Goal: Book appointment/travel/reservation

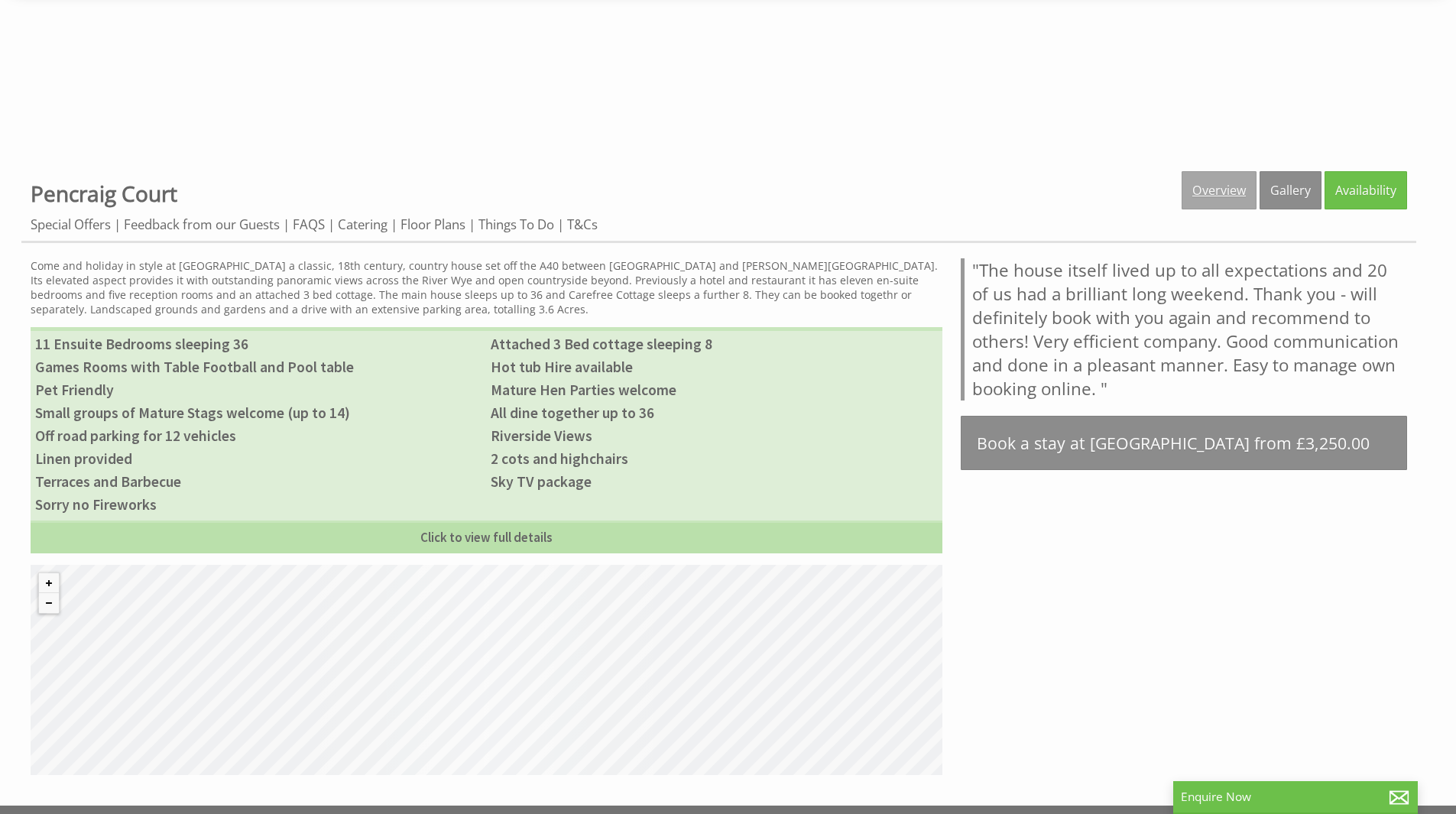
scroll to position [612, 0]
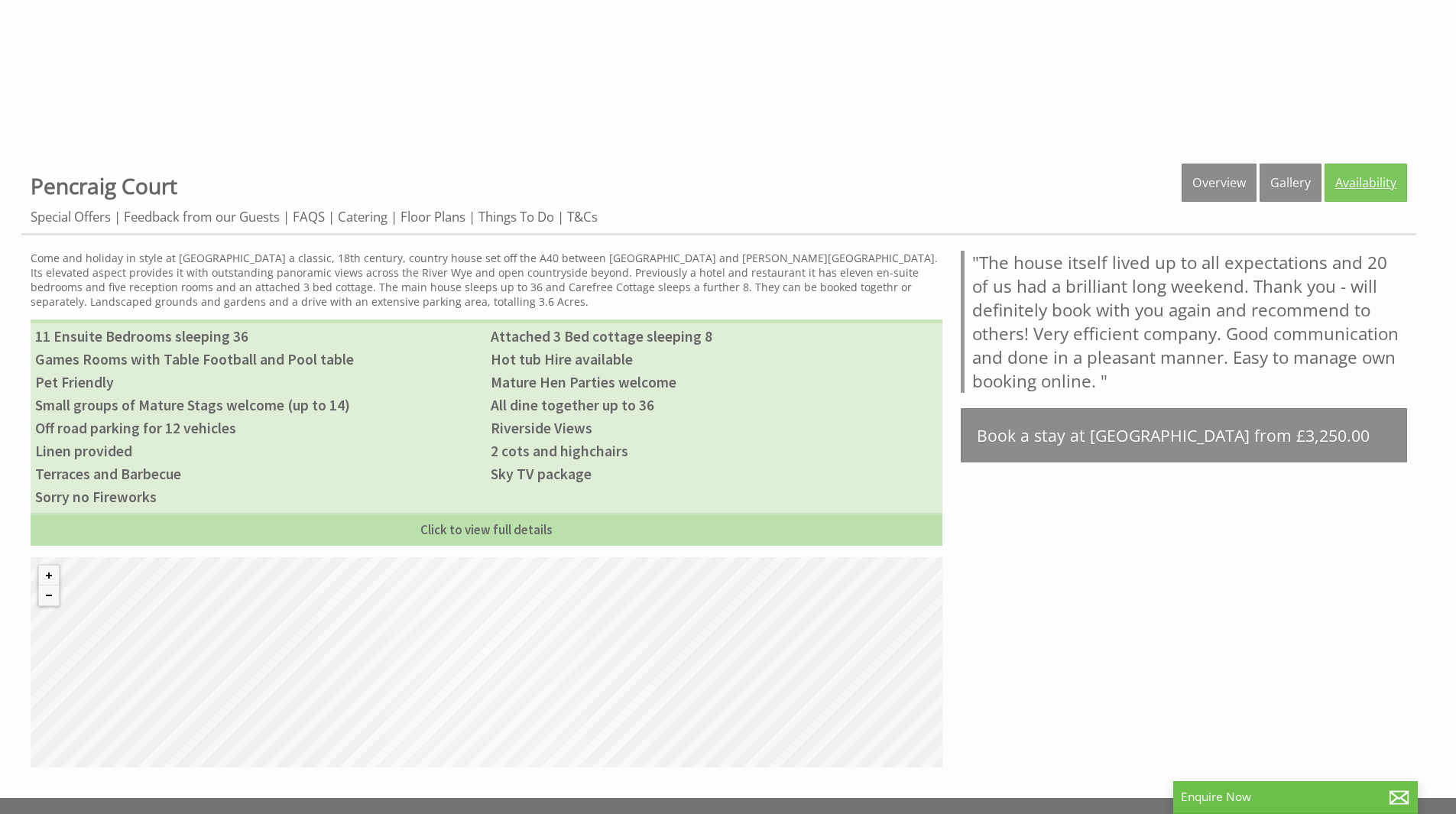
click at [1362, 194] on link "Availability" at bounding box center [1366, 183] width 83 height 38
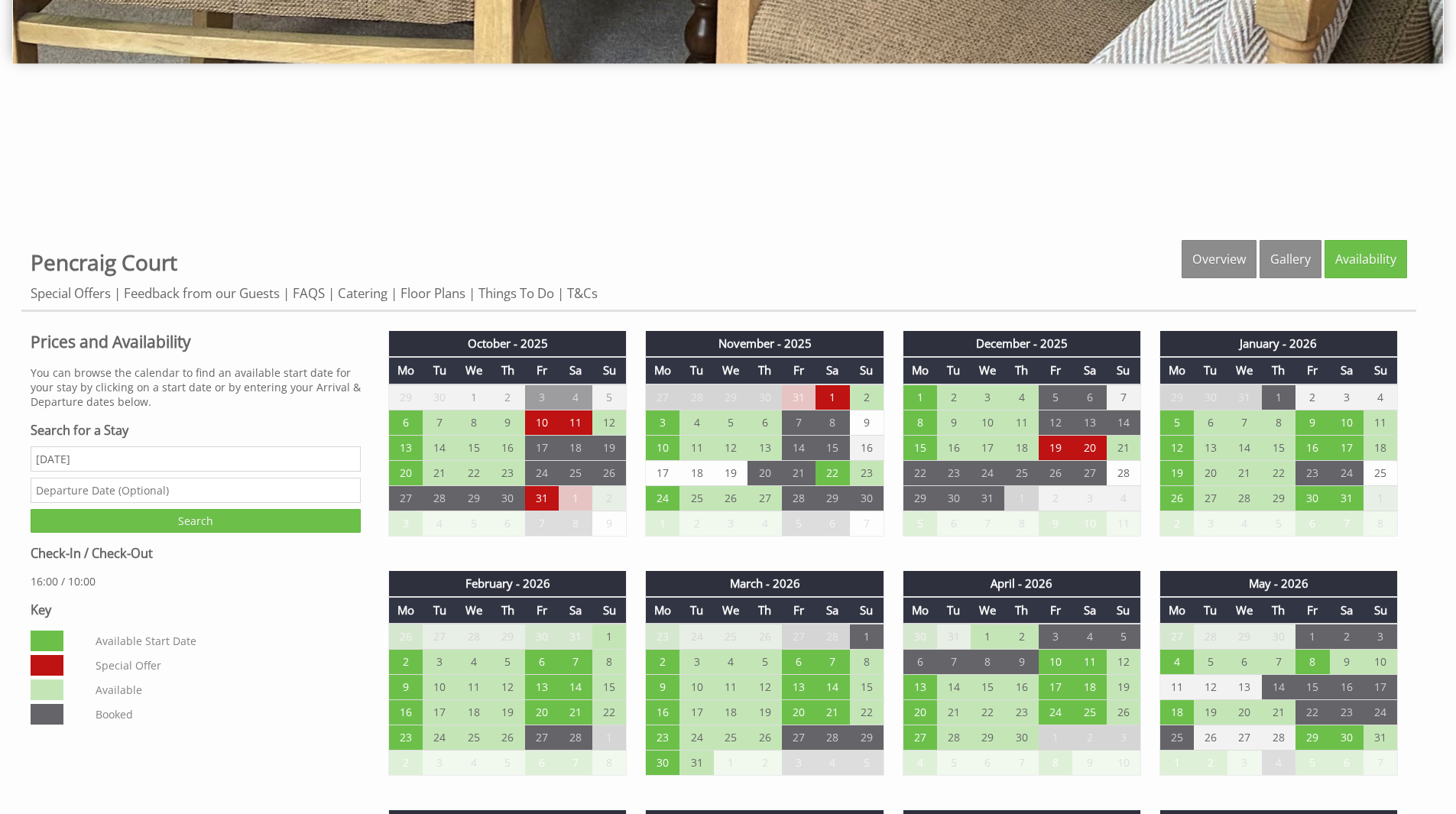
scroll to position [764, 0]
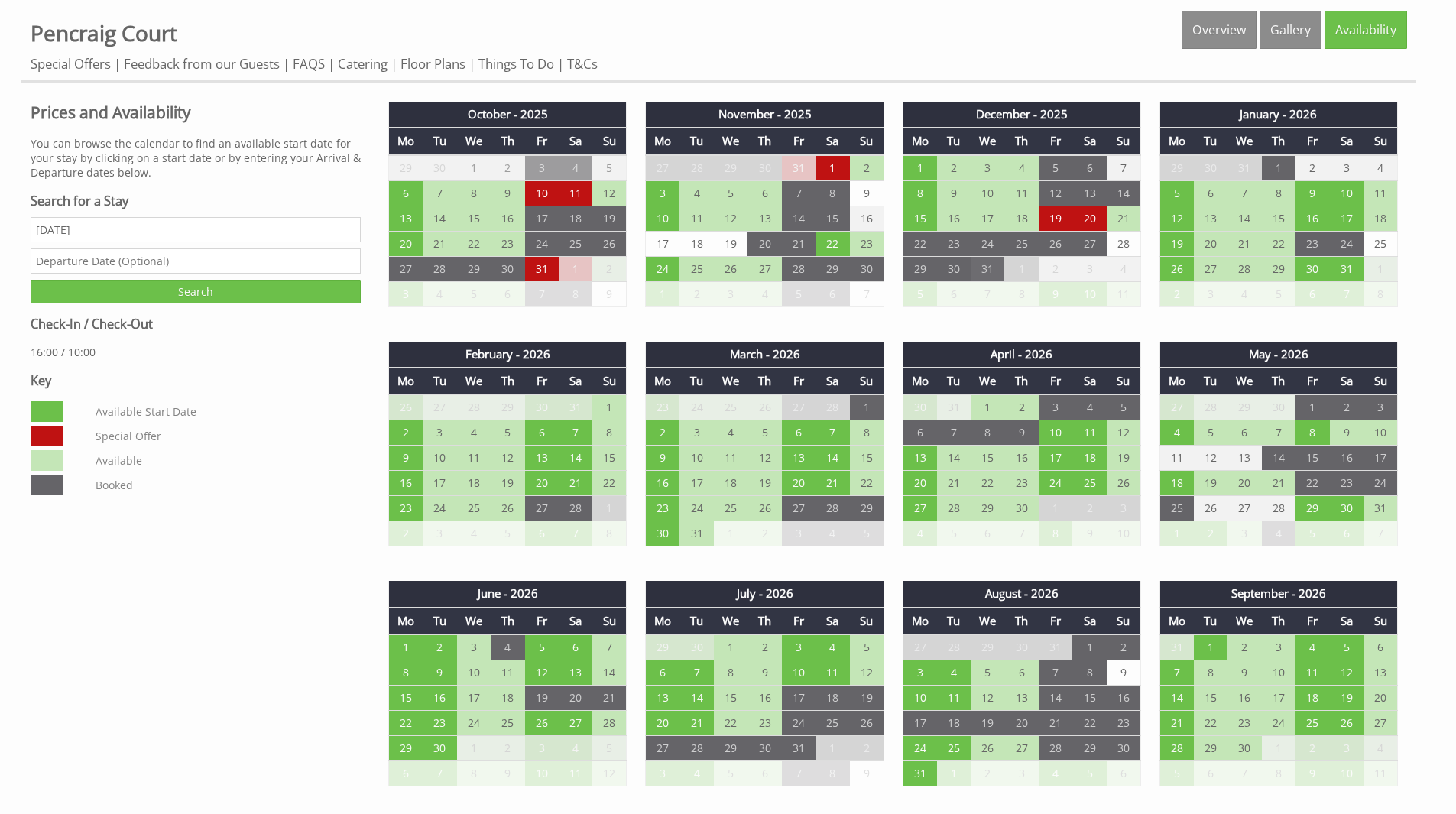
click at [986, 271] on td "31" at bounding box center [987, 269] width 34 height 25
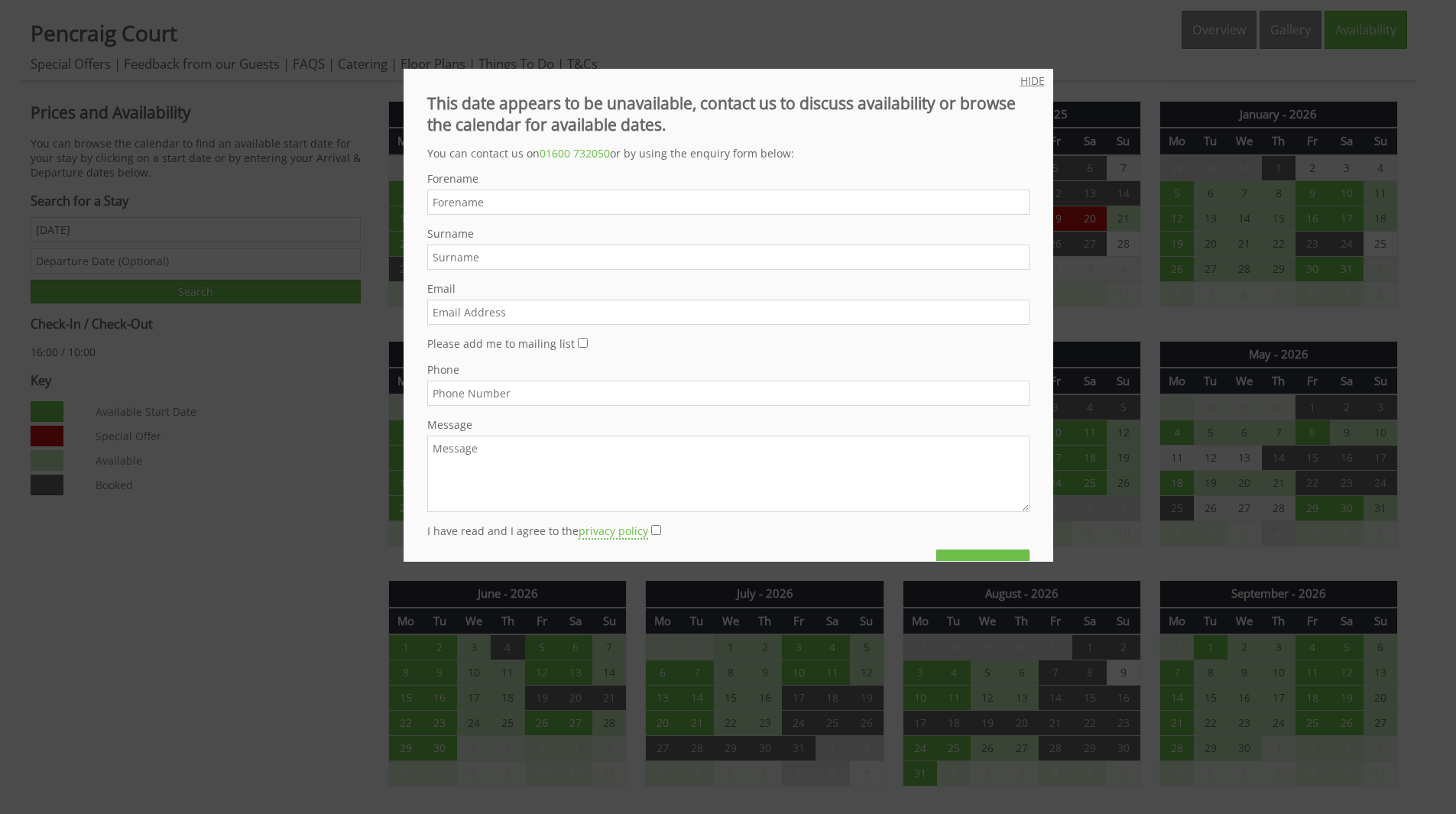
click at [1025, 83] on link "HIDE" at bounding box center [1032, 80] width 24 height 15
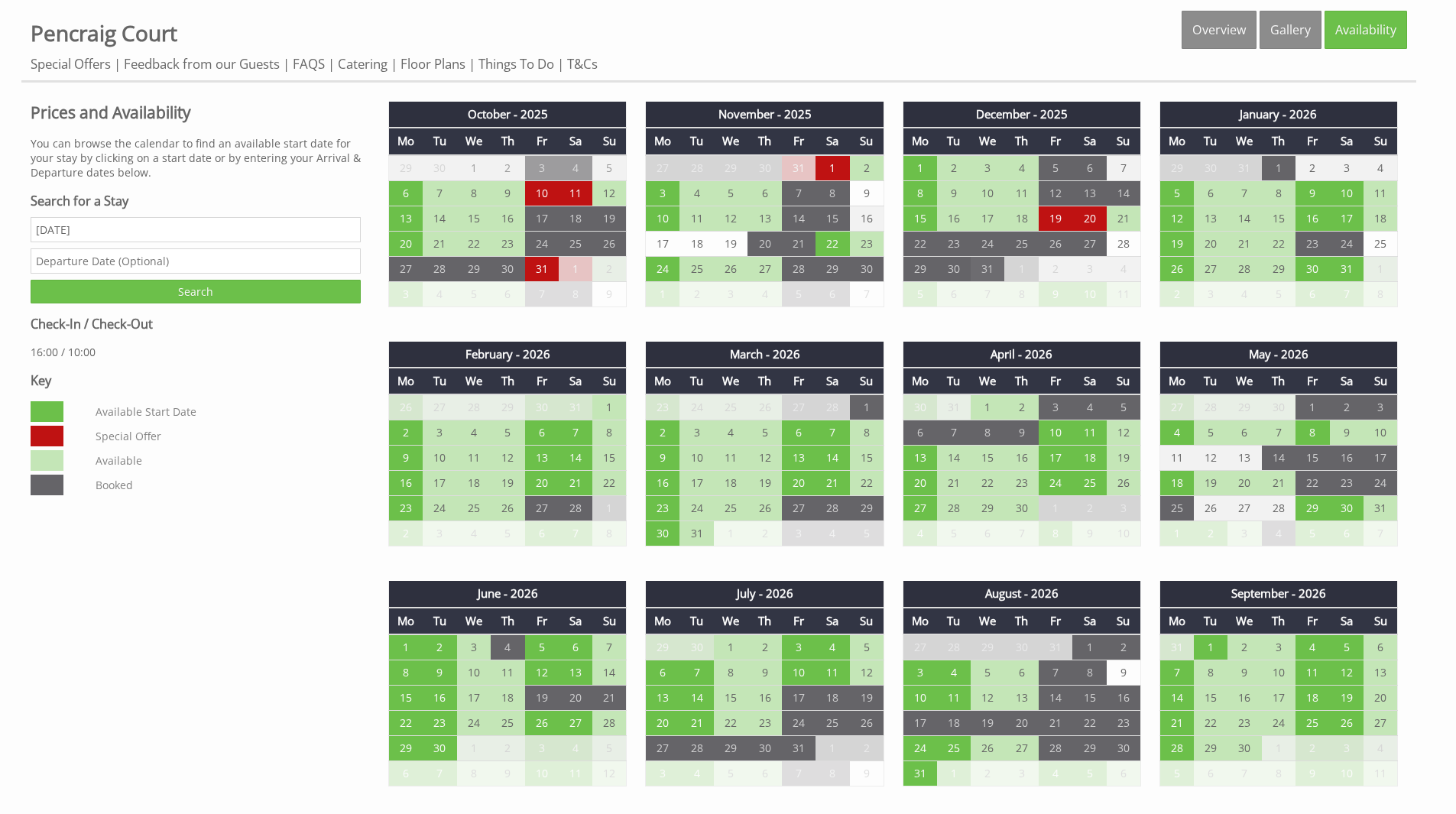
click at [996, 275] on td "31" at bounding box center [987, 269] width 34 height 25
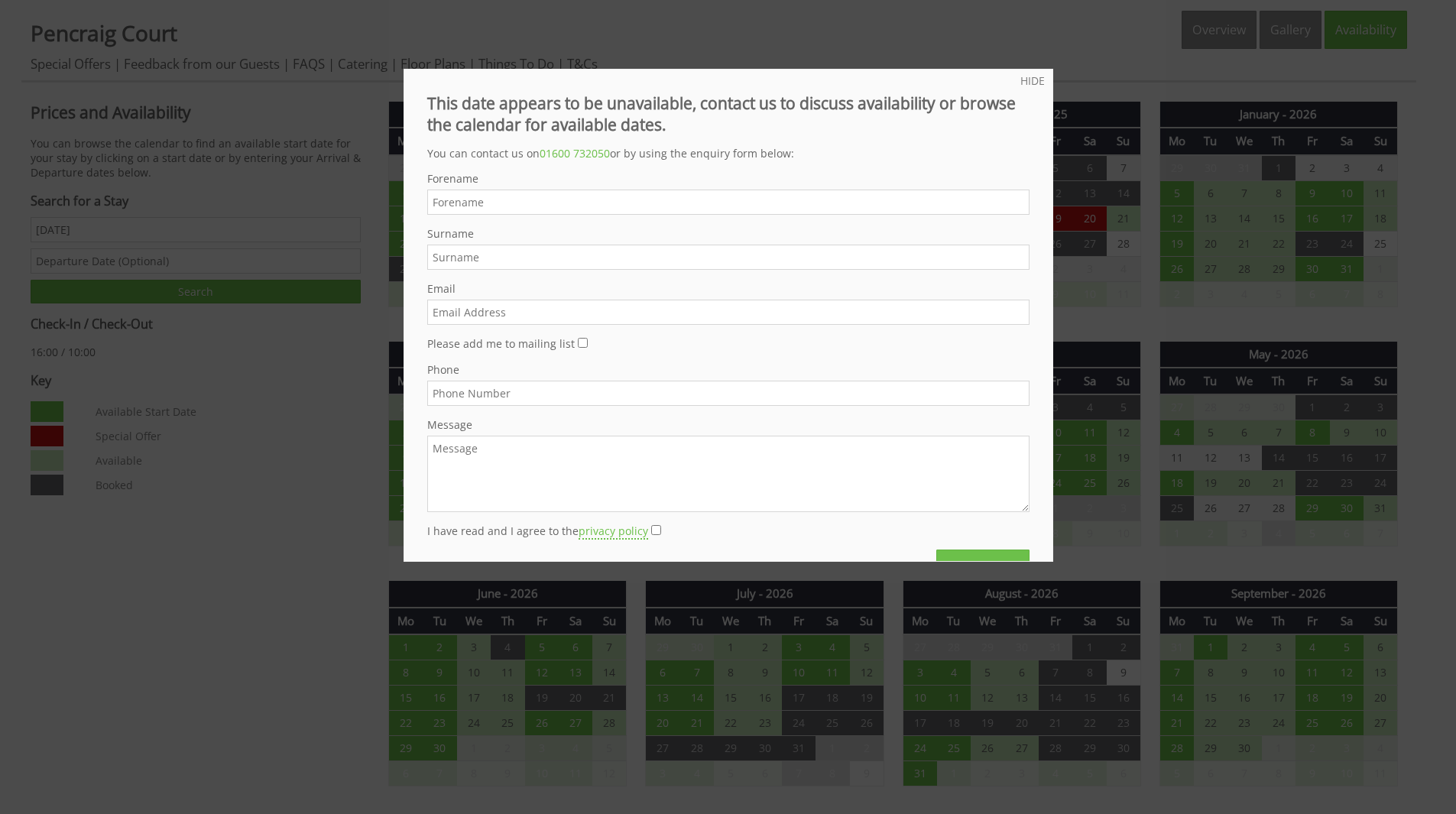
click at [597, 197] on input "Forename" at bounding box center [728, 202] width 602 height 25
type input "Harish"
type input "p"
type input "pharish@msn.com"
type input "07769009039"
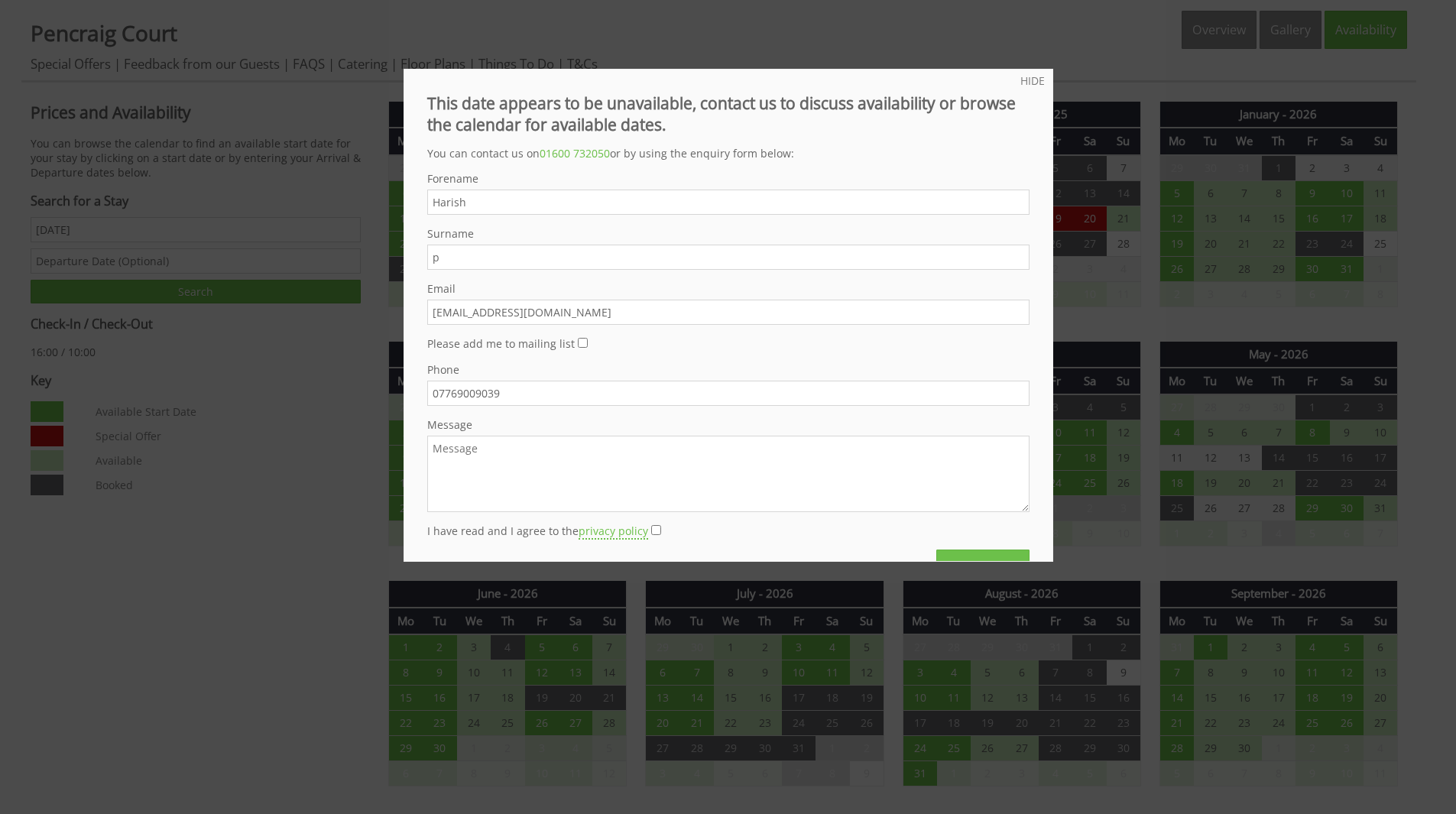
click at [589, 459] on textarea "Message" at bounding box center [728, 474] width 602 height 76
click at [645, 442] on textarea "I am looking for an accommodation for" at bounding box center [728, 474] width 602 height 76
drag, startPoint x: 685, startPoint y: 450, endPoint x: 673, endPoint y: 444, distance: 13.4
click at [673, 444] on textarea "I am looking for an accommodation for family gettogehter" at bounding box center [728, 474] width 602 height 76
click at [679, 451] on textarea "I am looking for an accommodation for family gettogehter" at bounding box center [728, 474] width 602 height 76
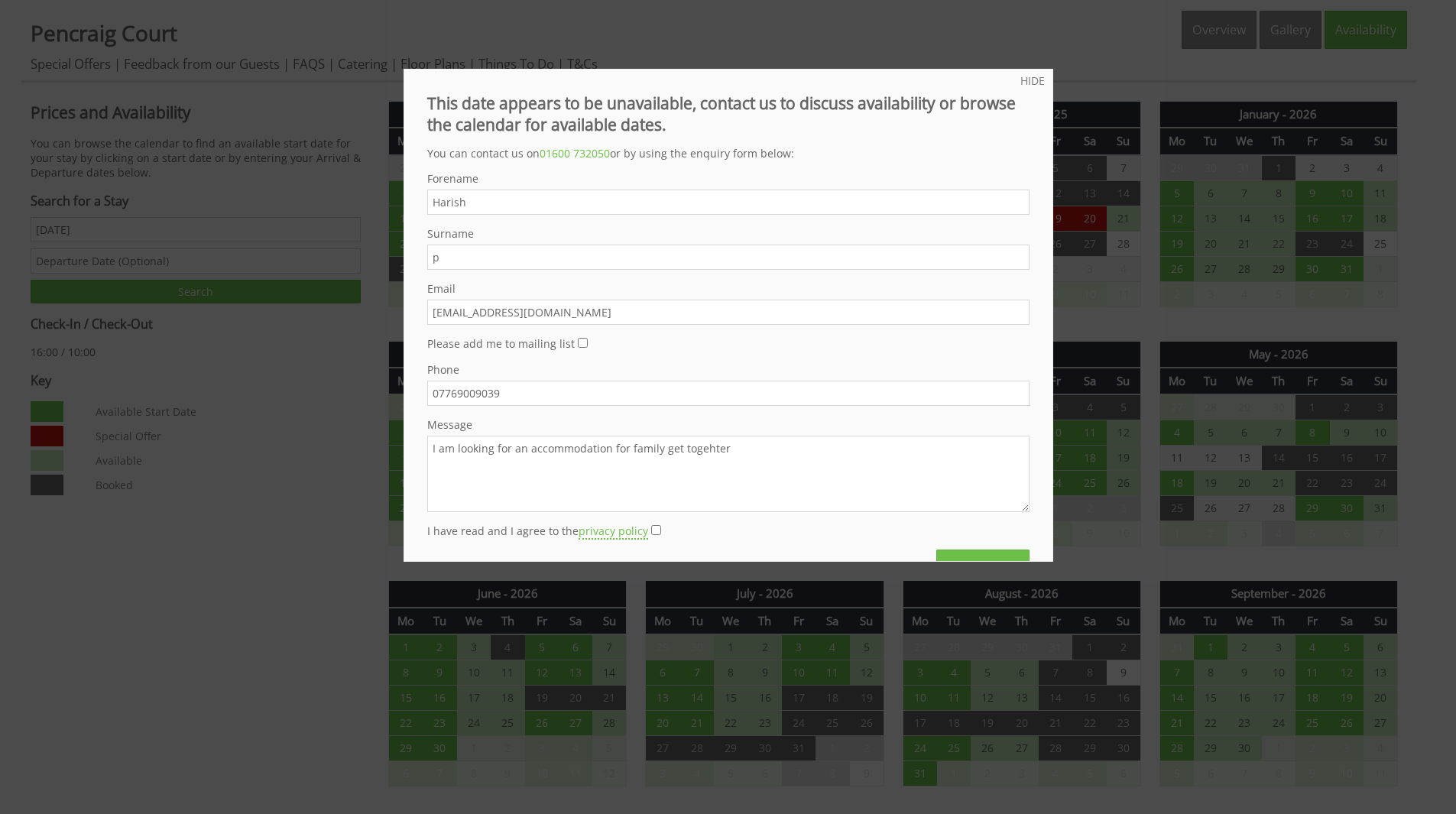
click at [747, 449] on textarea "I am looking for an accommodation for family get togehter" at bounding box center [728, 474] width 602 height 76
click at [694, 451] on textarea "I am looking for an accommodation for family get togehter" at bounding box center [728, 474] width 602 height 76
drag, startPoint x: 452, startPoint y: 468, endPoint x: 374, endPoint y: 436, distance: 84.3
click at [374, 436] on div "HIDE This date appears to be unavailable, contact us to discuss availability or…" at bounding box center [728, 407] width 1456 height 814
click at [676, 471] on textarea "I am looking for an accommodation for family get together for 25 people (14 adu…" at bounding box center [728, 474] width 602 height 76
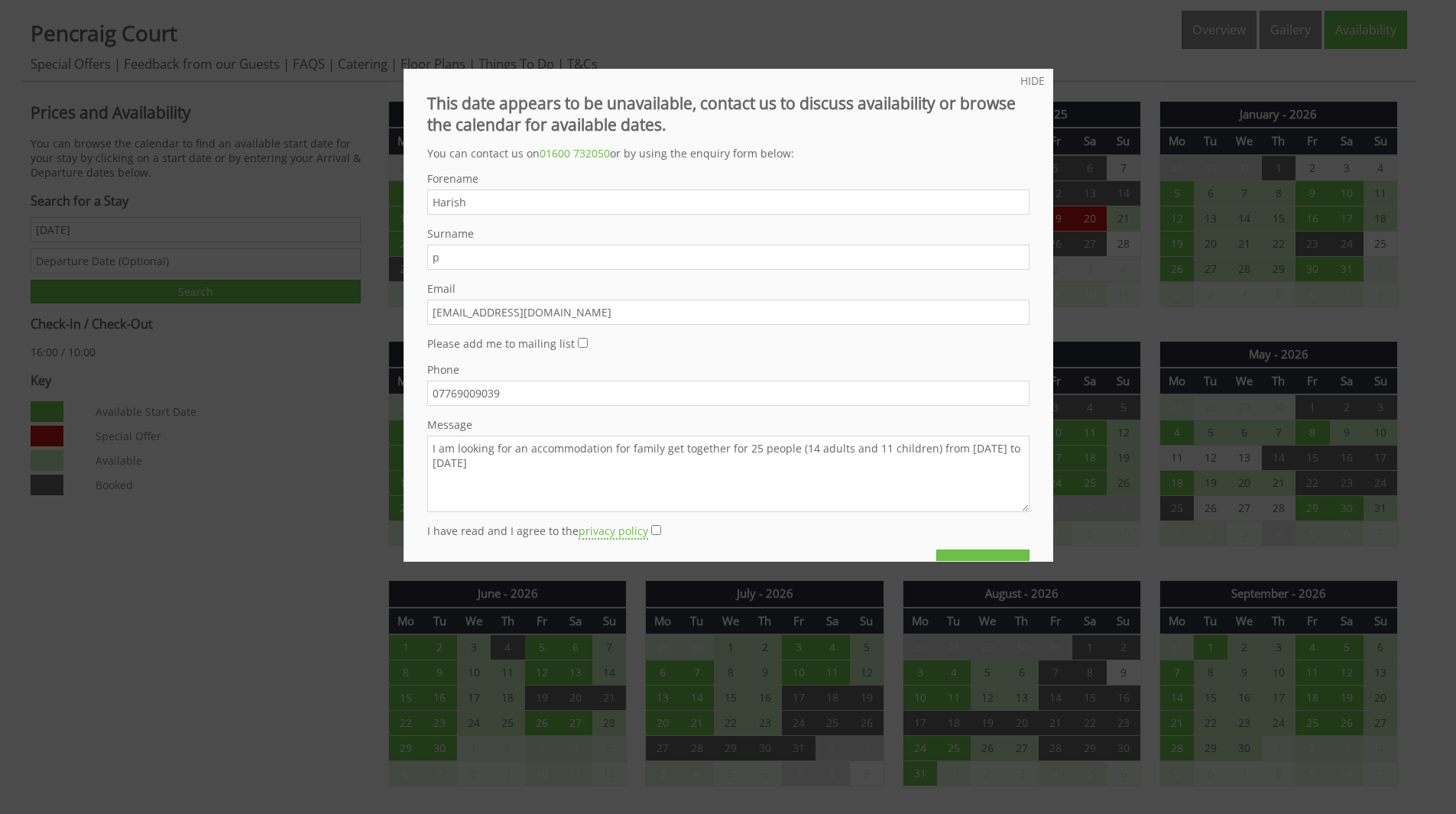
type textarea "I am looking for an accommodation for family get together for 25 people (14 adu…"
click at [651, 531] on input "I have read and I agree to the privacy policy" at bounding box center [656, 530] width 10 height 10
checkbox input "true"
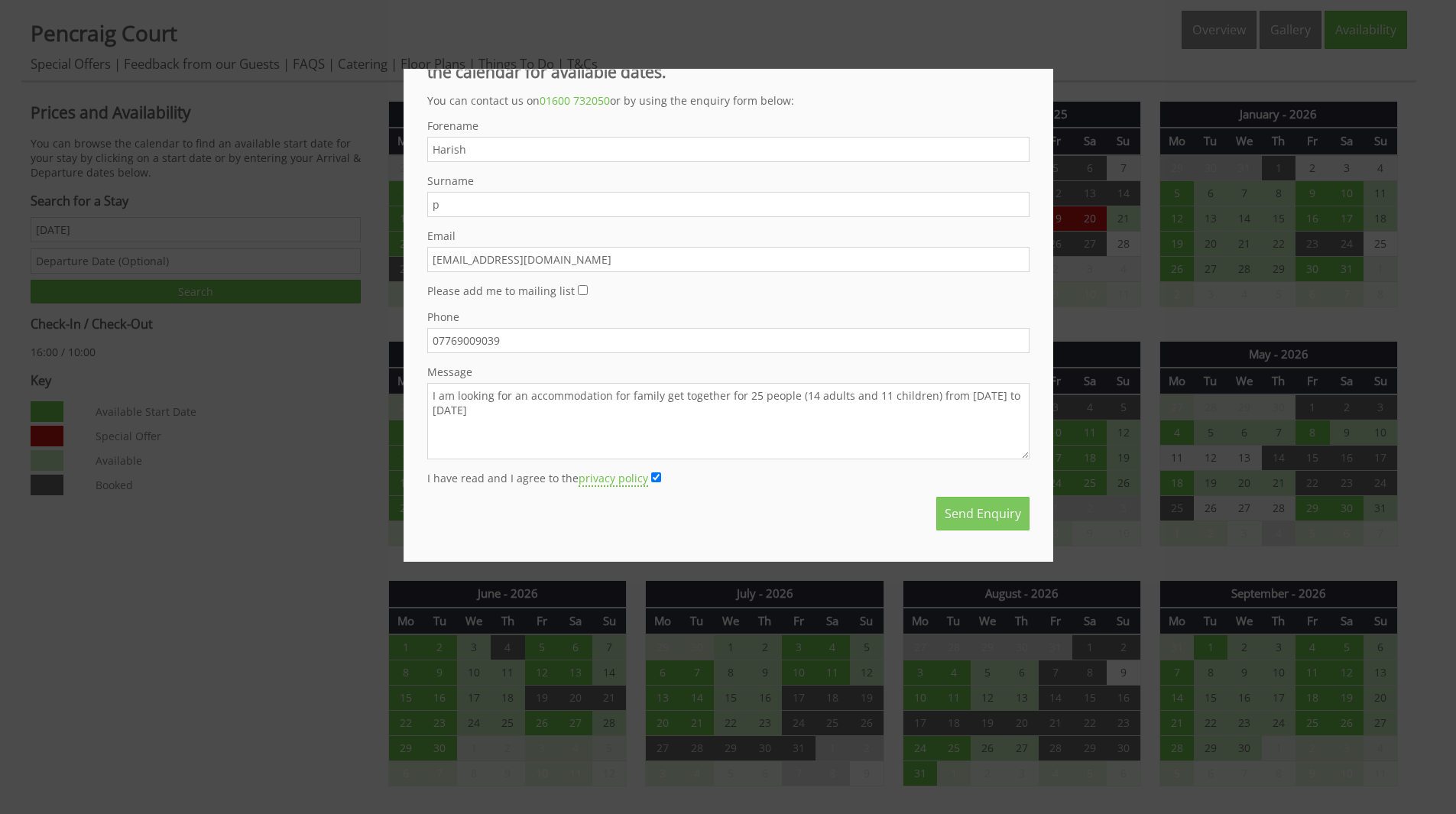
click at [957, 509] on button "Send Enquiry" at bounding box center [983, 514] width 93 height 34
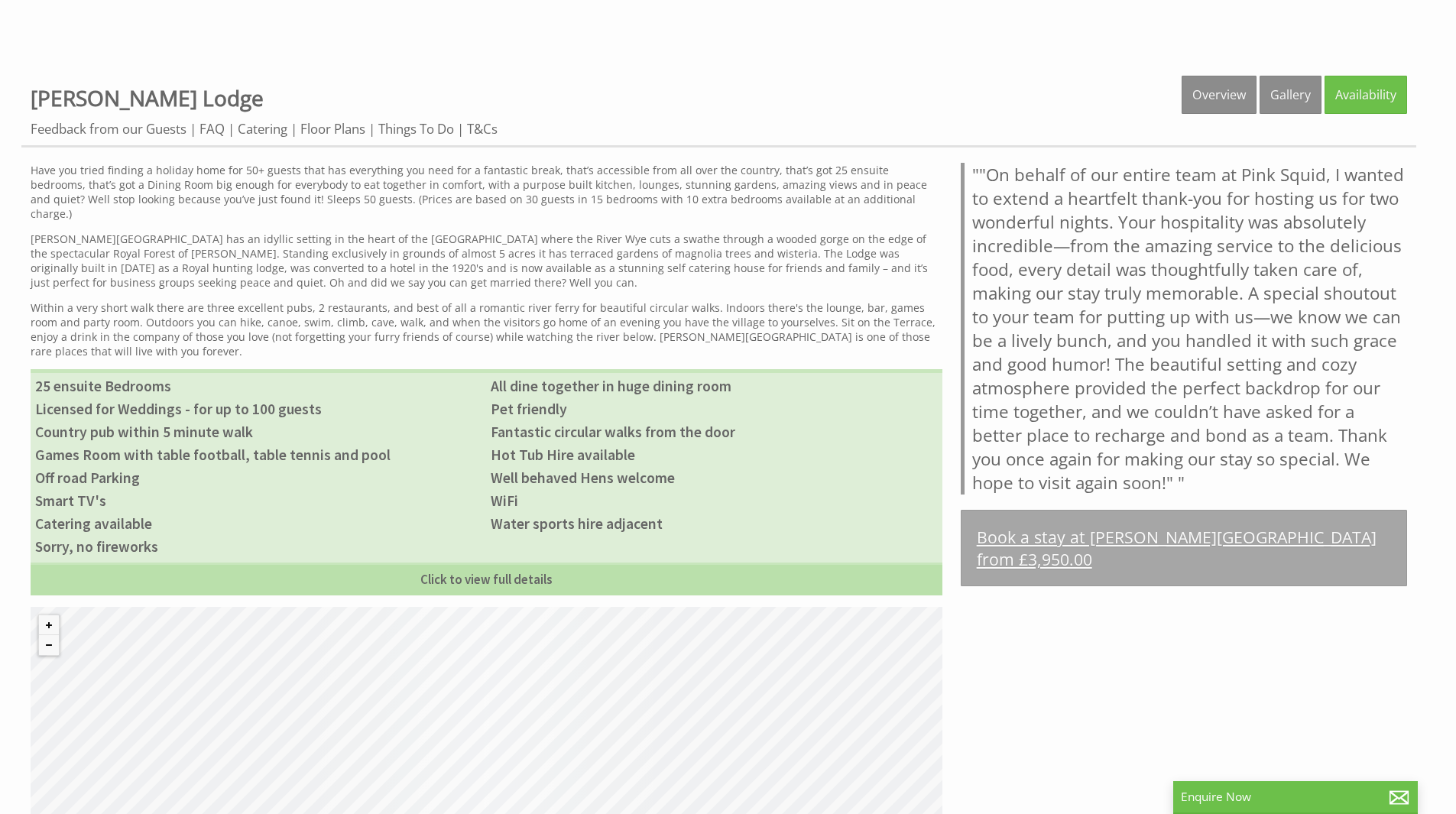
scroll to position [459, 0]
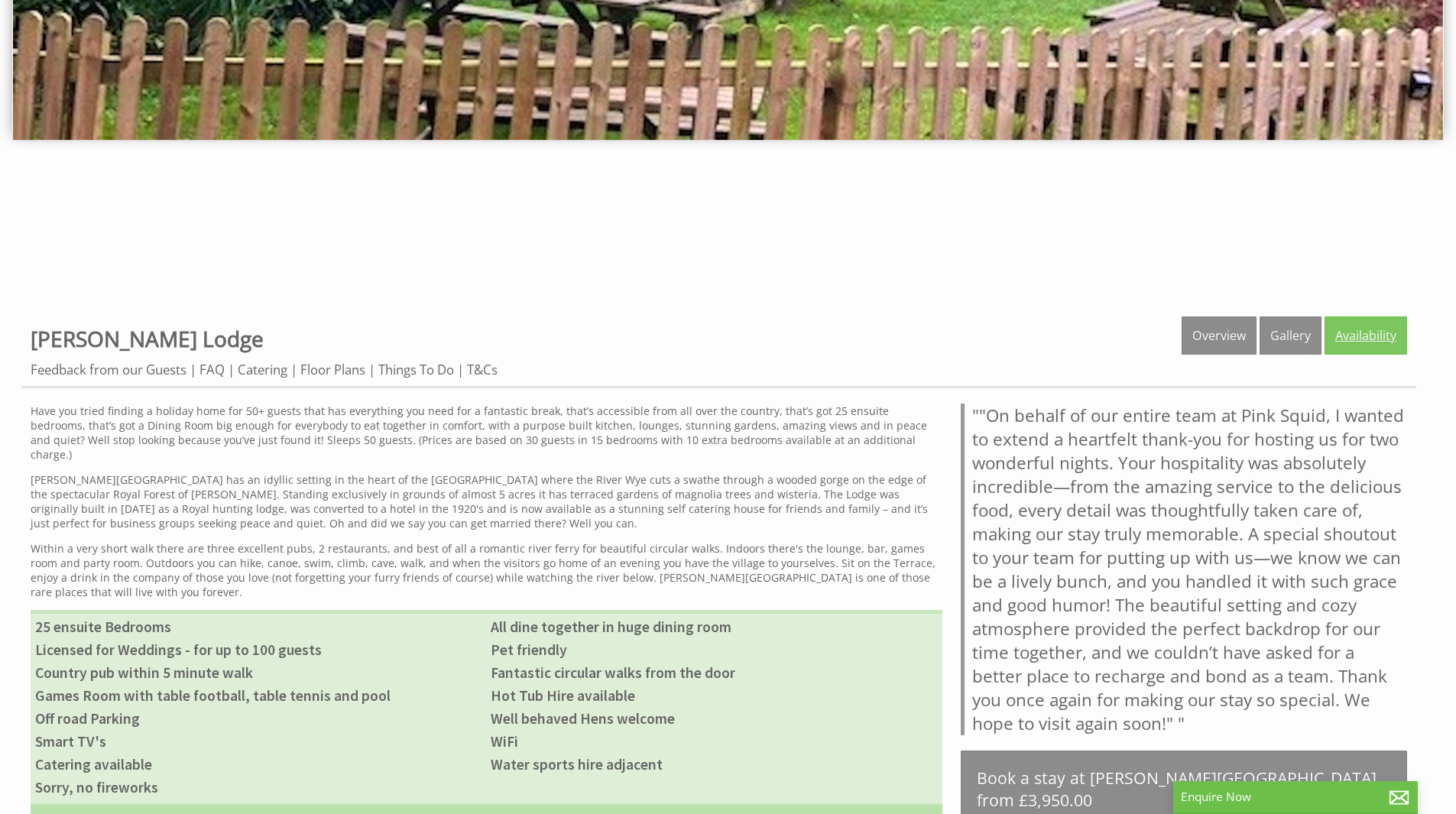
click at [1353, 335] on link "Availability" at bounding box center [1366, 335] width 83 height 38
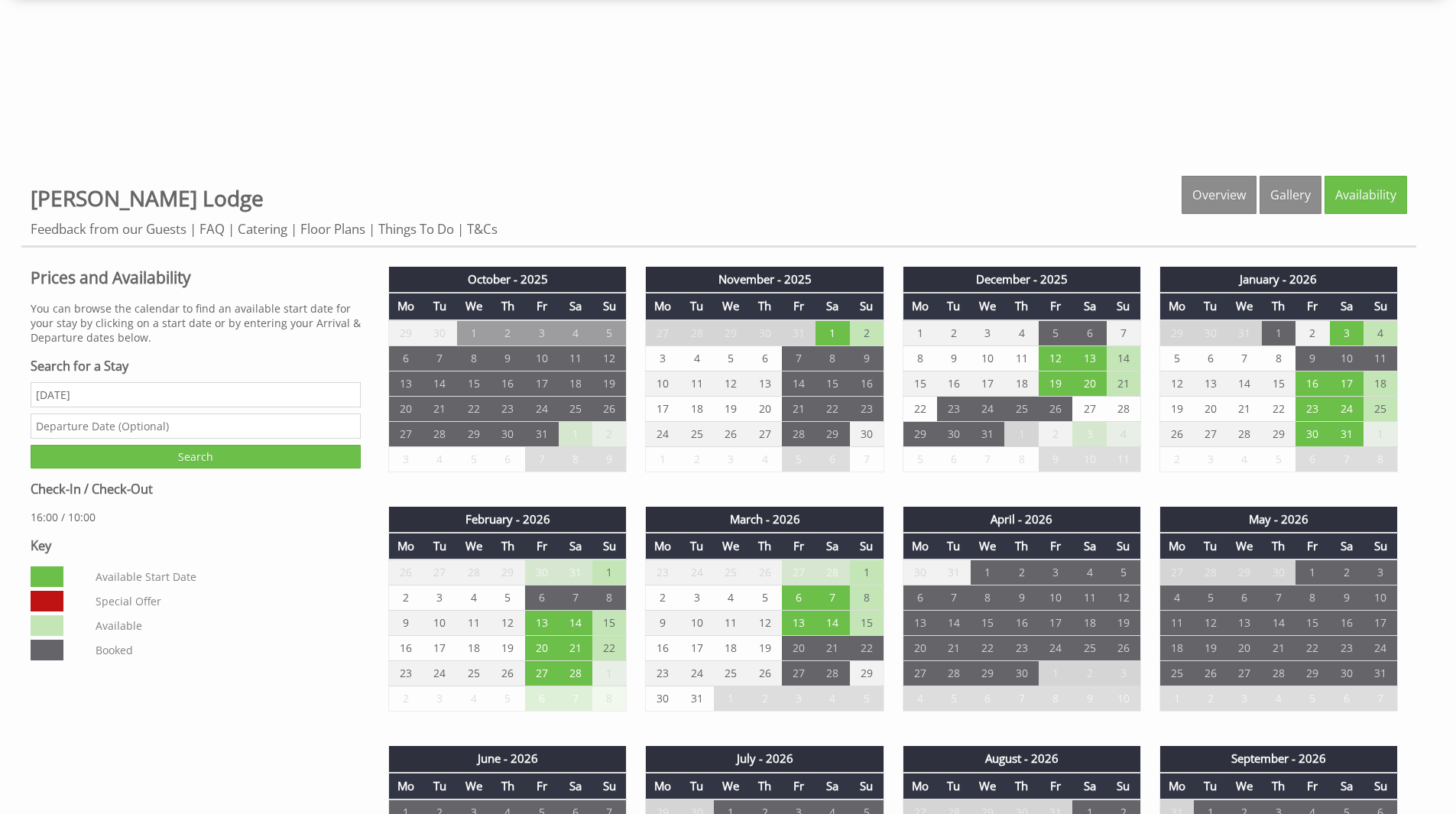
scroll to position [612, 0]
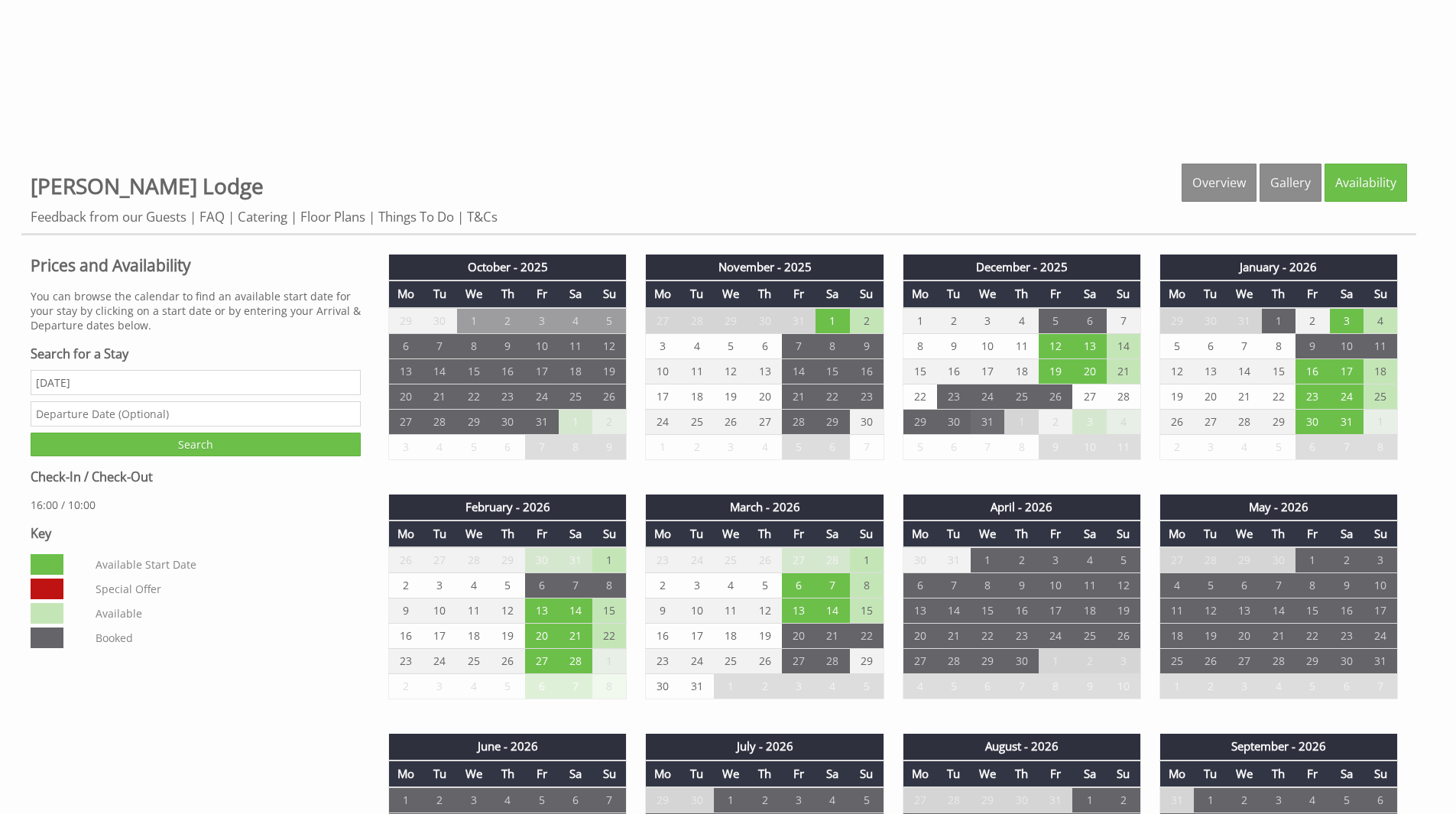
click at [995, 426] on td "31" at bounding box center [987, 422] width 34 height 25
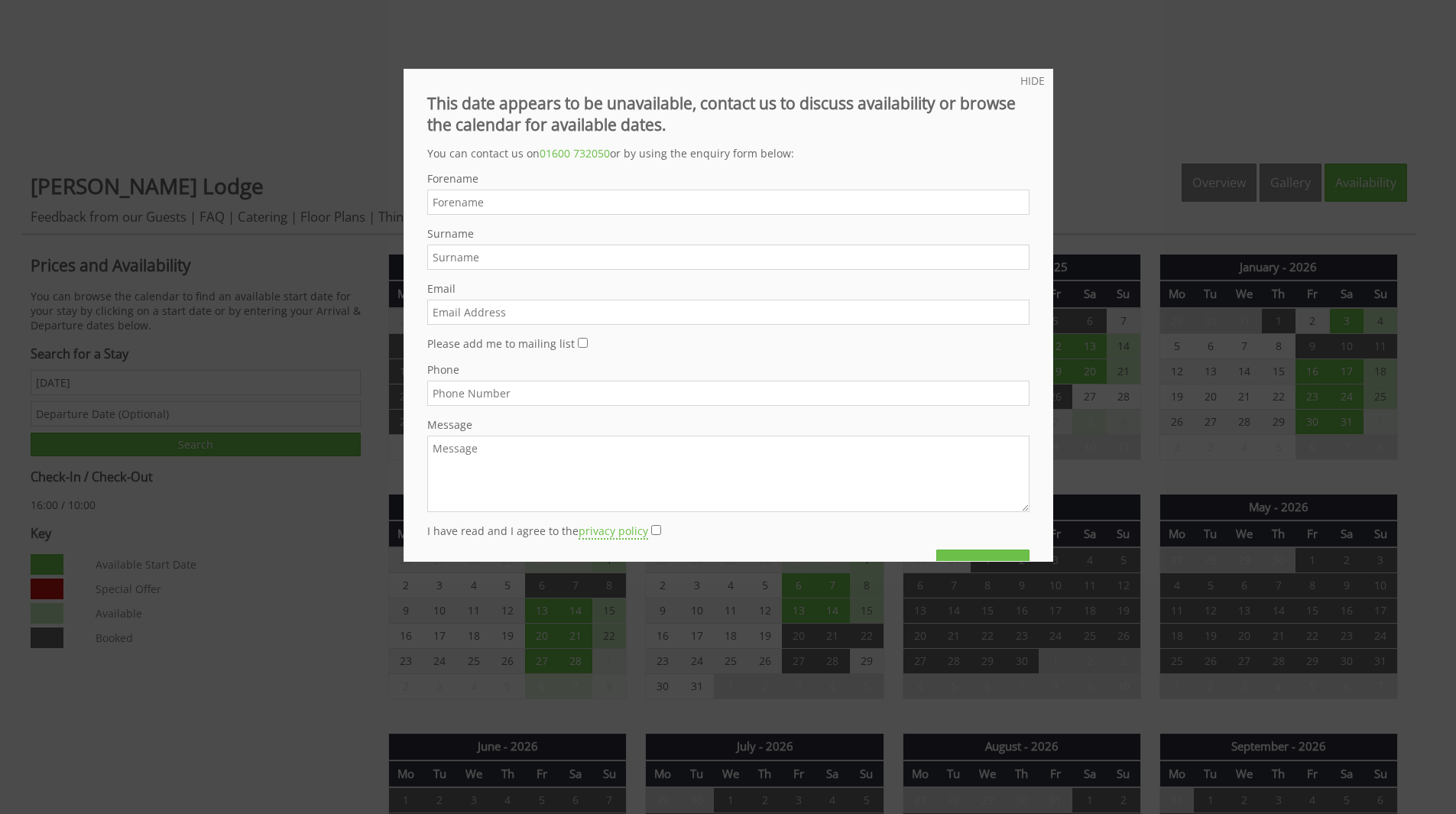
click at [673, 469] on textarea "Message" at bounding box center [728, 474] width 602 height 76
click at [675, 458] on textarea "Message" at bounding box center [728, 474] width 602 height 76
paste textarea "I am looking for an accommodation for family get together for 25 people (14 adu…"
type textarea "I am looking for an accommodation for family get together for 25 people (14 adu…"
click at [626, 207] on input "Forename" at bounding box center [728, 202] width 602 height 25
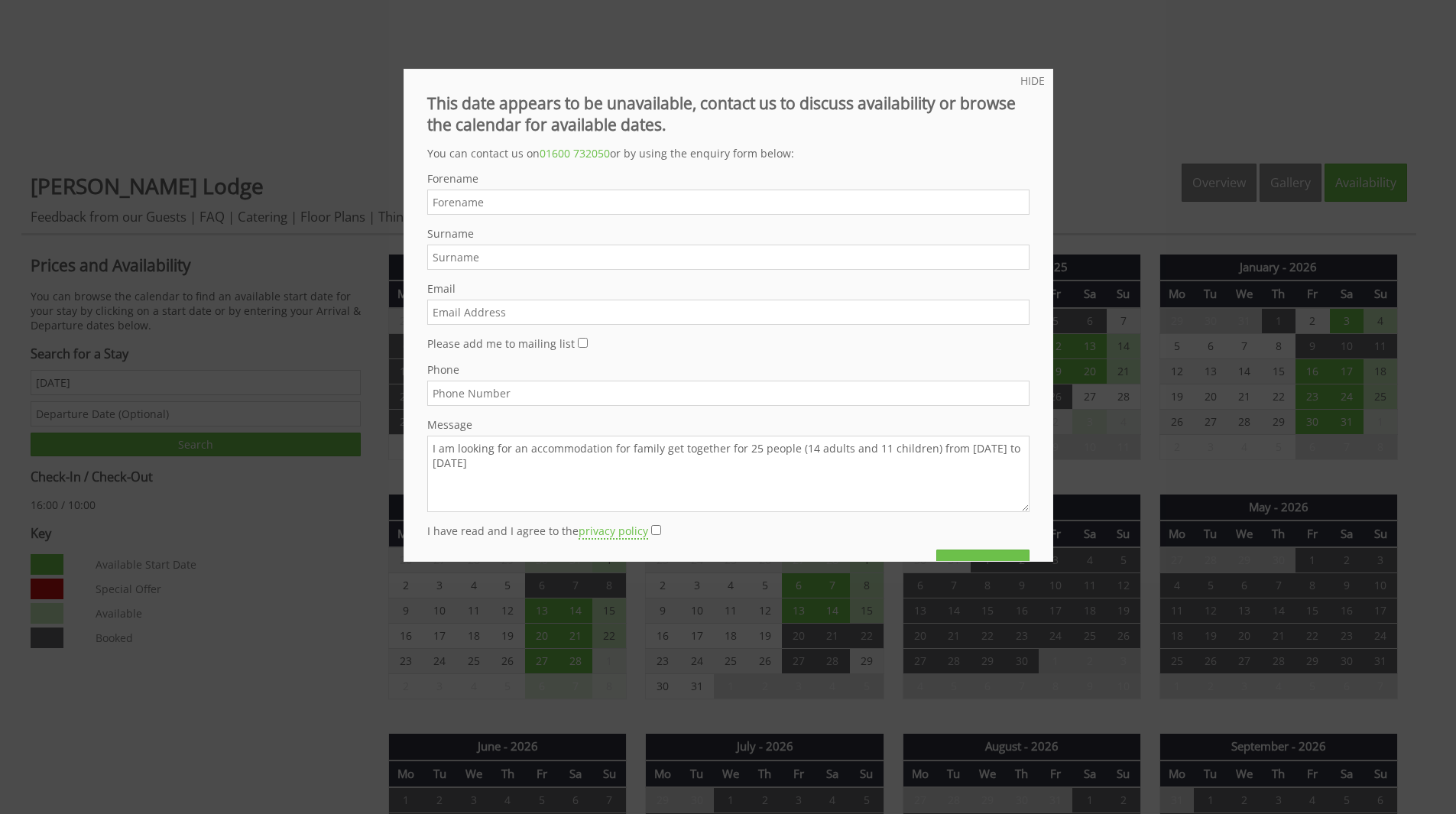
type input "Harish"
click at [553, 266] on input "Surname" at bounding box center [728, 257] width 602 height 25
type input "p"
click at [548, 300] on input "Email" at bounding box center [728, 312] width 602 height 25
type input "pharish@msn.com"
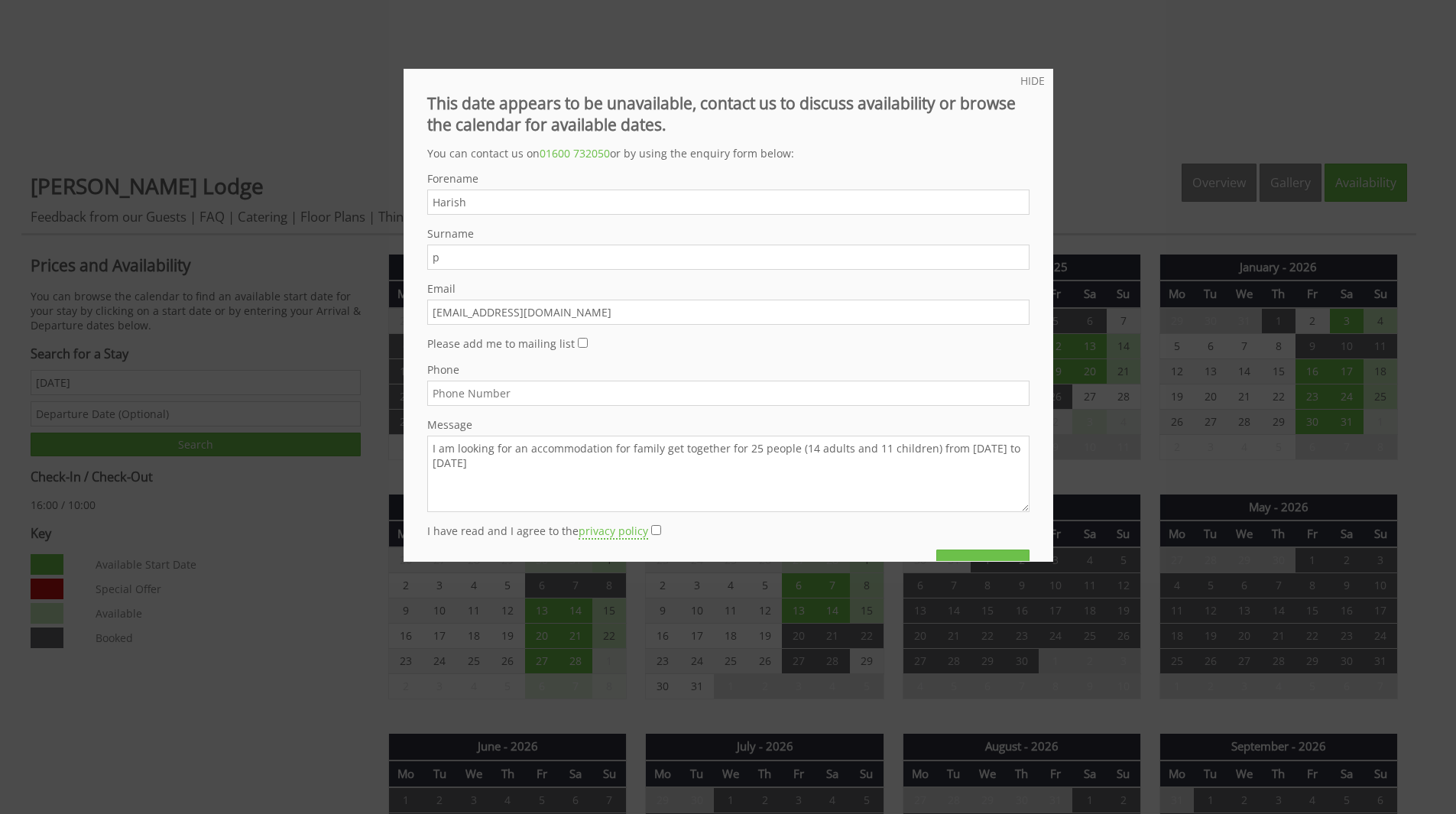
click at [541, 404] on input "Phone" at bounding box center [728, 393] width 602 height 25
type input "07769009039"
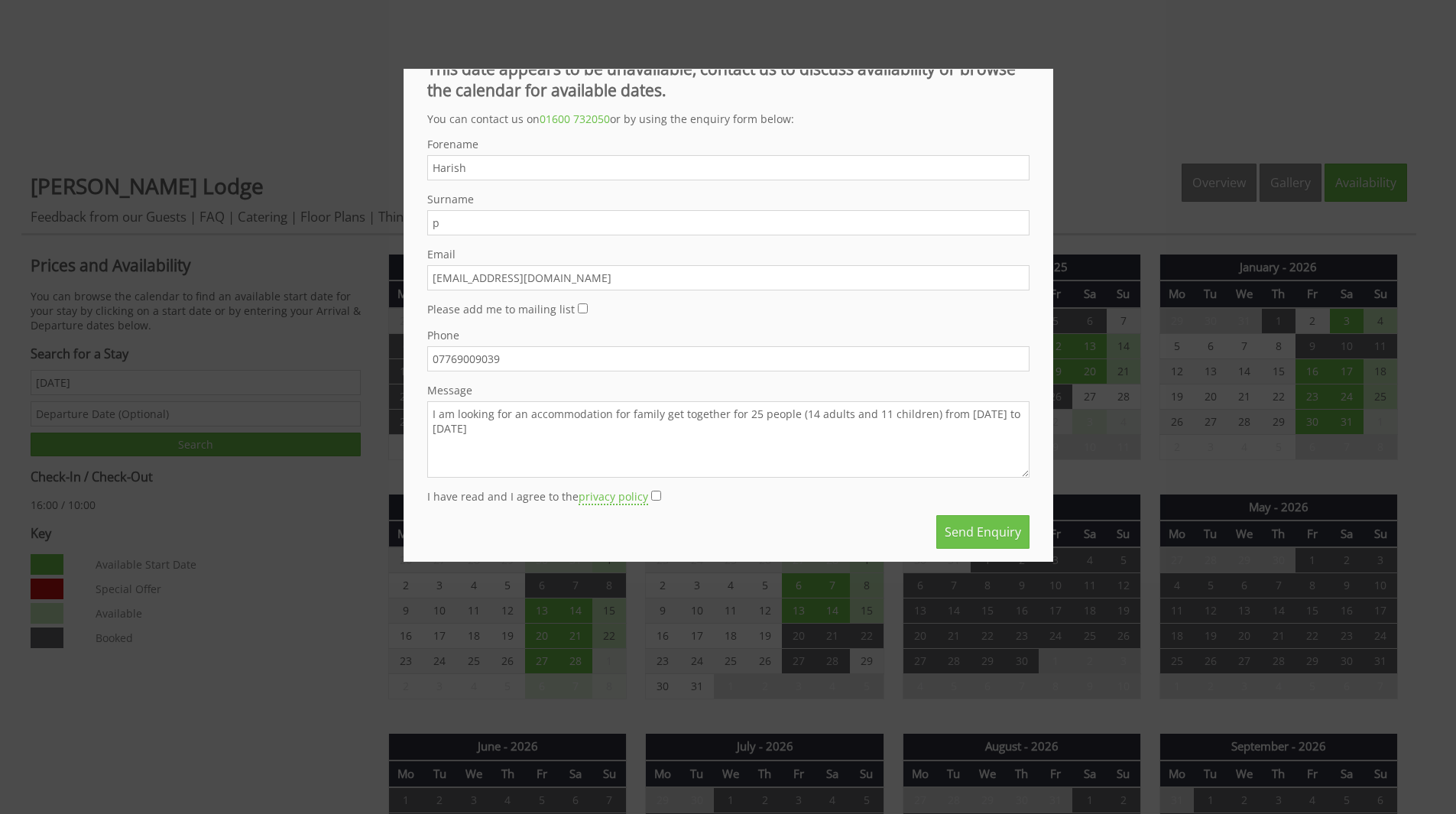
scroll to position [53, 0]
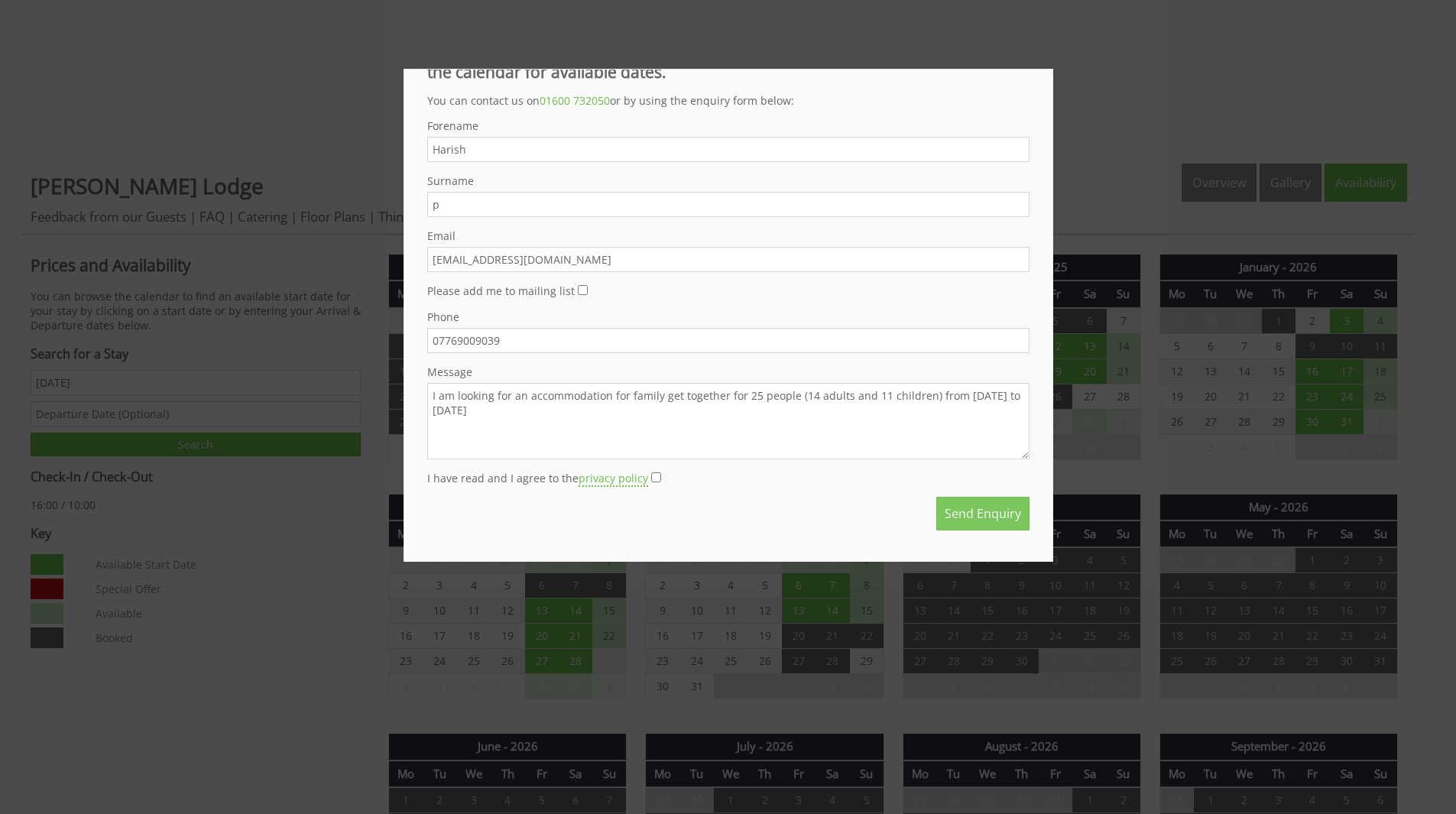
click at [947, 519] on button "Send Enquiry" at bounding box center [983, 514] width 93 height 34
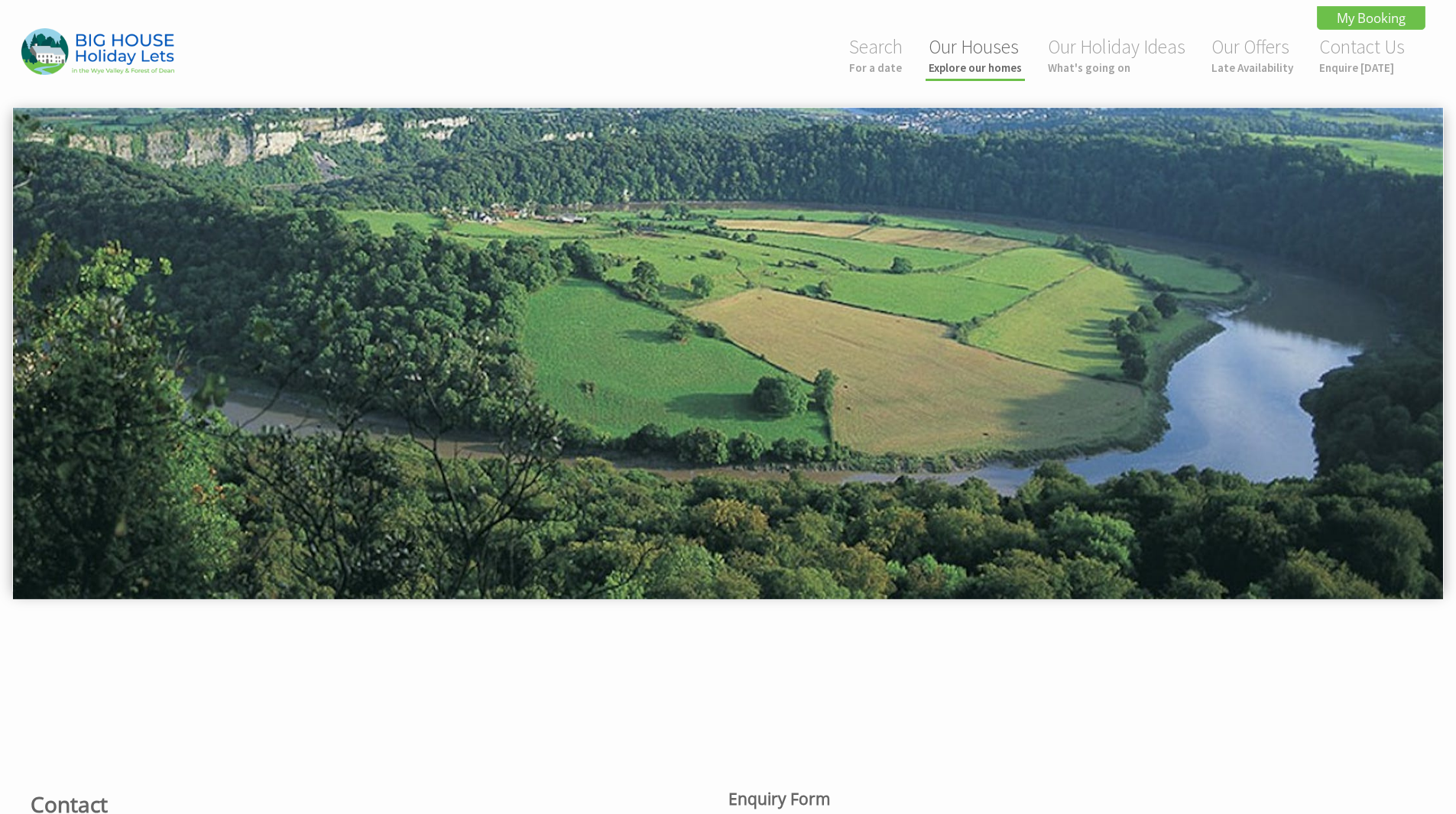
click at [1000, 58] on link "Our Houses Explore our homes" at bounding box center [975, 54] width 93 height 41
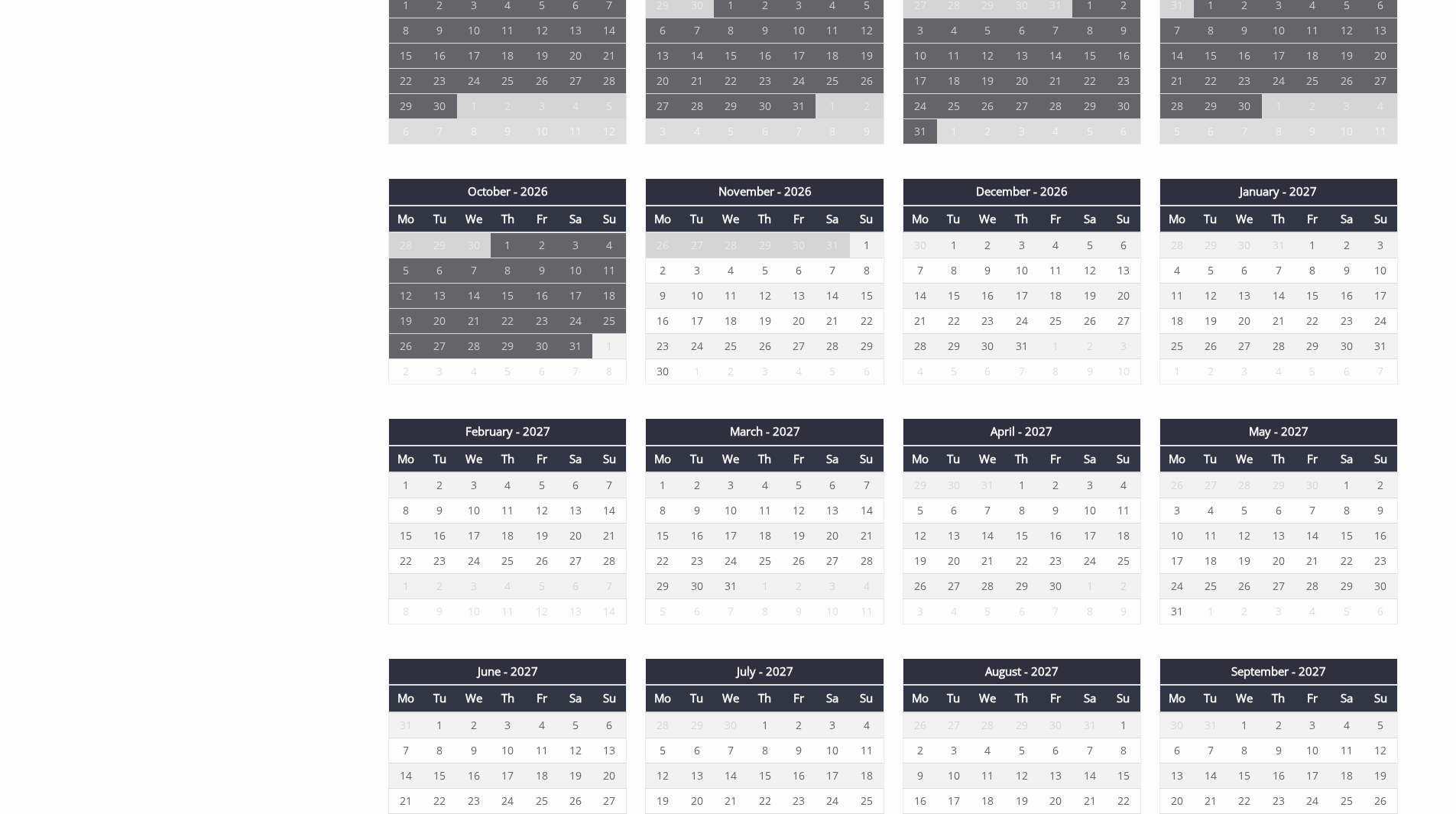
scroll to position [1304, 0]
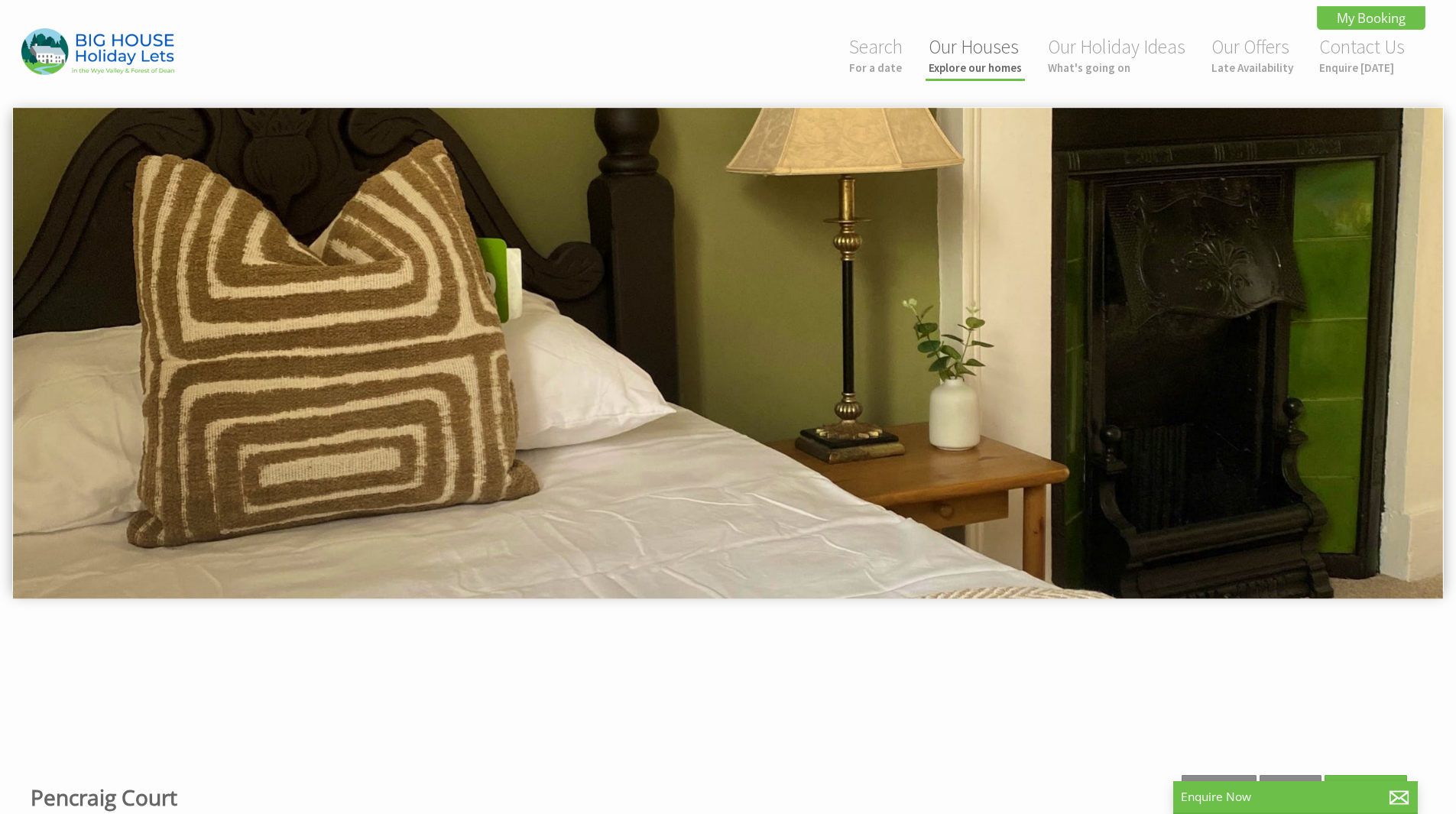
click at [980, 66] on small "Explore our homes" at bounding box center [975, 68] width 93 height 15
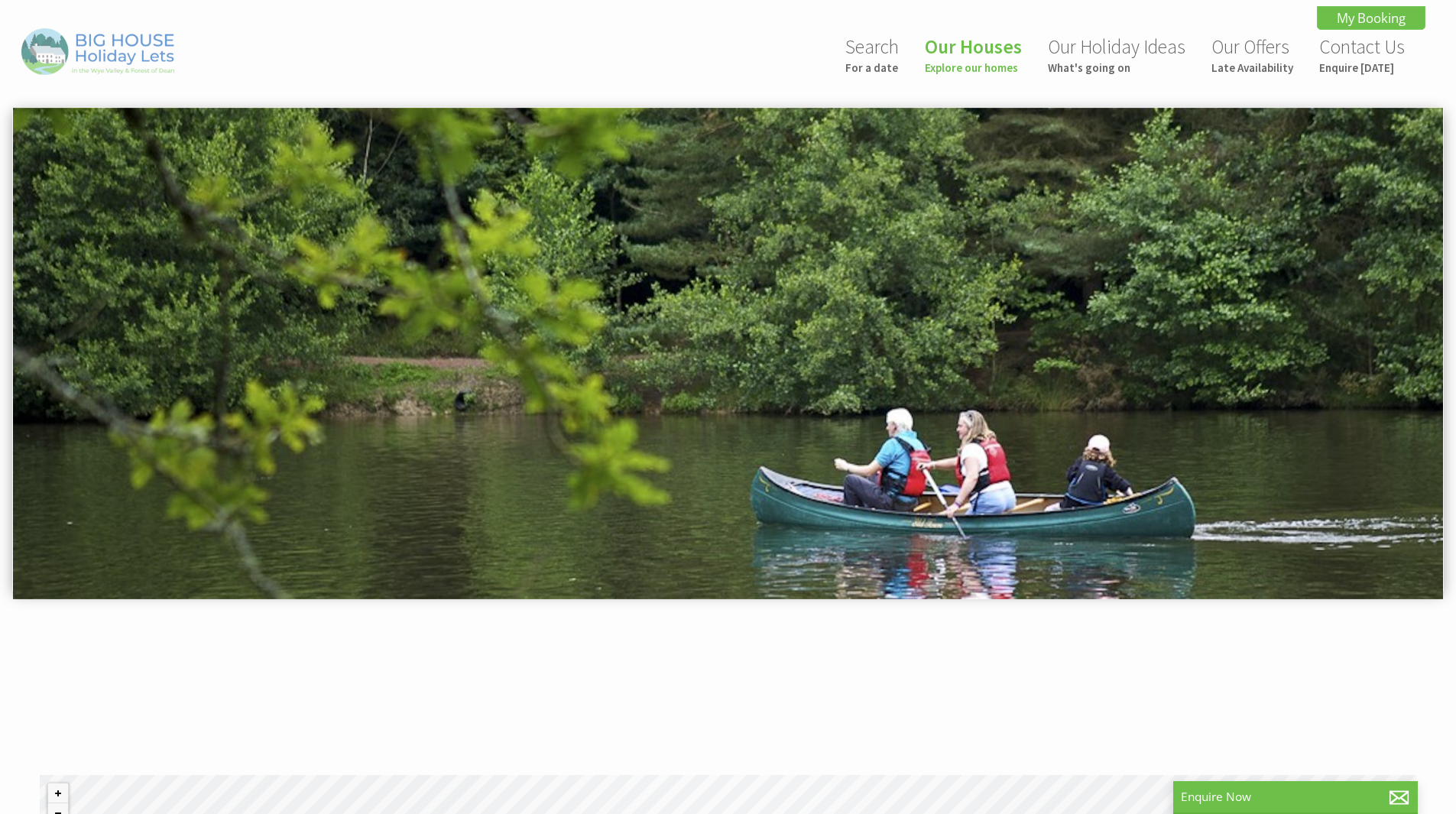
click at [156, 52] on img at bounding box center [98, 51] width 153 height 46
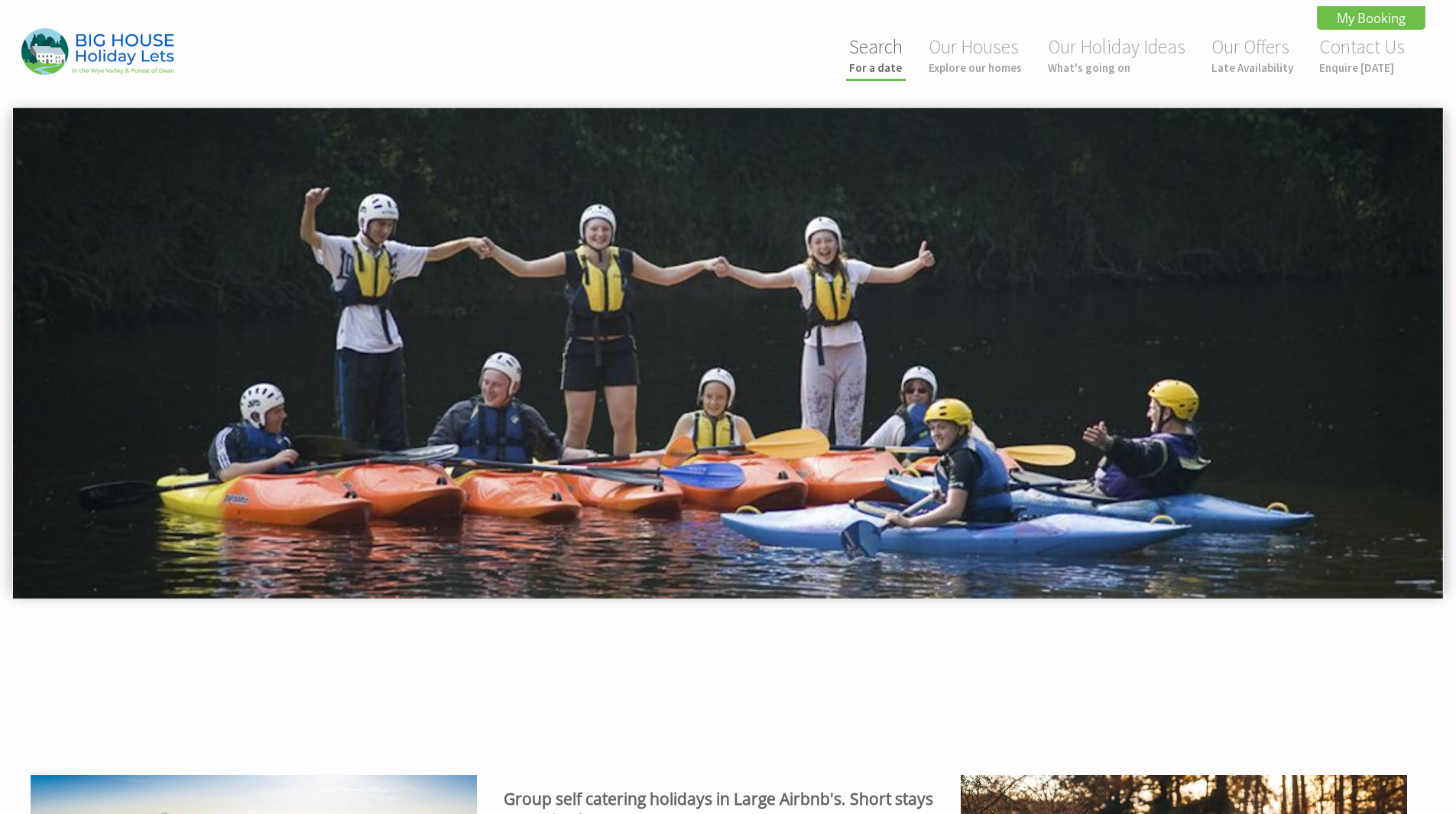
click at [871, 62] on small "For a date" at bounding box center [876, 68] width 53 height 15
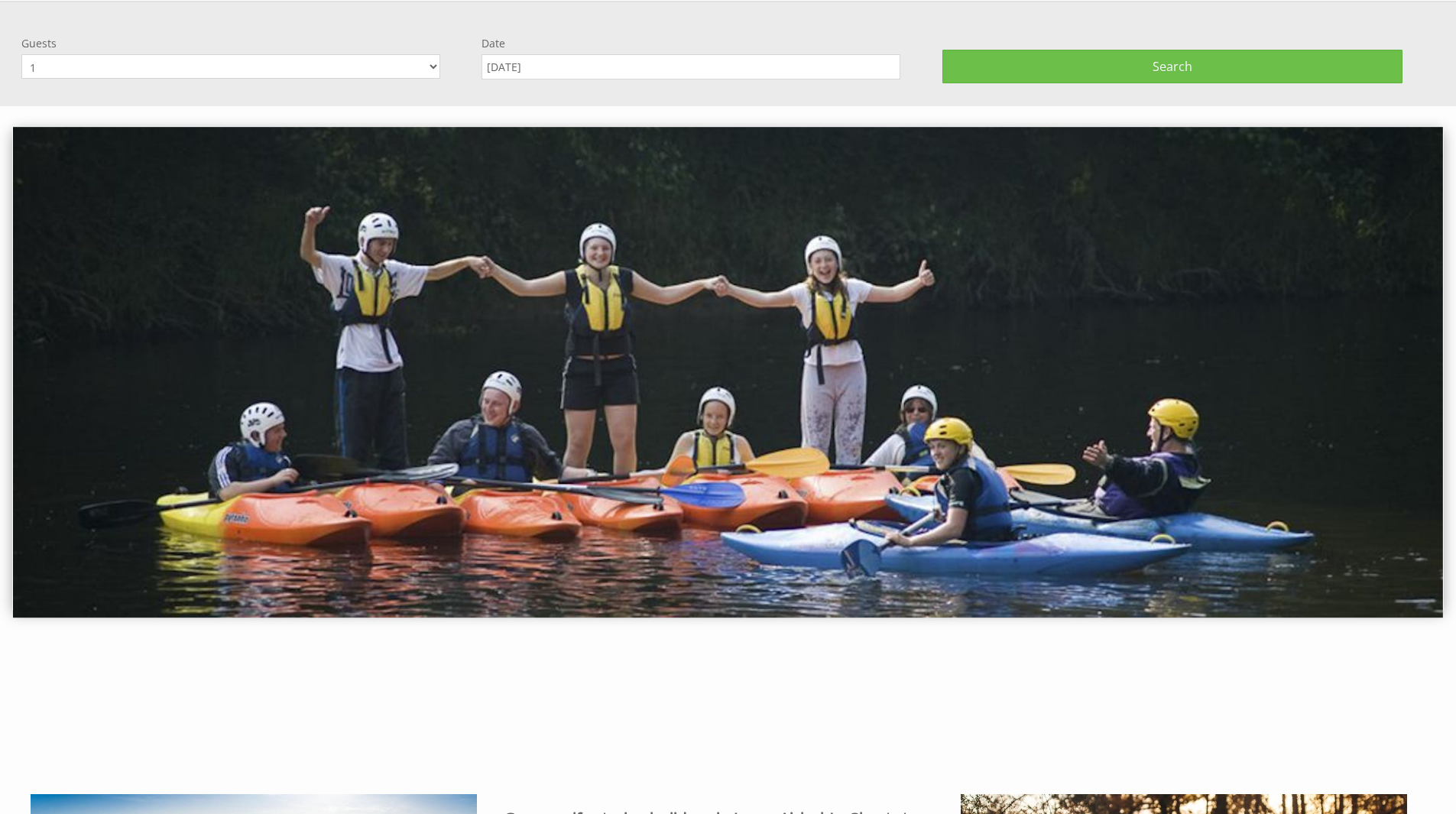
scroll to position [107, 0]
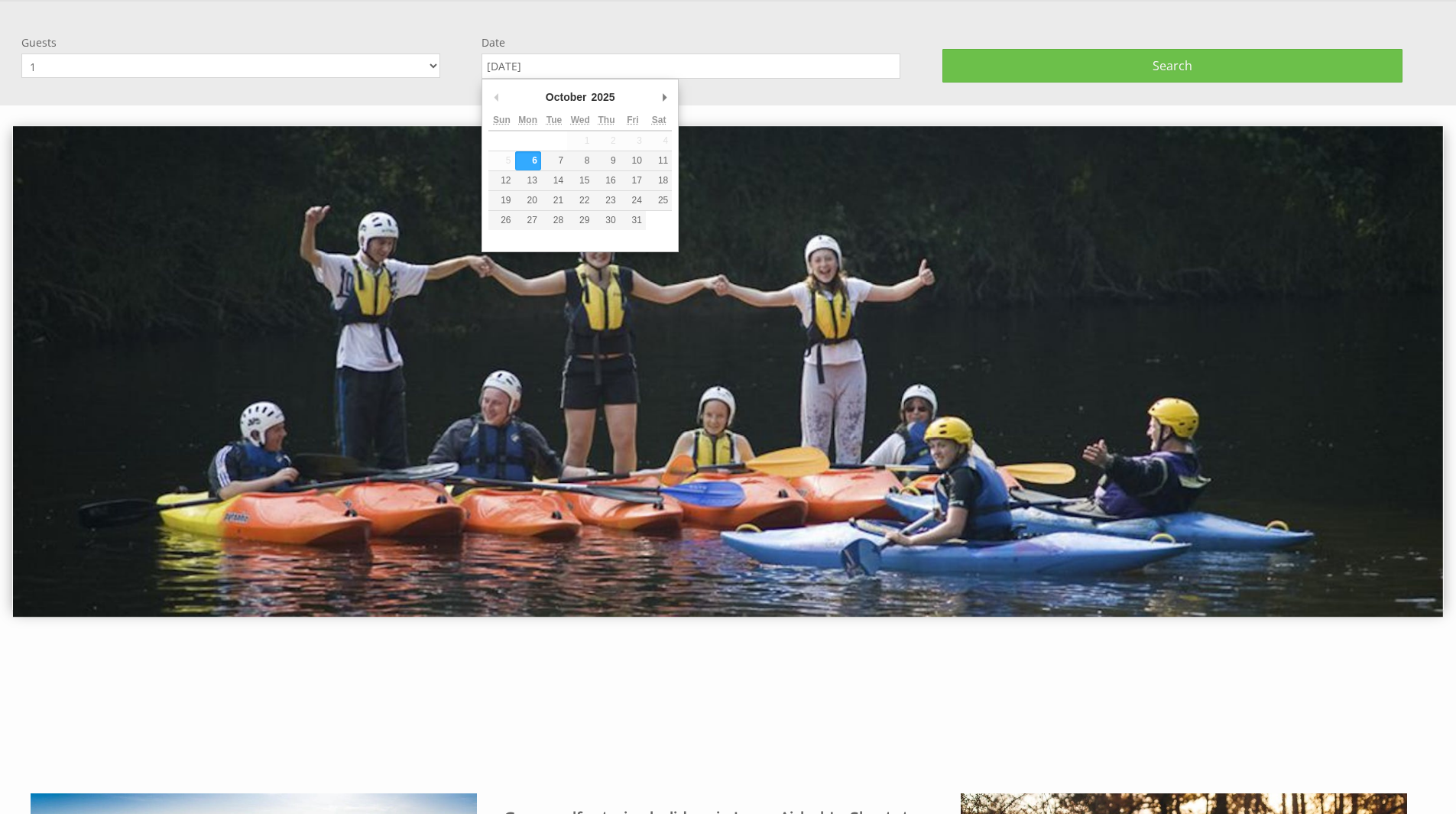
click at [644, 70] on input "[DATE]" at bounding box center [690, 66] width 419 height 25
type input "[DATE]"
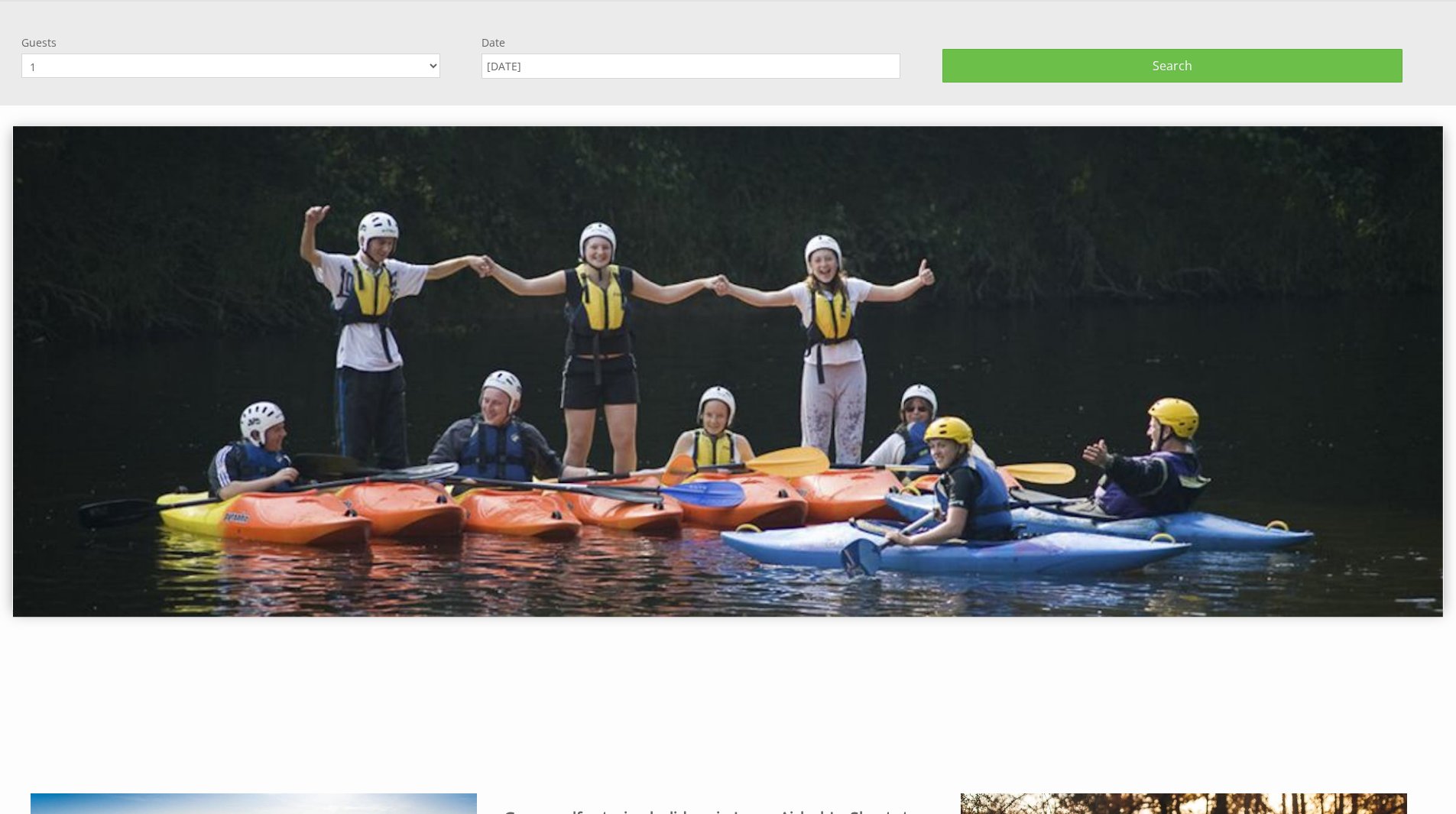
click at [417, 64] on select "1 2 3 4 5 6 7 8 9 10 11 12 13 14 15 16 17 18 19 20 21 22 23 24 25 26 27 28 29 3…" at bounding box center [231, 65] width 419 height 24
click at [22, 53] on select "1 2 3 4 5 6 7 8 9 10 11 12 13 14 15 16 17 18 19 20 21 22 23 24 25 26 27 28 29 3…" at bounding box center [231, 65] width 419 height 24
select select "24"
click at [1083, 63] on button "Search" at bounding box center [1172, 66] width 460 height 34
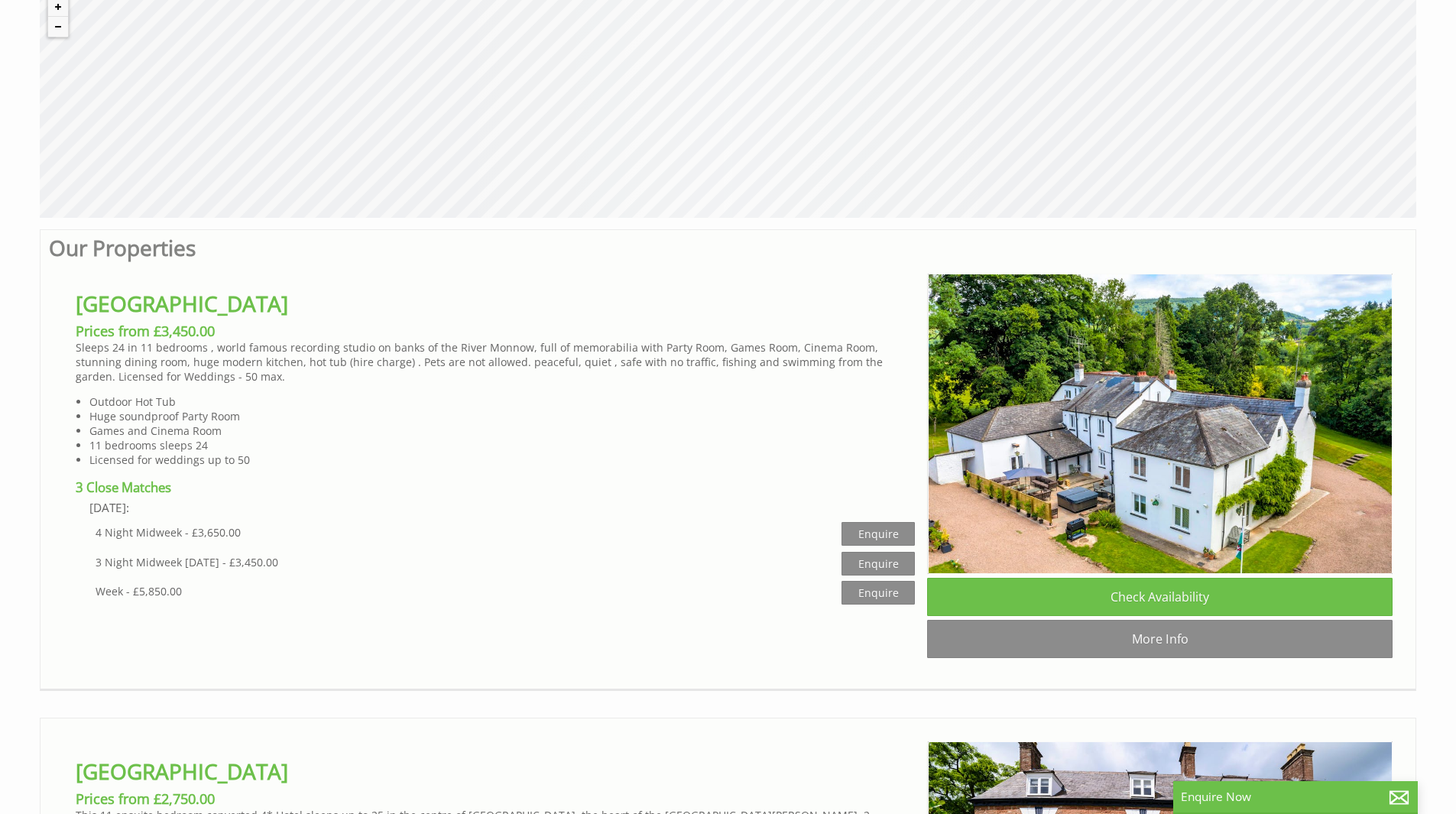
scroll to position [688, 0]
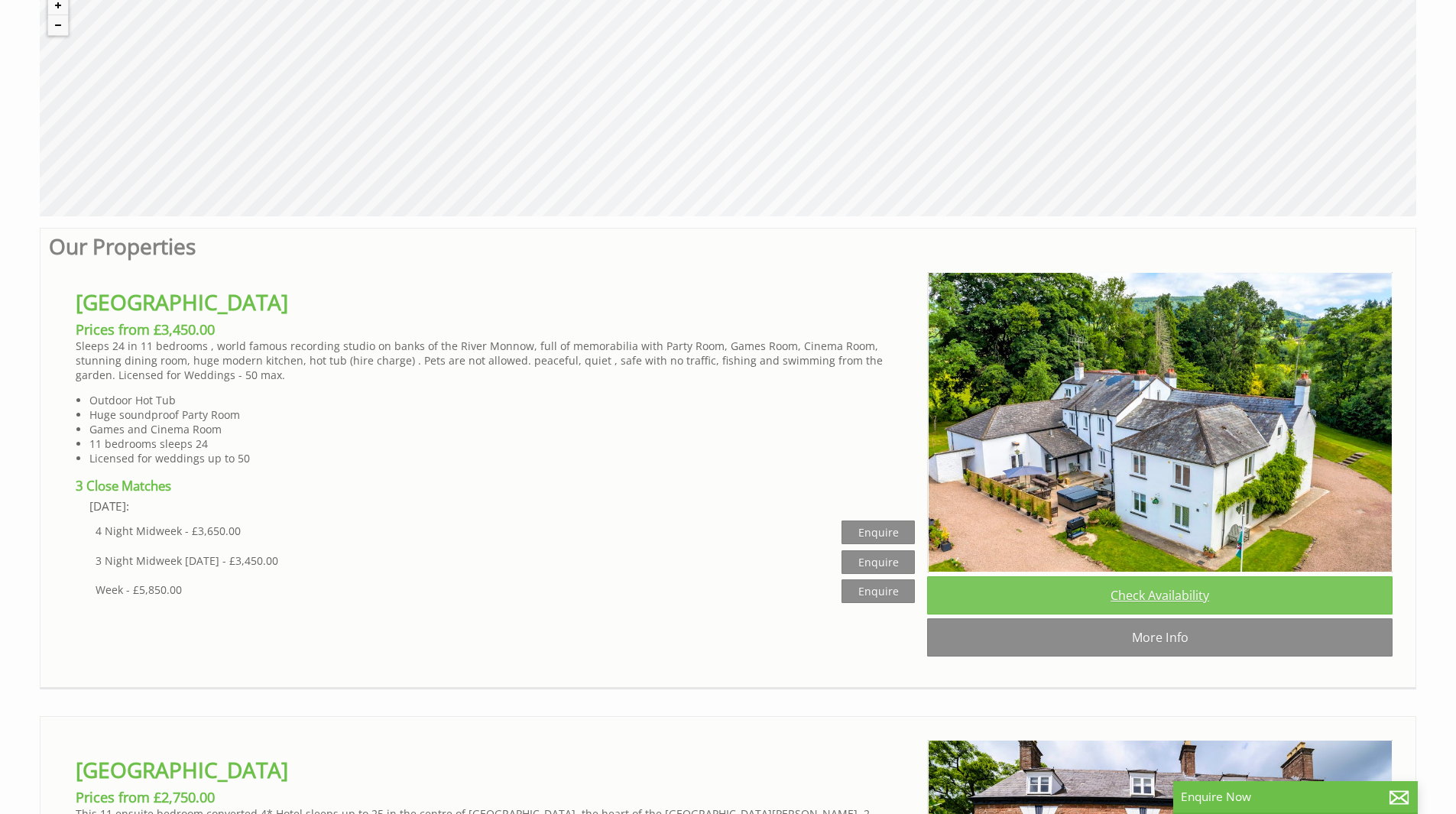
click at [1129, 611] on link "Check Availability" at bounding box center [1160, 596] width 465 height 38
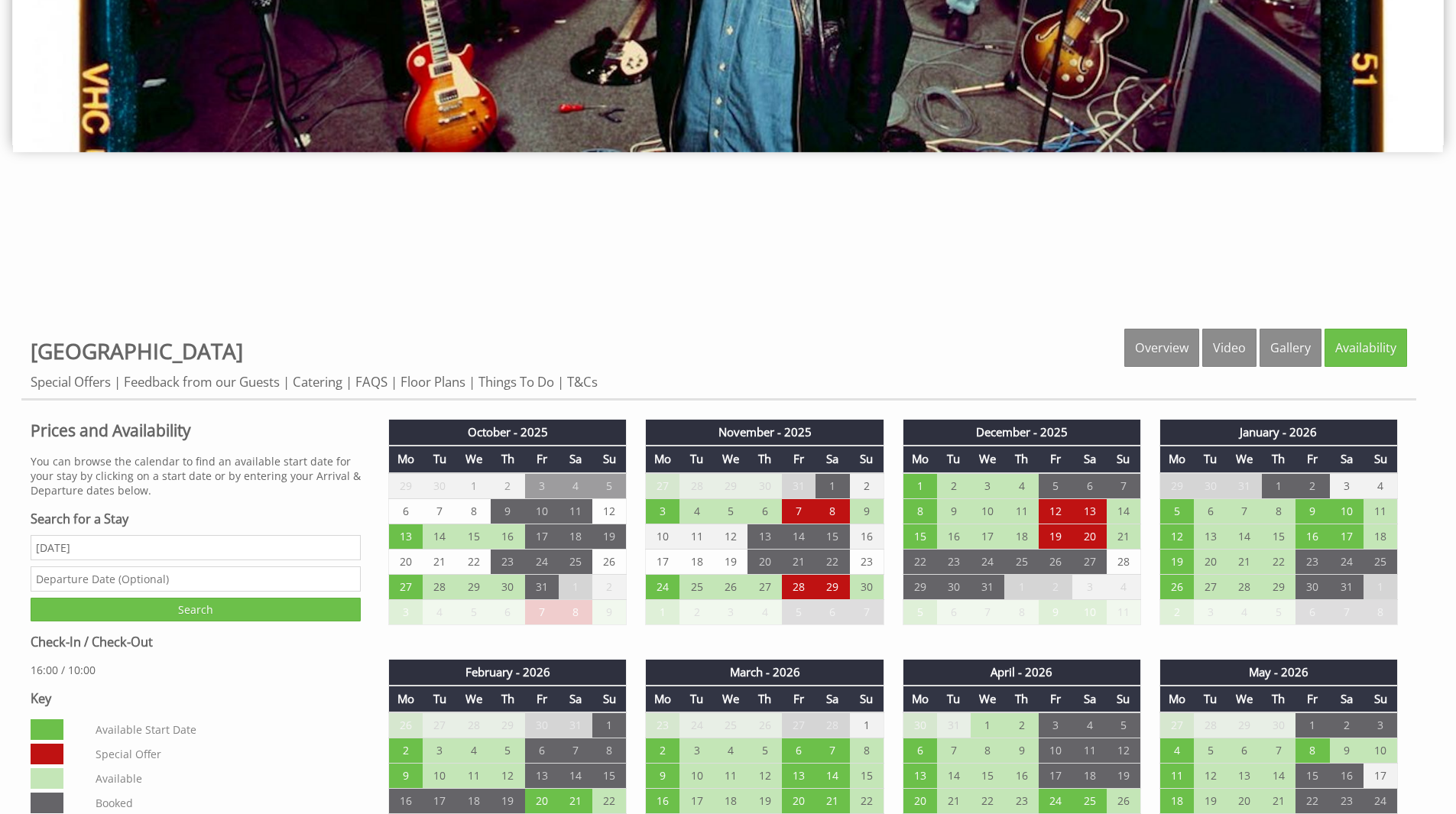
scroll to position [459, 0]
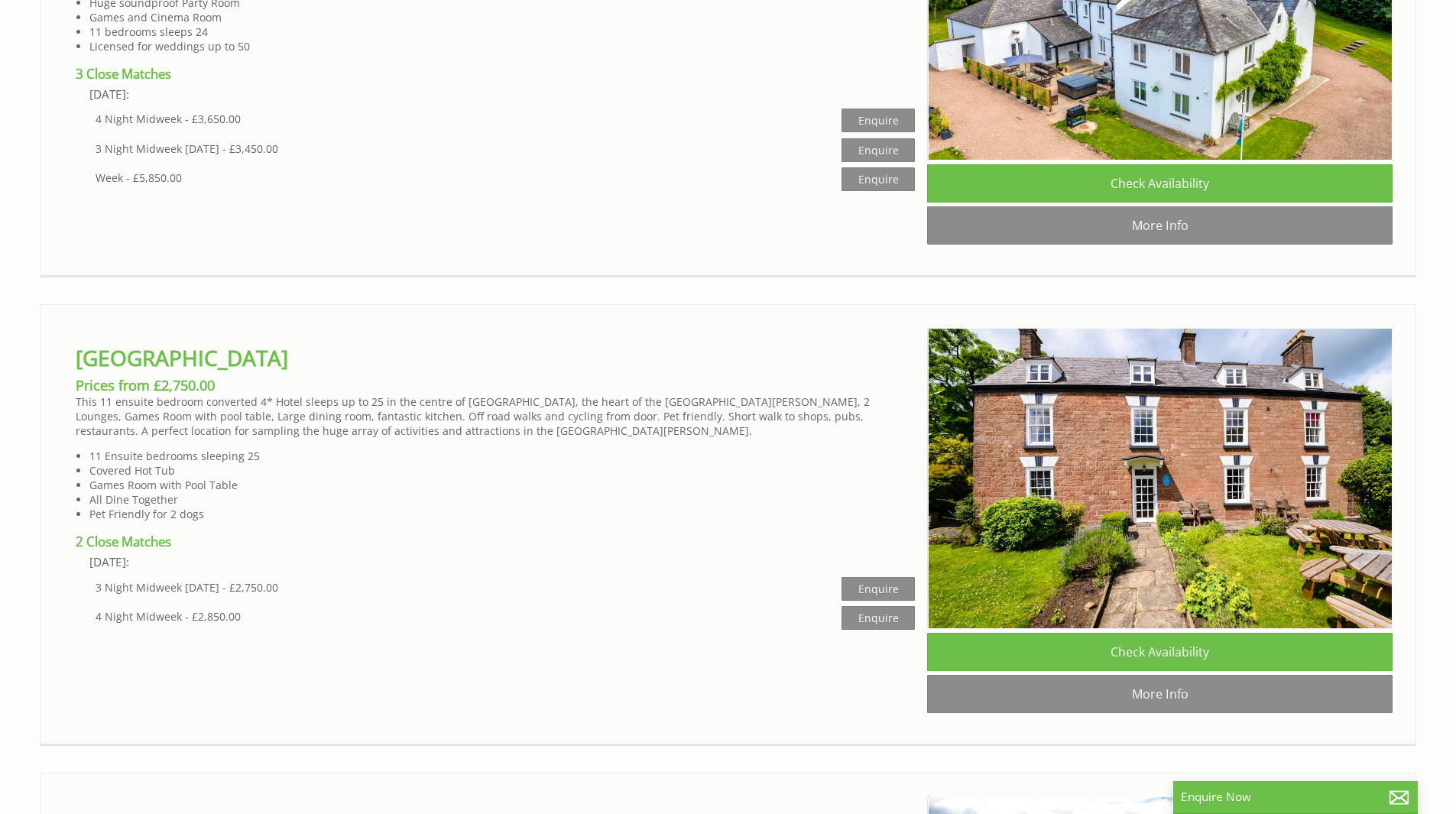
scroll to position [1227, 0]
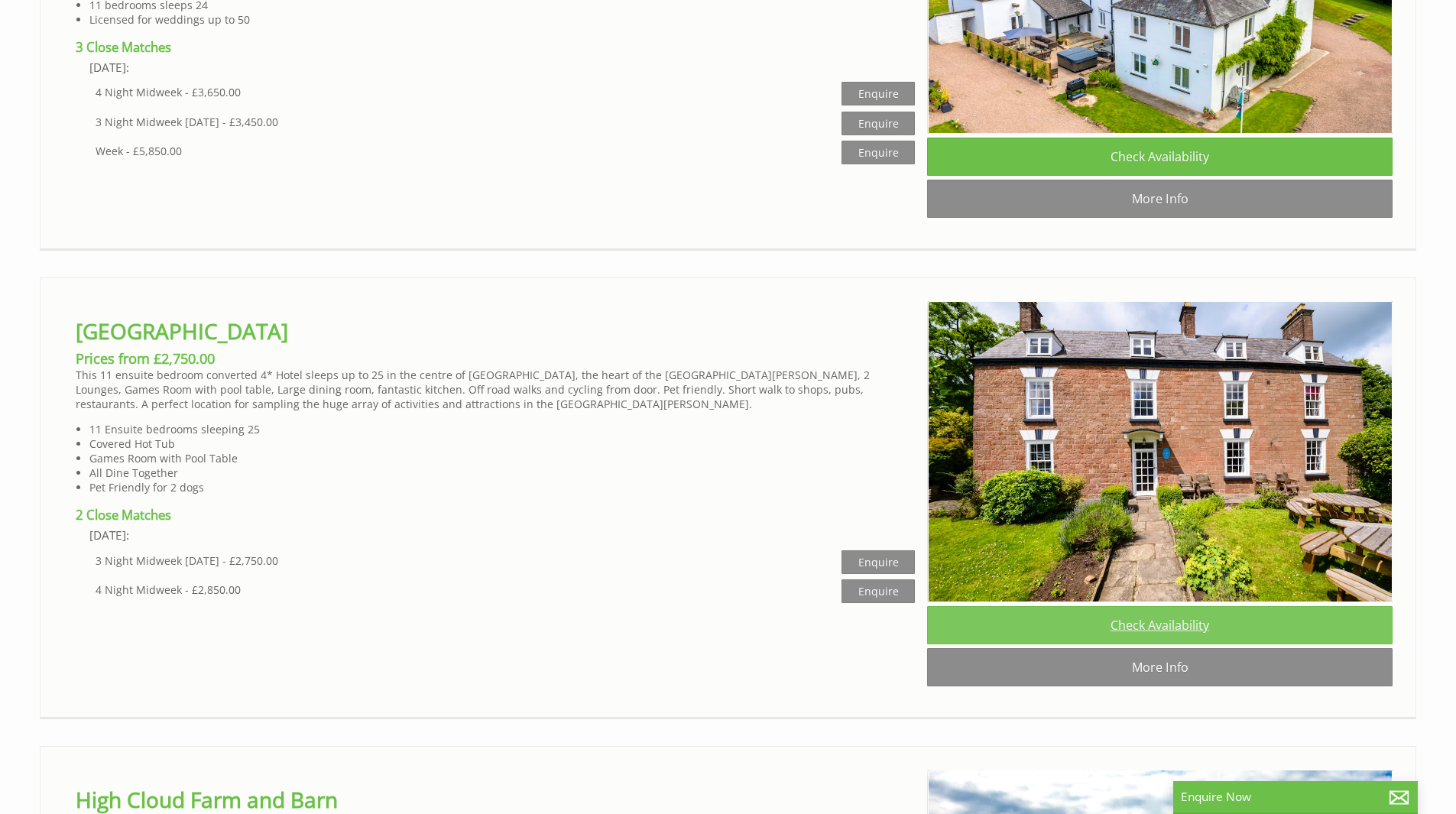
click at [1178, 645] on link "Check Availability" at bounding box center [1160, 626] width 465 height 38
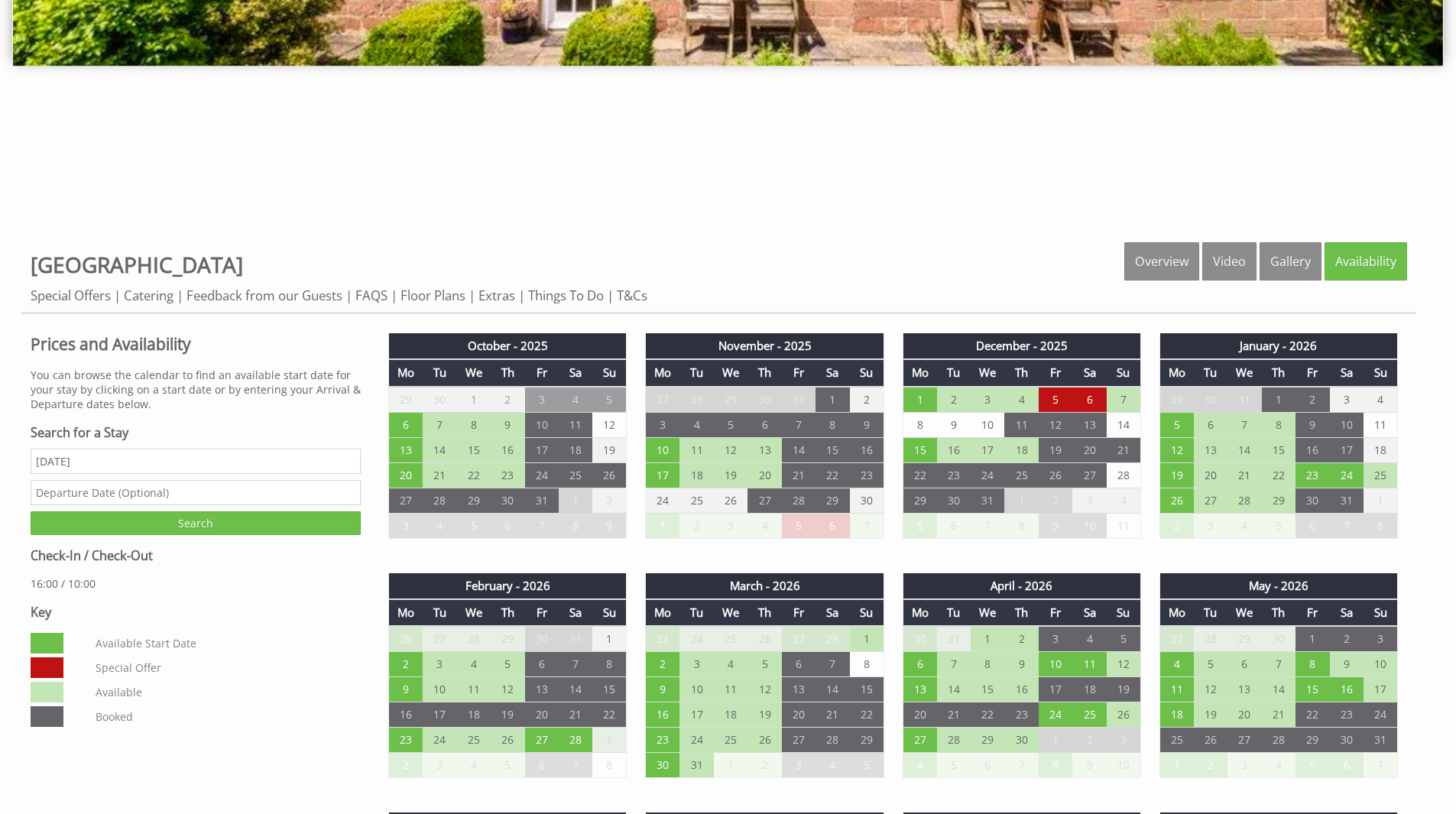
scroll to position [535, 0]
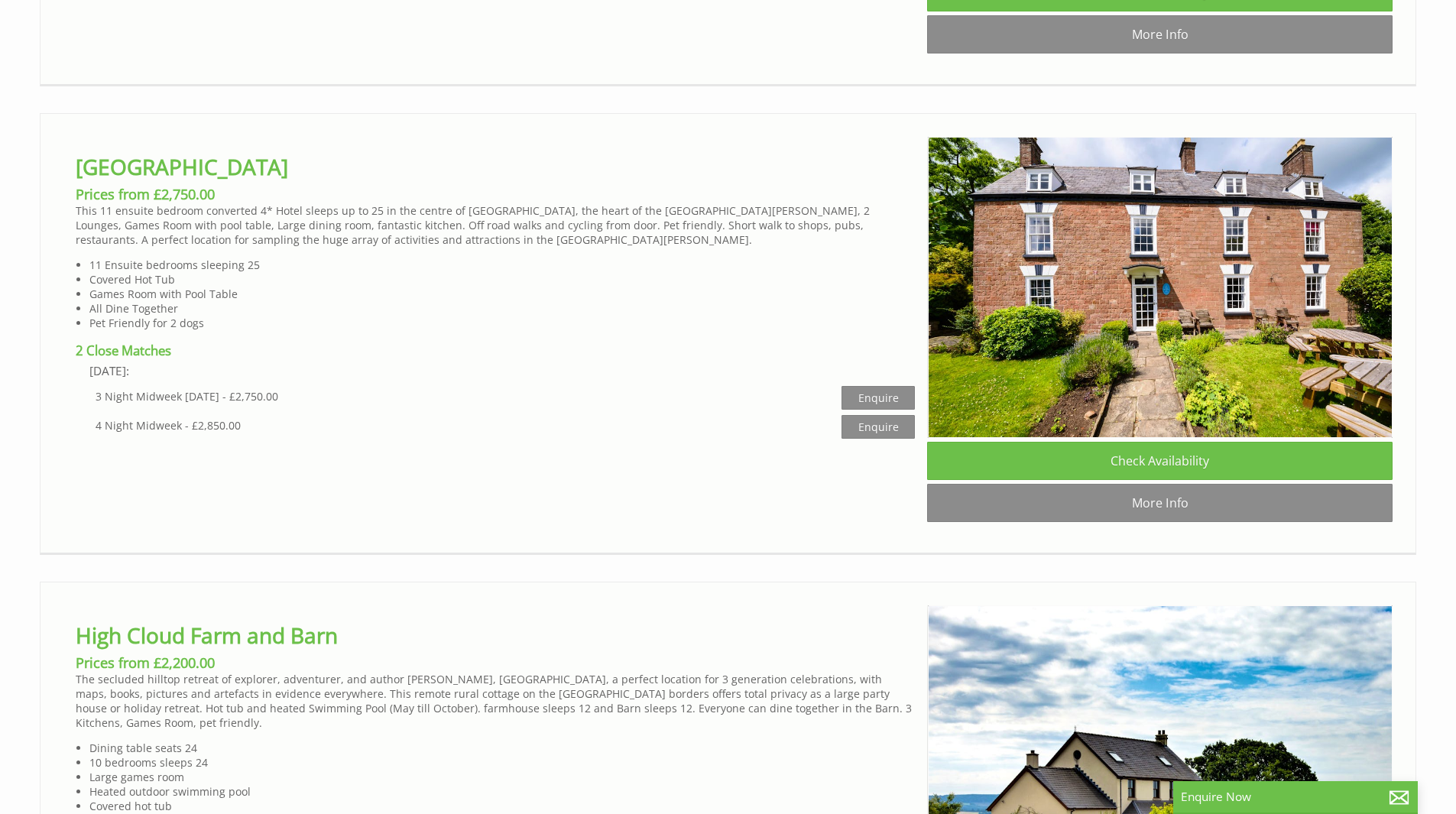
scroll to position [1682, 0]
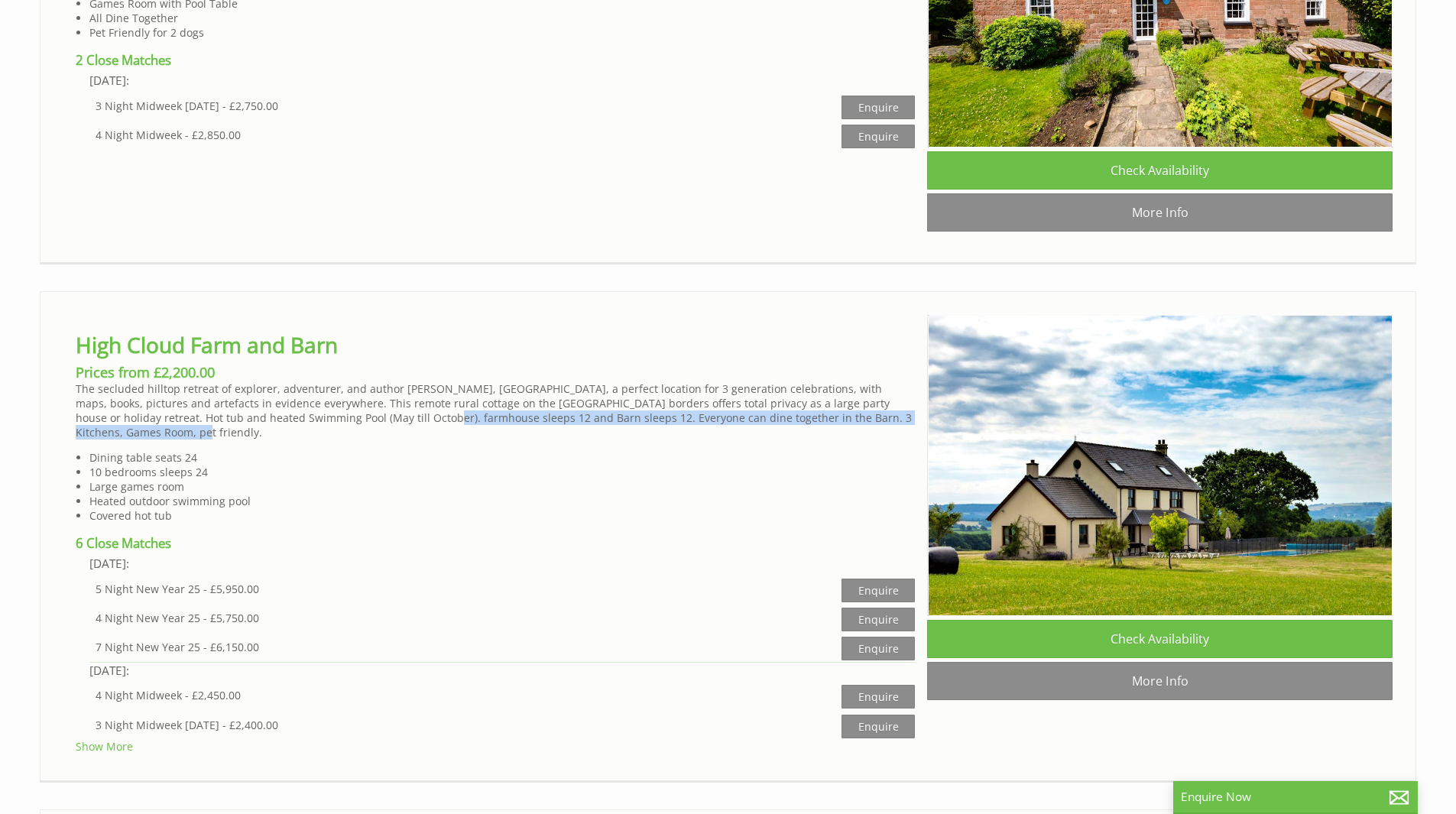
drag, startPoint x: 375, startPoint y: 442, endPoint x: 874, endPoint y: 445, distance: 499.0
click at [874, 440] on p "The secluded hilltop retreat of explorer, adventurer, and author Christina Dodw…" at bounding box center [495, 411] width 840 height 58
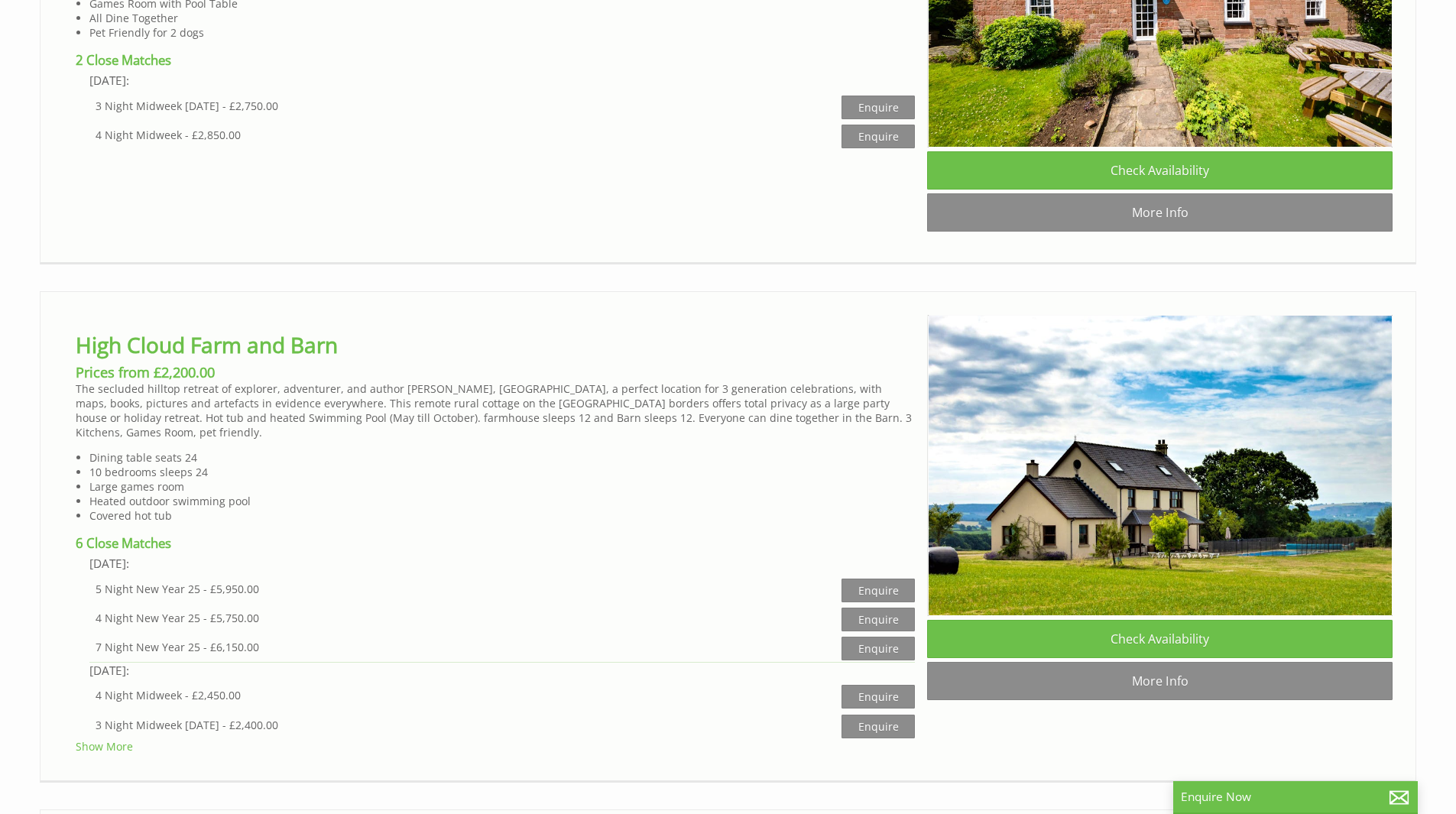
click at [841, 421] on p "The secluded hilltop retreat of explorer, adventurer, and author Christina Dodw…" at bounding box center [495, 411] width 840 height 58
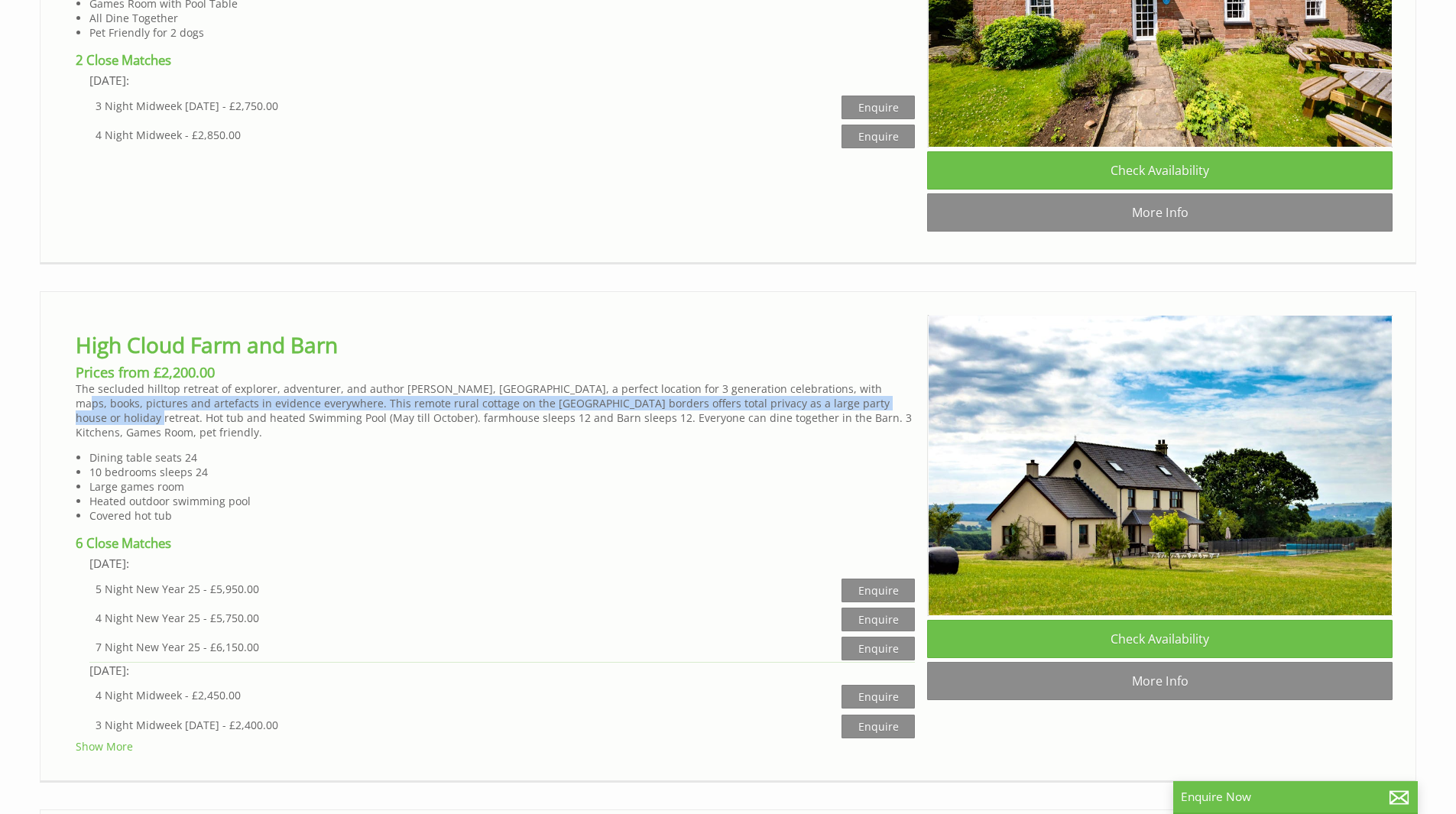
drag, startPoint x: 846, startPoint y: 413, endPoint x: 853, endPoint y: 426, distance: 14.8
click at [853, 426] on p "The secluded hilltop retreat of explorer, adventurer, and author [PERSON_NAME],…" at bounding box center [495, 411] width 840 height 58
click at [451, 432] on p "The secluded hilltop retreat of explorer, adventurer, and author [PERSON_NAME],…" at bounding box center [495, 411] width 840 height 58
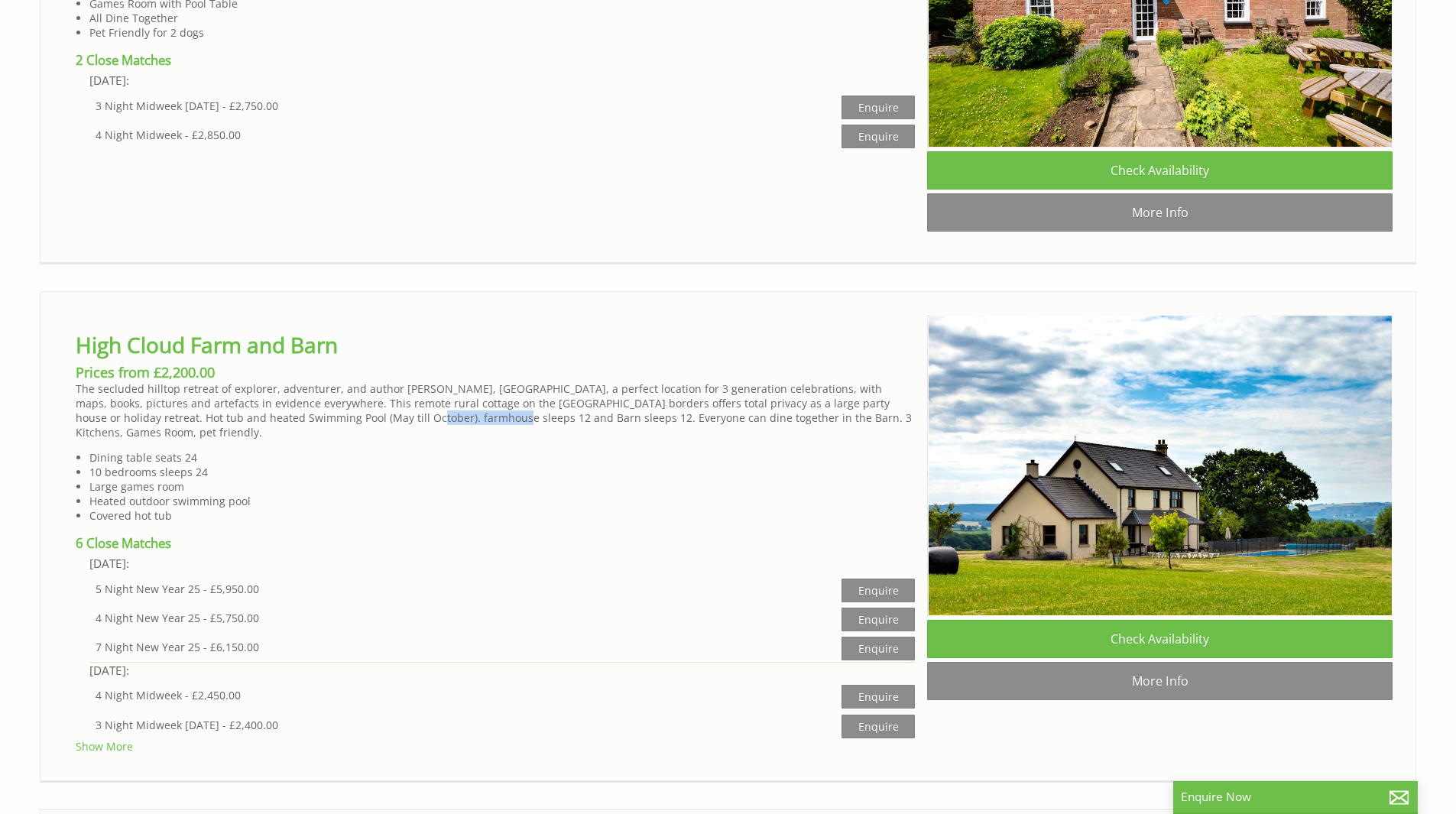
drag, startPoint x: 360, startPoint y: 437, endPoint x: 383, endPoint y: 436, distance: 23.0
click at [383, 436] on p "The secluded hilltop retreat of explorer, adventurer, and author [PERSON_NAME],…" at bounding box center [495, 411] width 840 height 58
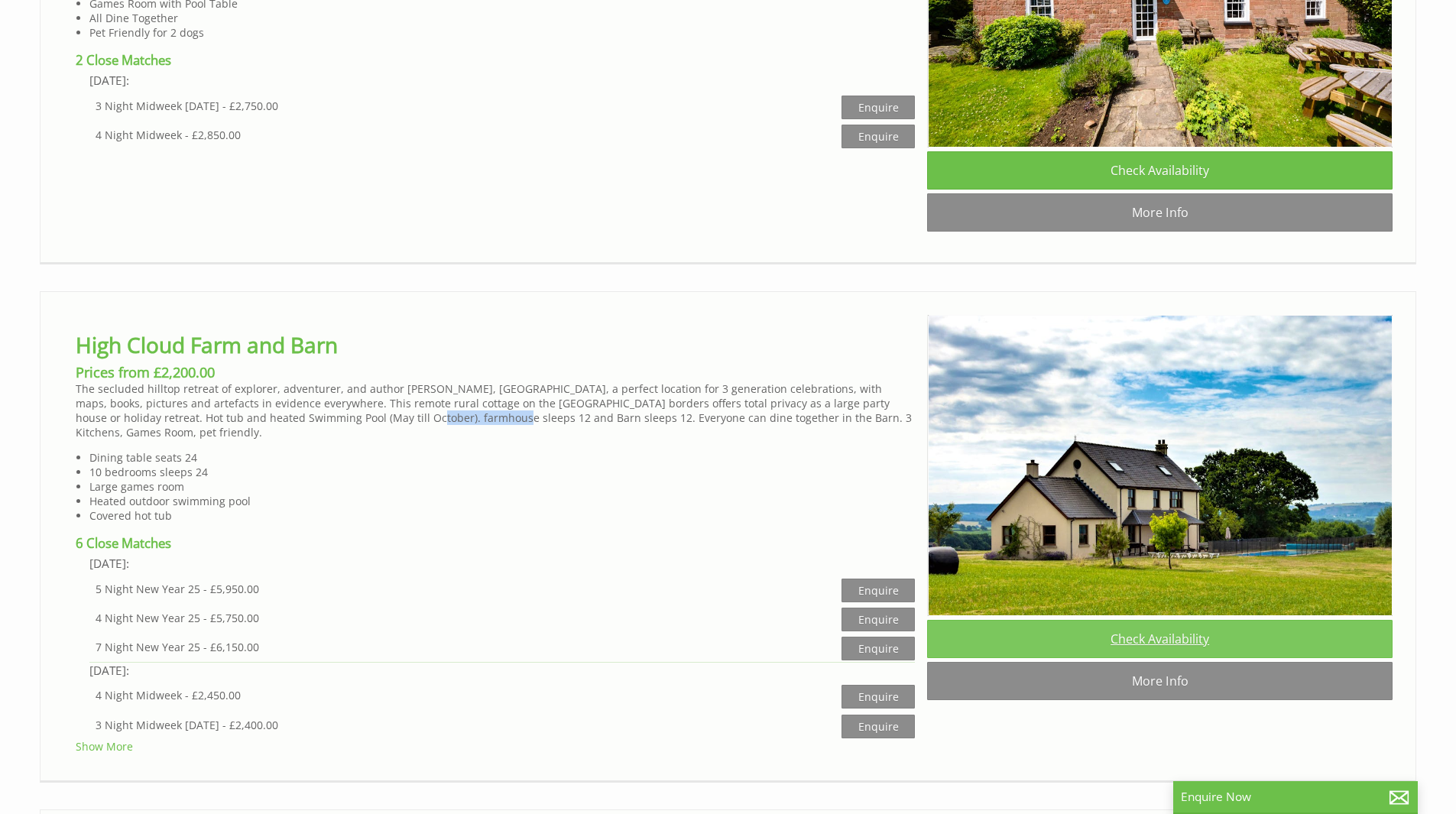
click at [1186, 658] on link "Check Availability" at bounding box center [1160, 639] width 465 height 38
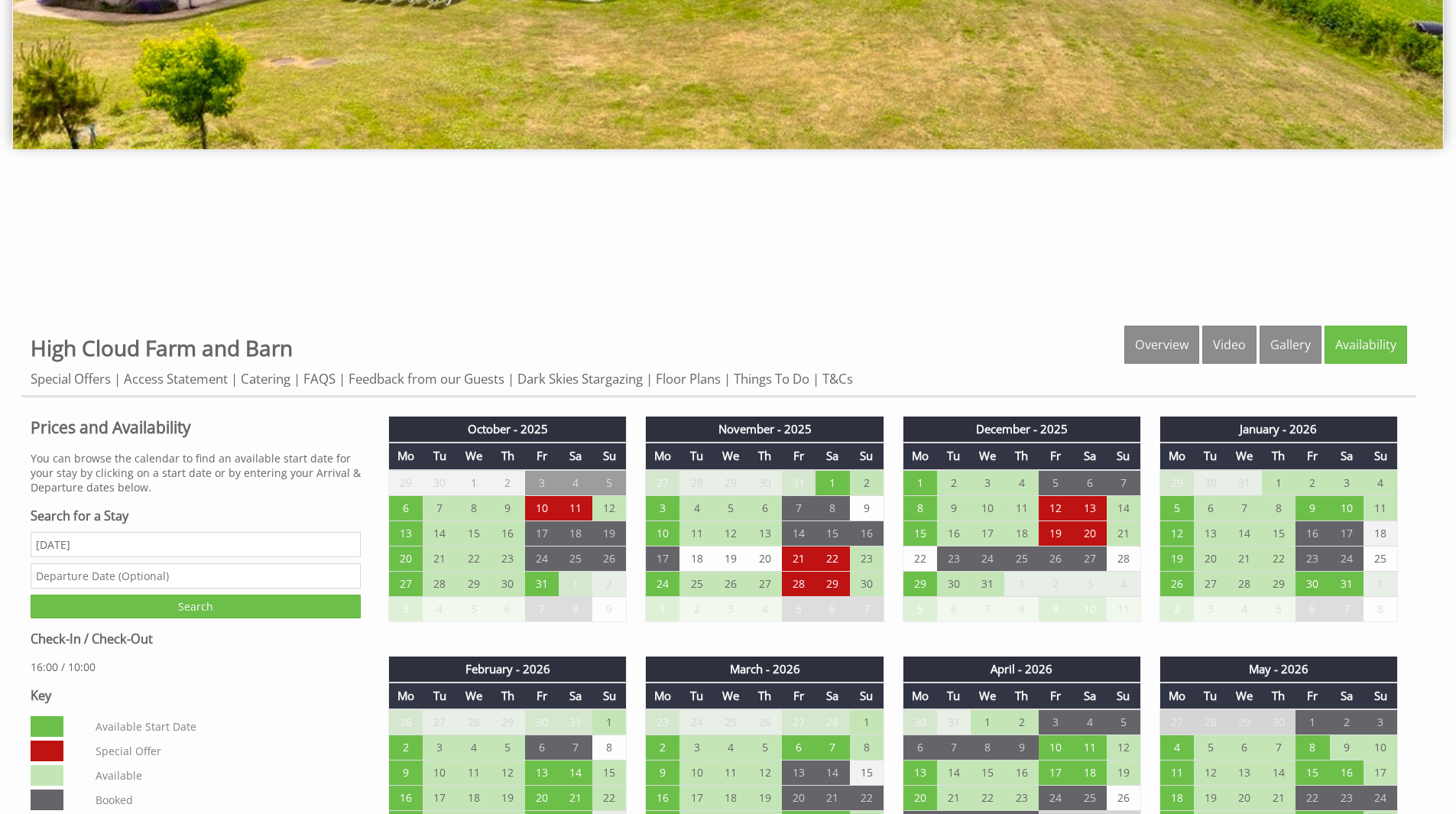
scroll to position [459, 0]
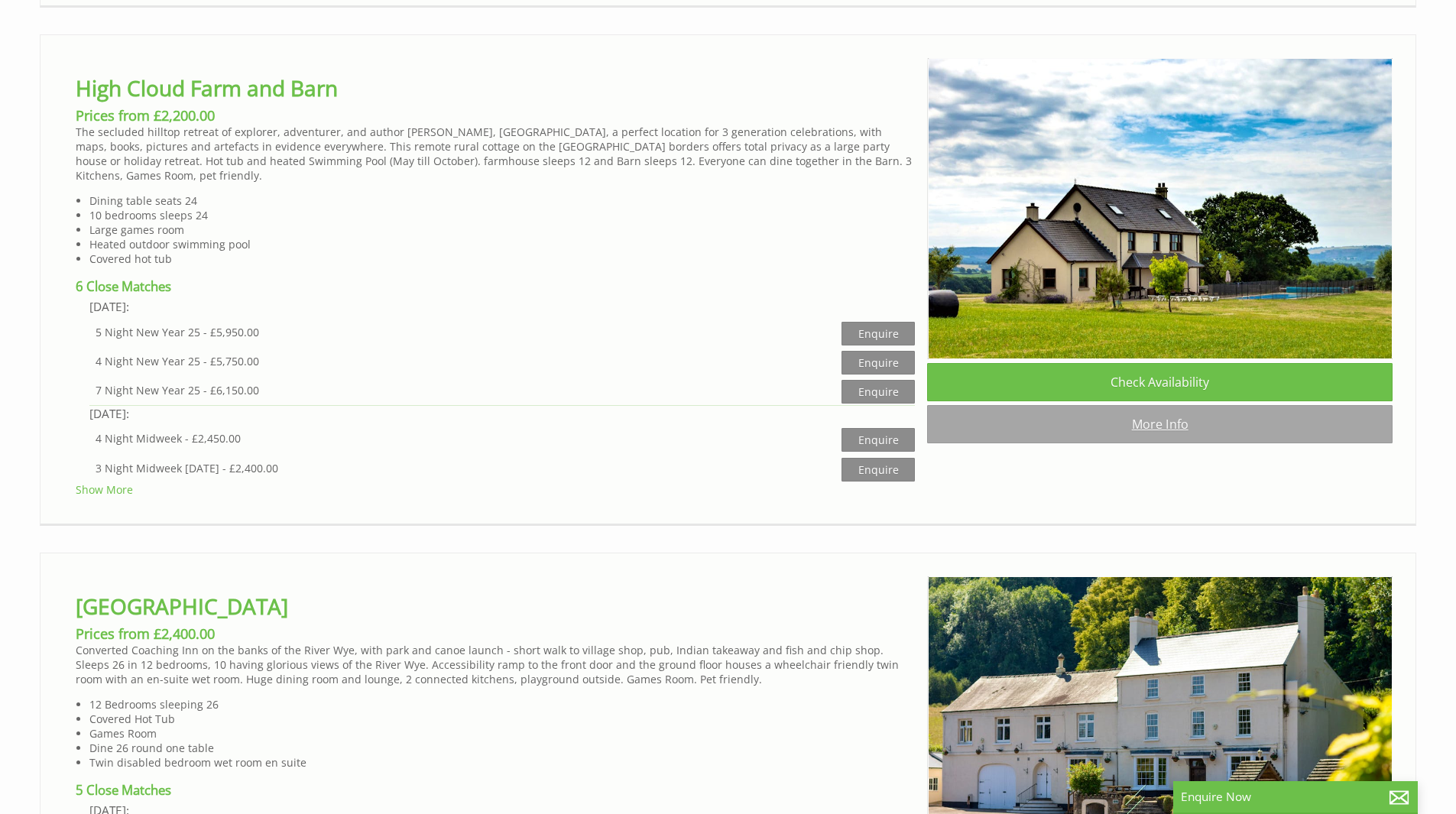
scroll to position [1800, 0]
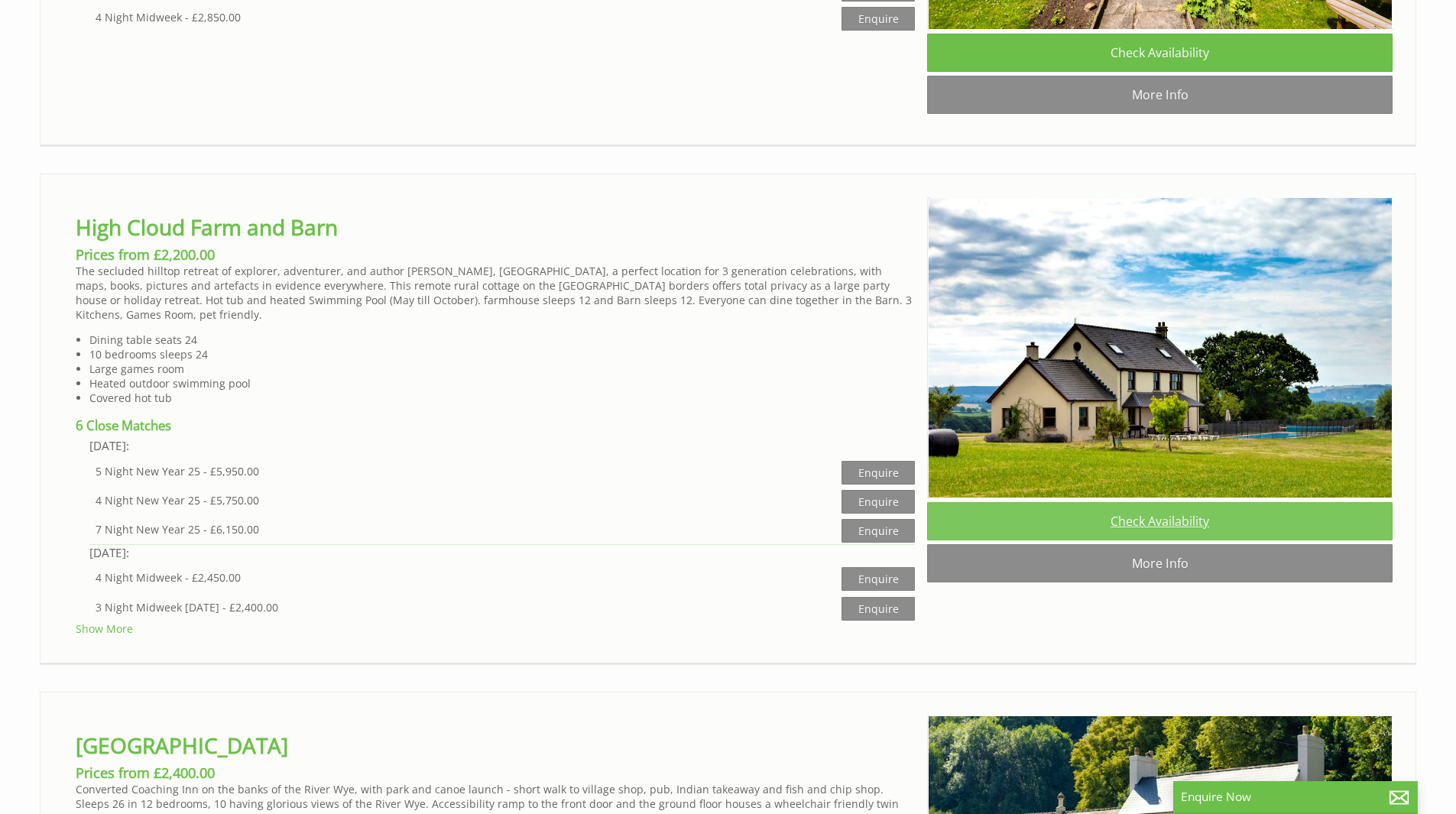
click at [1150, 540] on link "Check Availability" at bounding box center [1160, 521] width 465 height 38
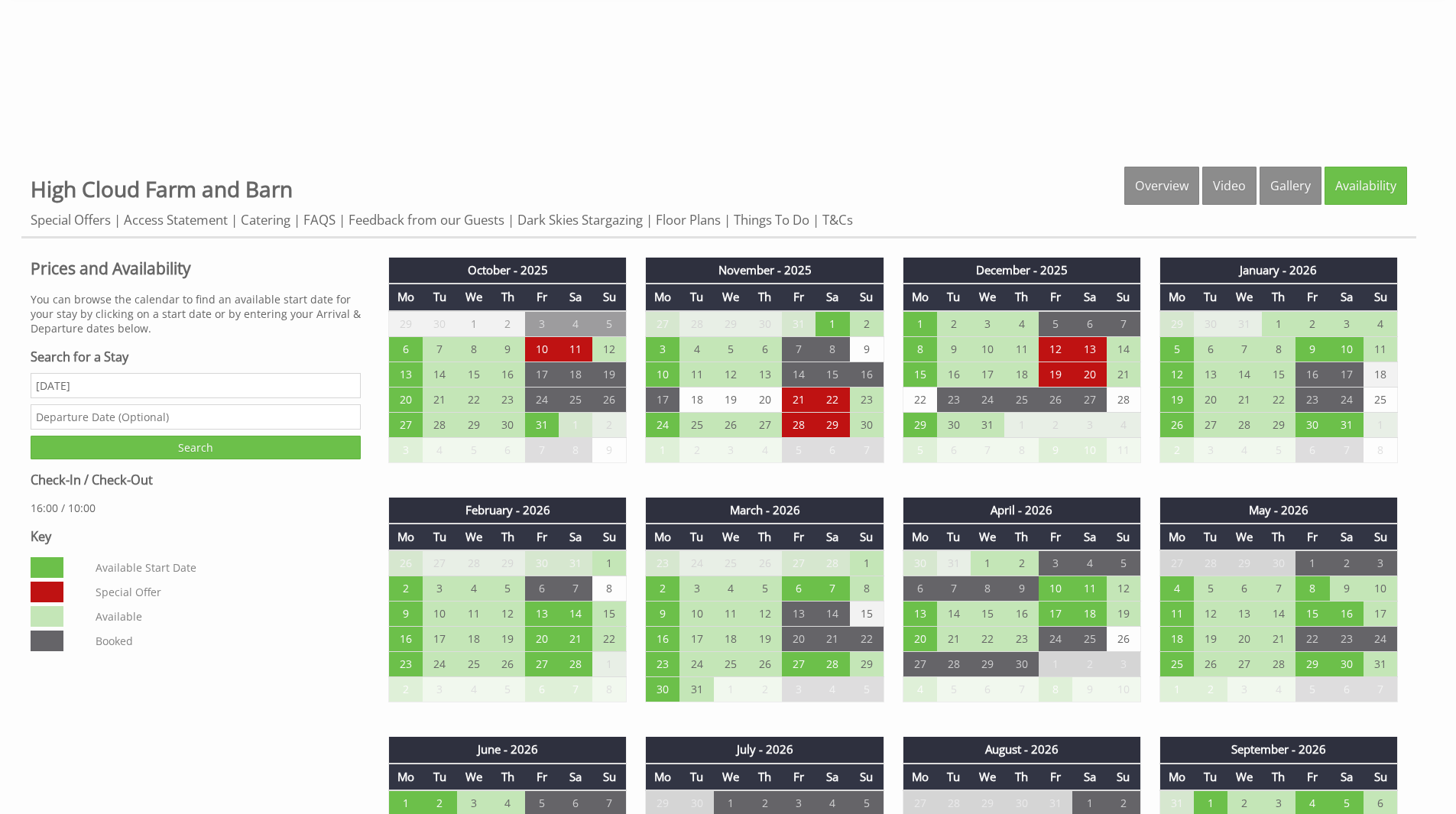
scroll to position [612, 0]
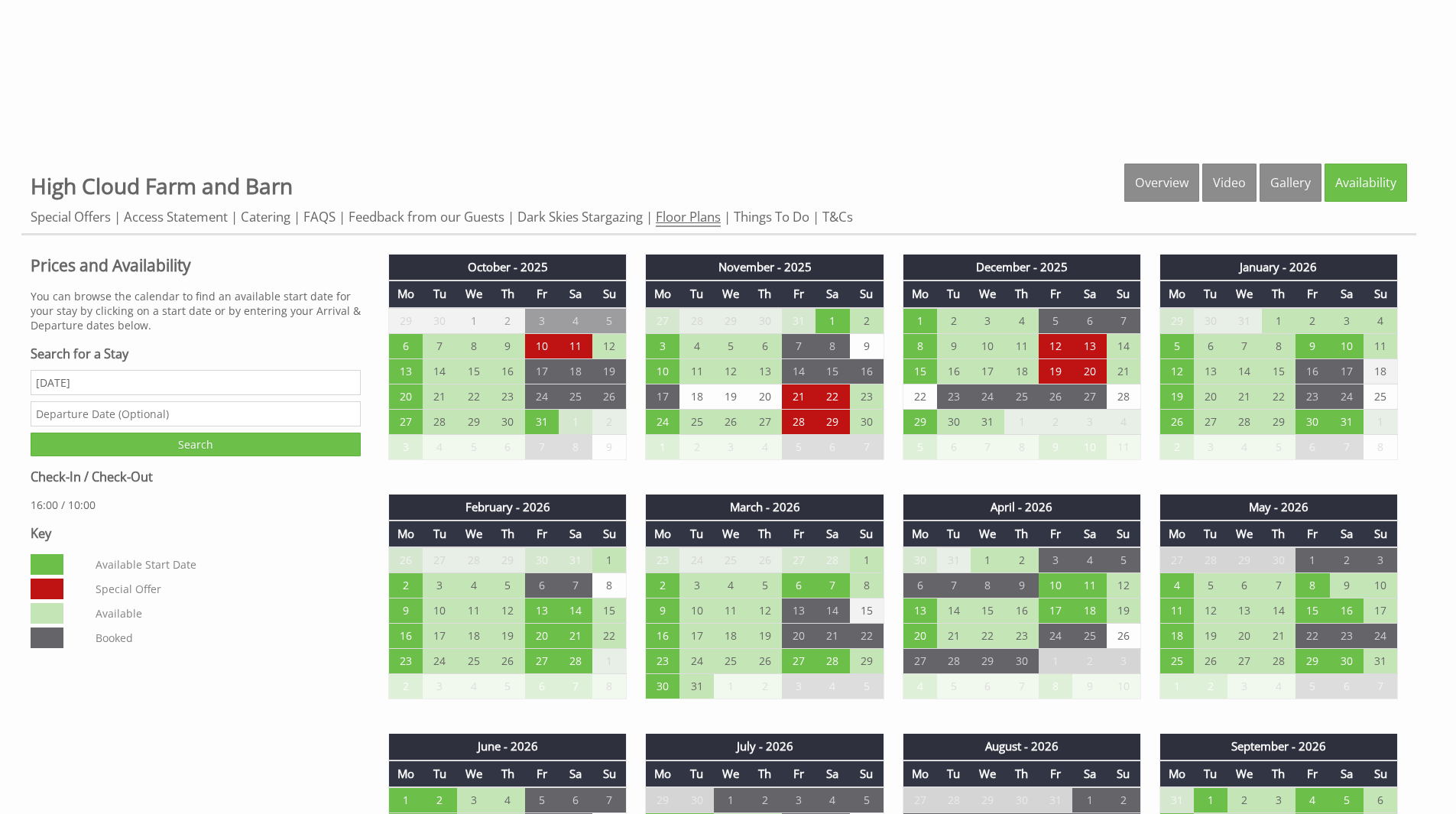
click at [685, 210] on link "Floor Plans" at bounding box center [688, 217] width 65 height 19
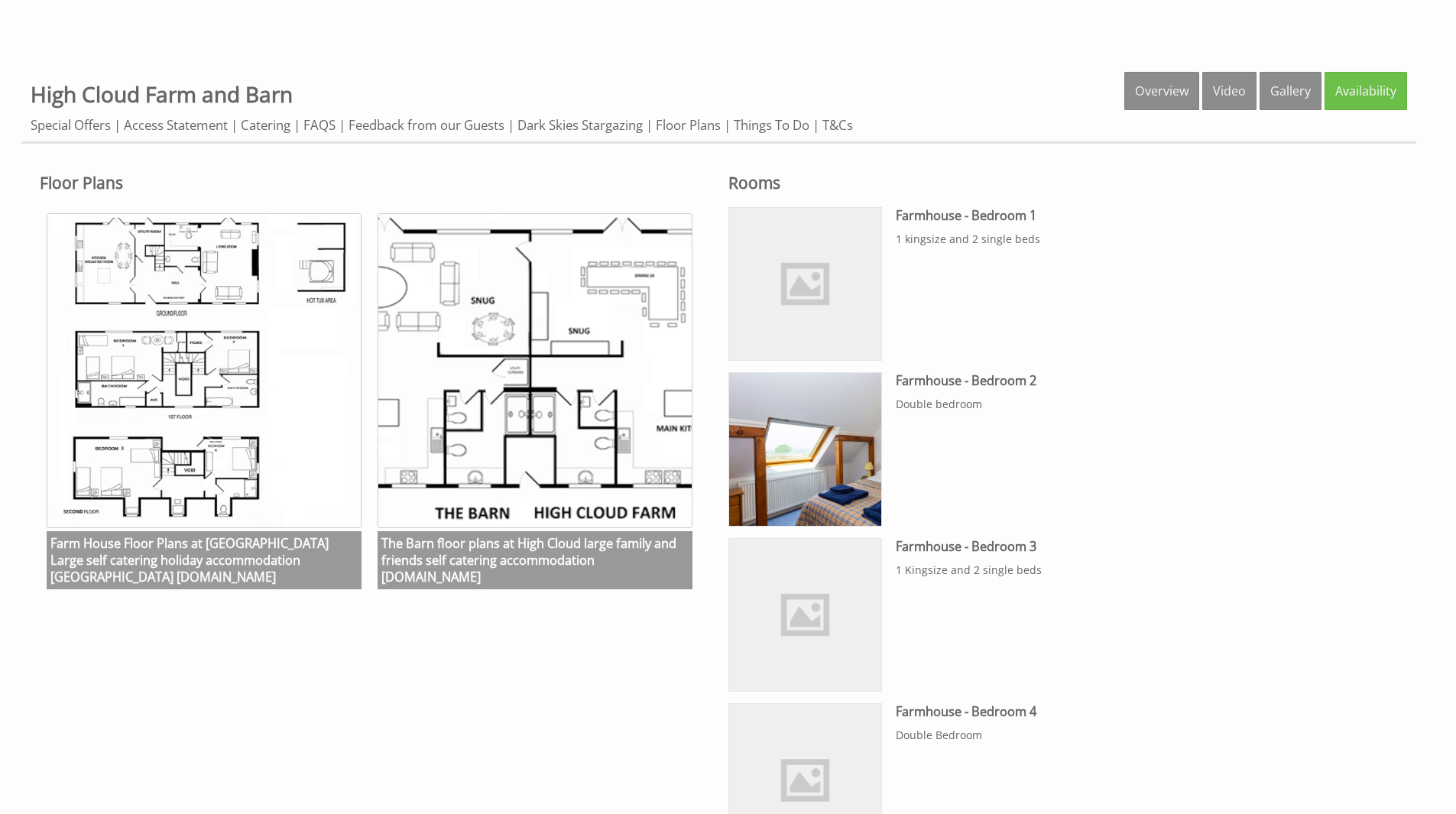
scroll to position [764, 0]
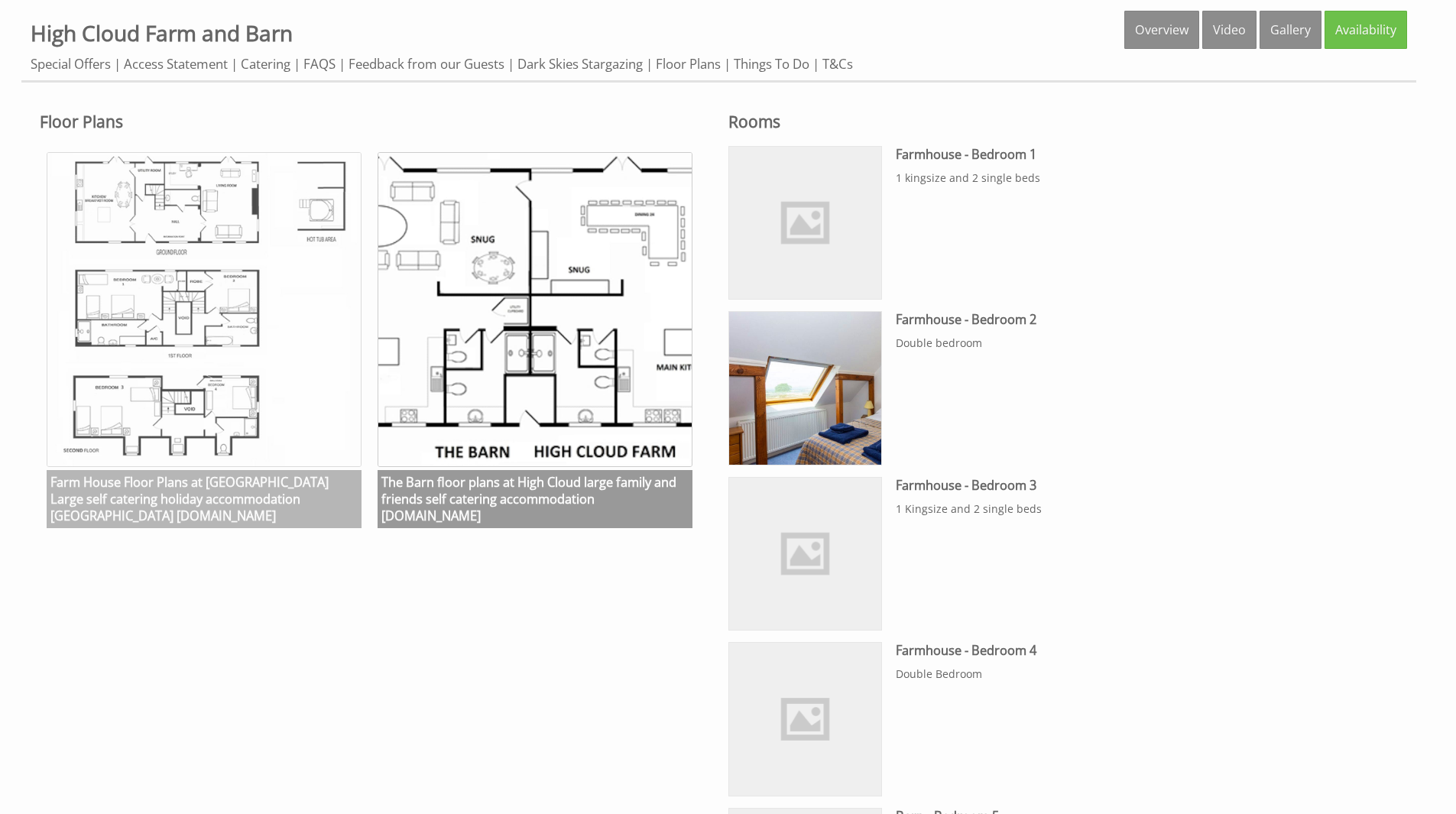
click at [227, 363] on img at bounding box center [204, 310] width 315 height 315
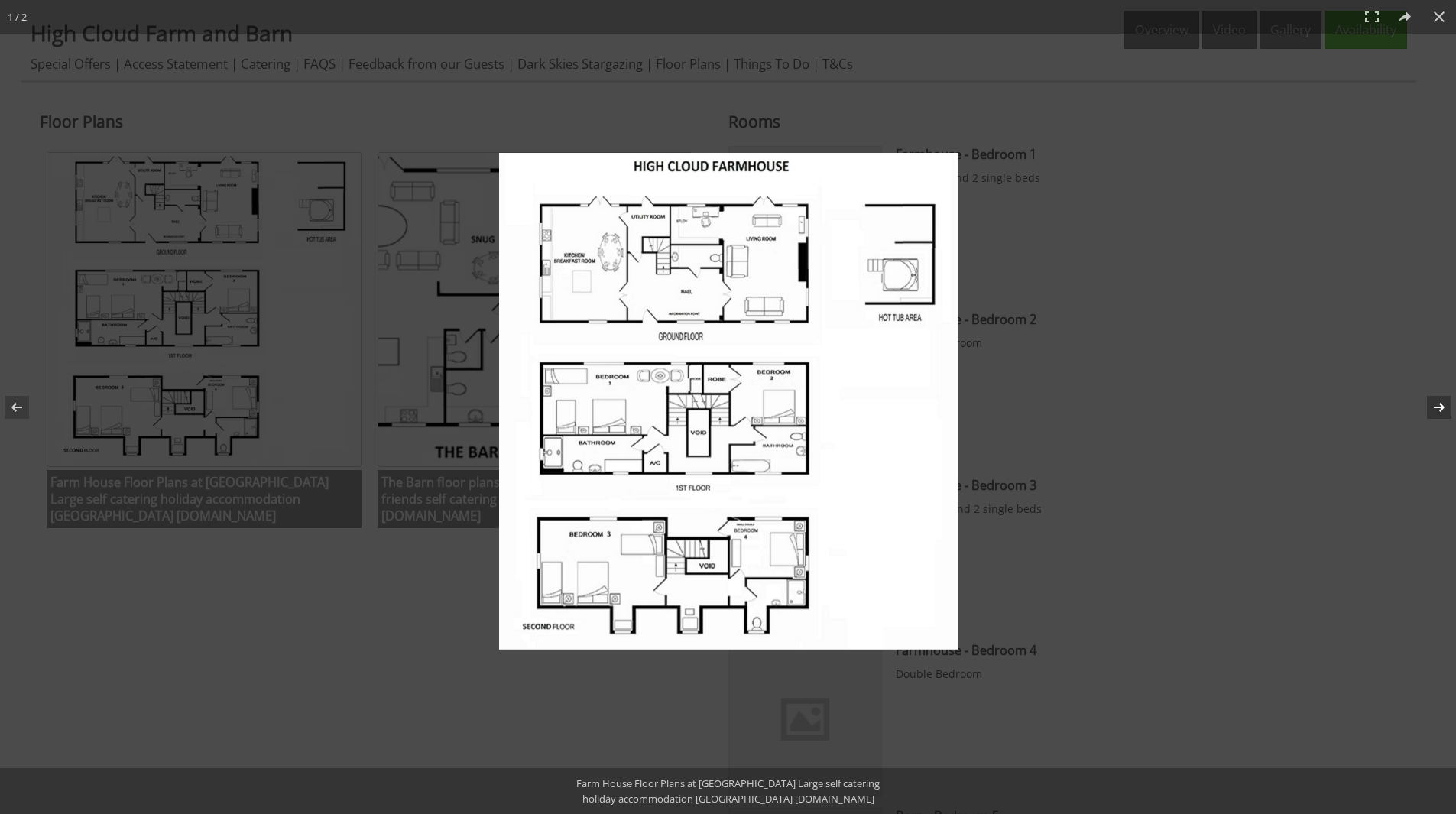
click at [1443, 403] on button at bounding box center [1429, 407] width 53 height 76
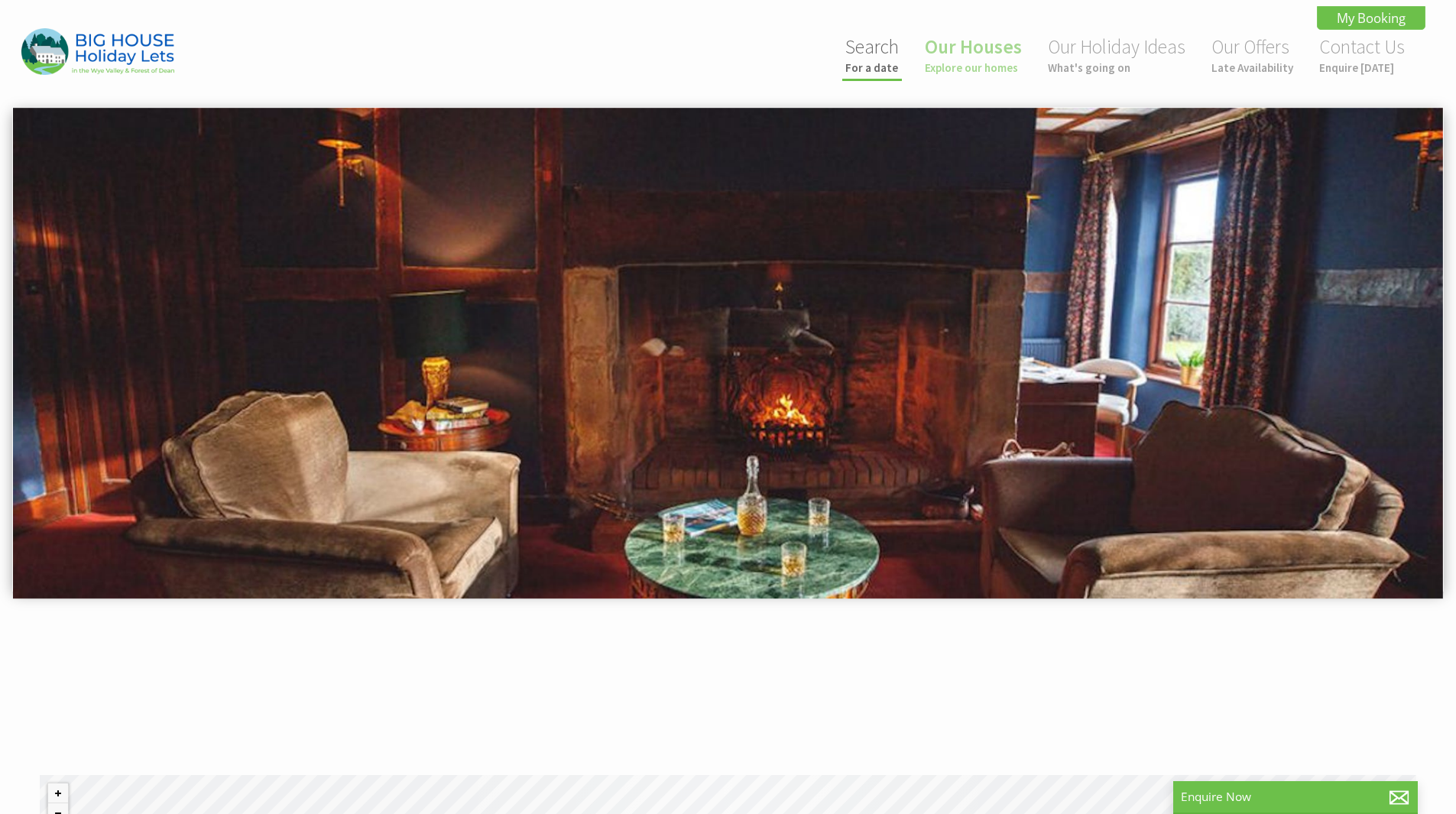
click at [889, 78] on li "Search For a date" at bounding box center [872, 56] width 60 height 50
click at [878, 63] on small "For a date" at bounding box center [872, 68] width 53 height 15
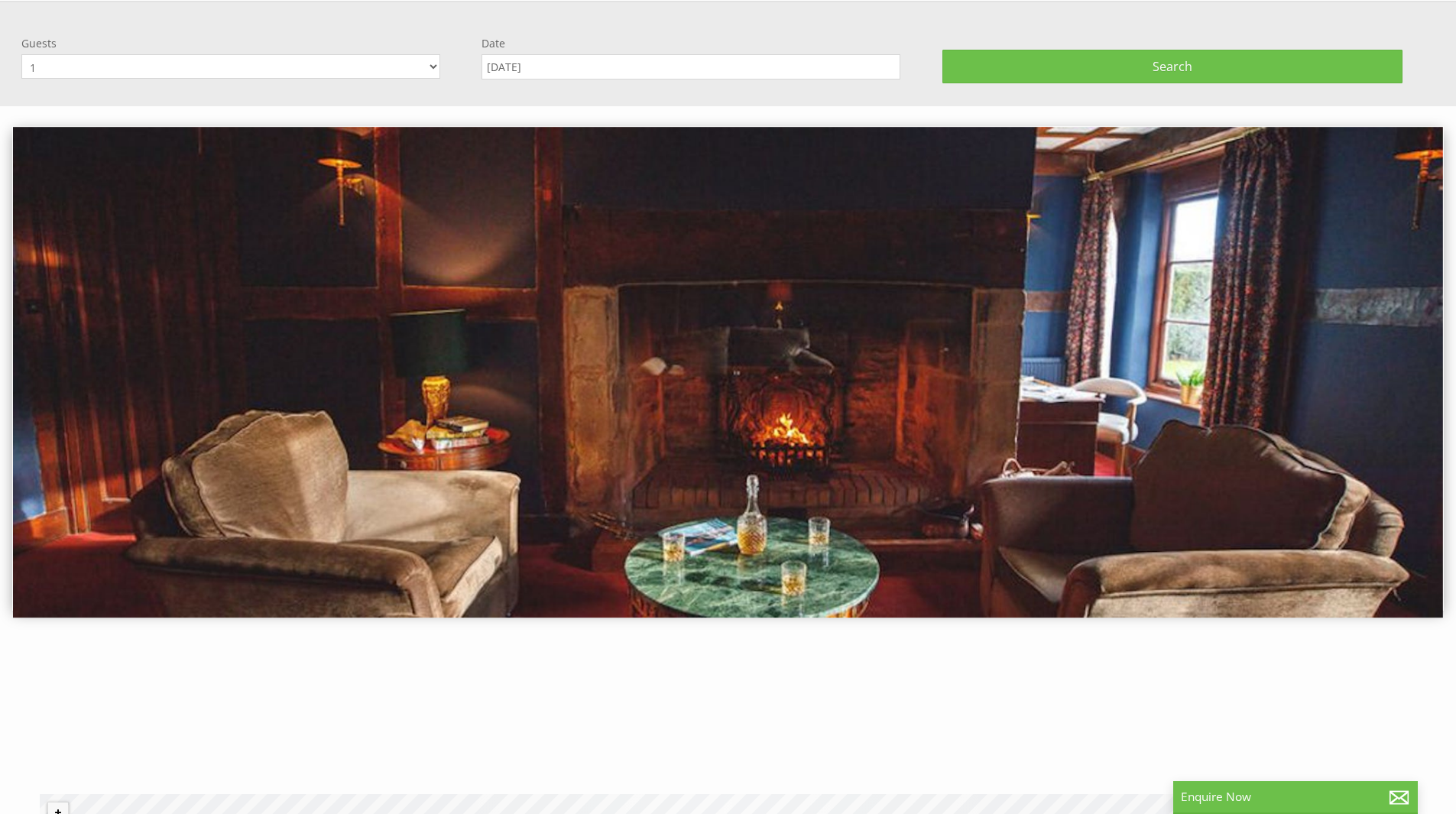
scroll to position [107, 0]
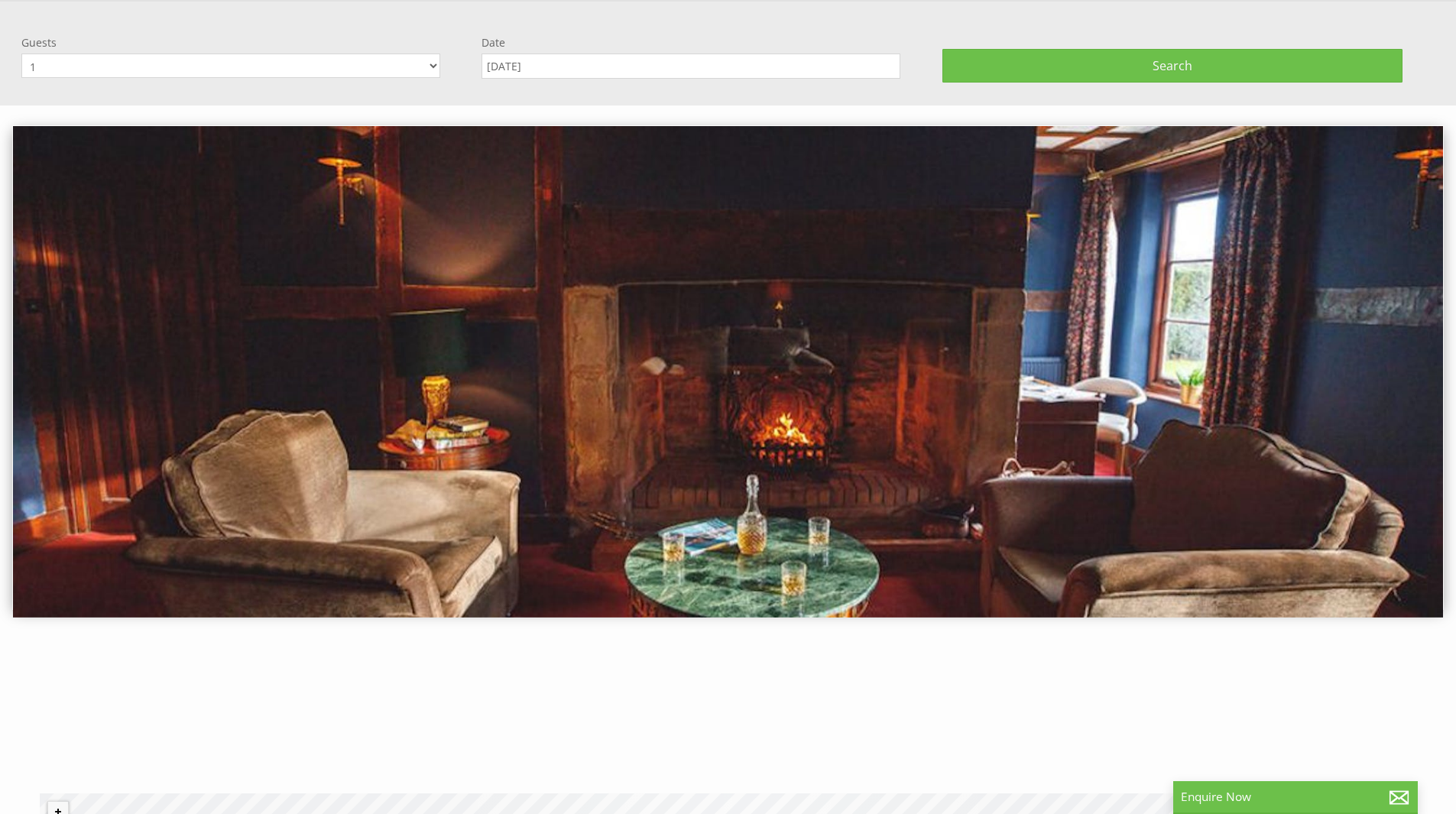
click at [257, 59] on select "1 2 3 4 5 6 7 8 9 10 11 12 13 14 15 16 17 18 19 20 21 22 23 24 25 26 27 28 29 3…" at bounding box center [231, 65] width 419 height 24
select select "24"
click at [22, 53] on select "1 2 3 4 5 6 7 8 9 10 11 12 13 14 15 16 17 18 19 20 21 22 23 24 25 26 27 28 29 3…" at bounding box center [231, 65] width 419 height 24
click at [578, 57] on input "[DATE]" at bounding box center [690, 66] width 419 height 25
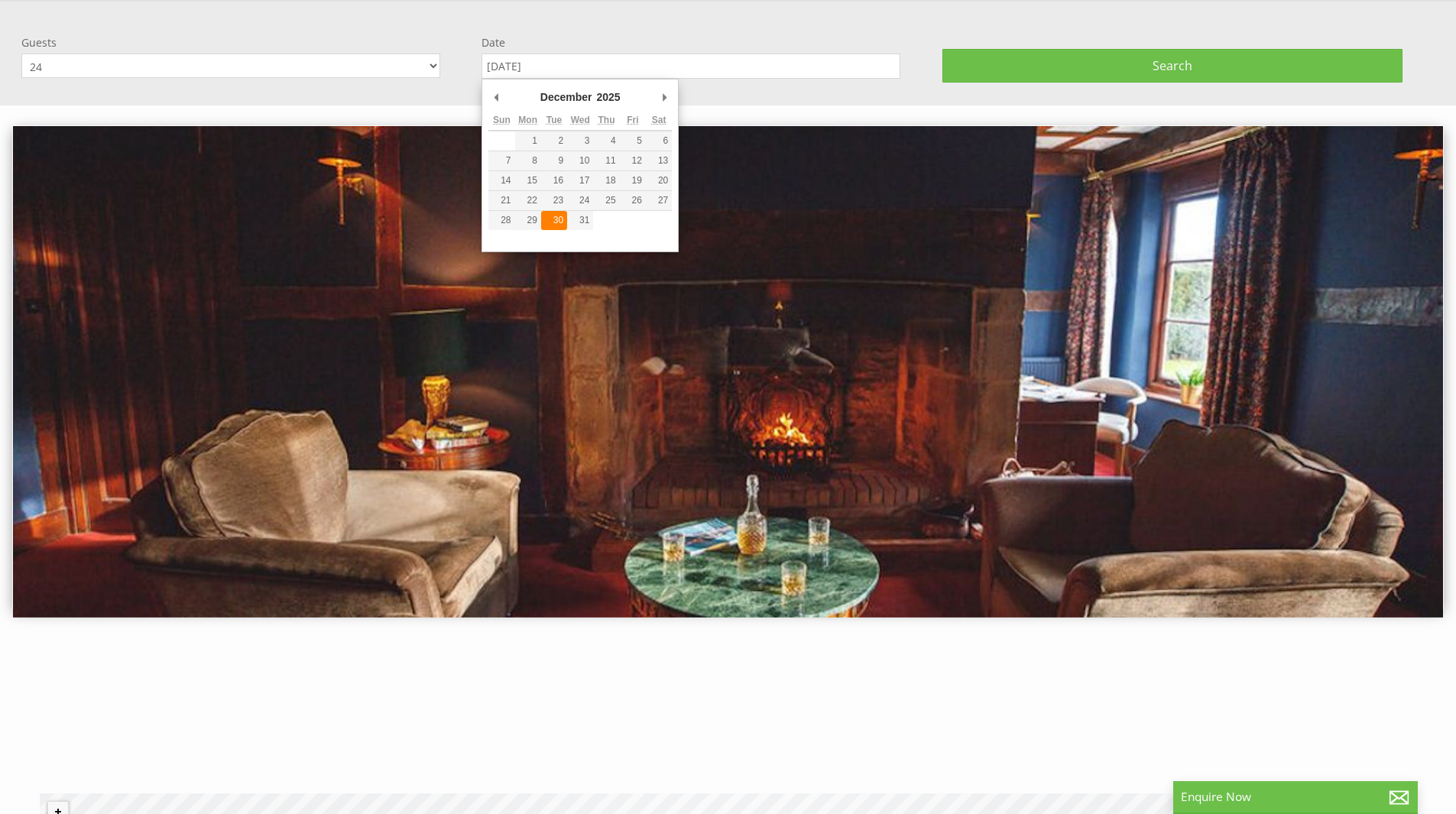
type input "[DATE]"
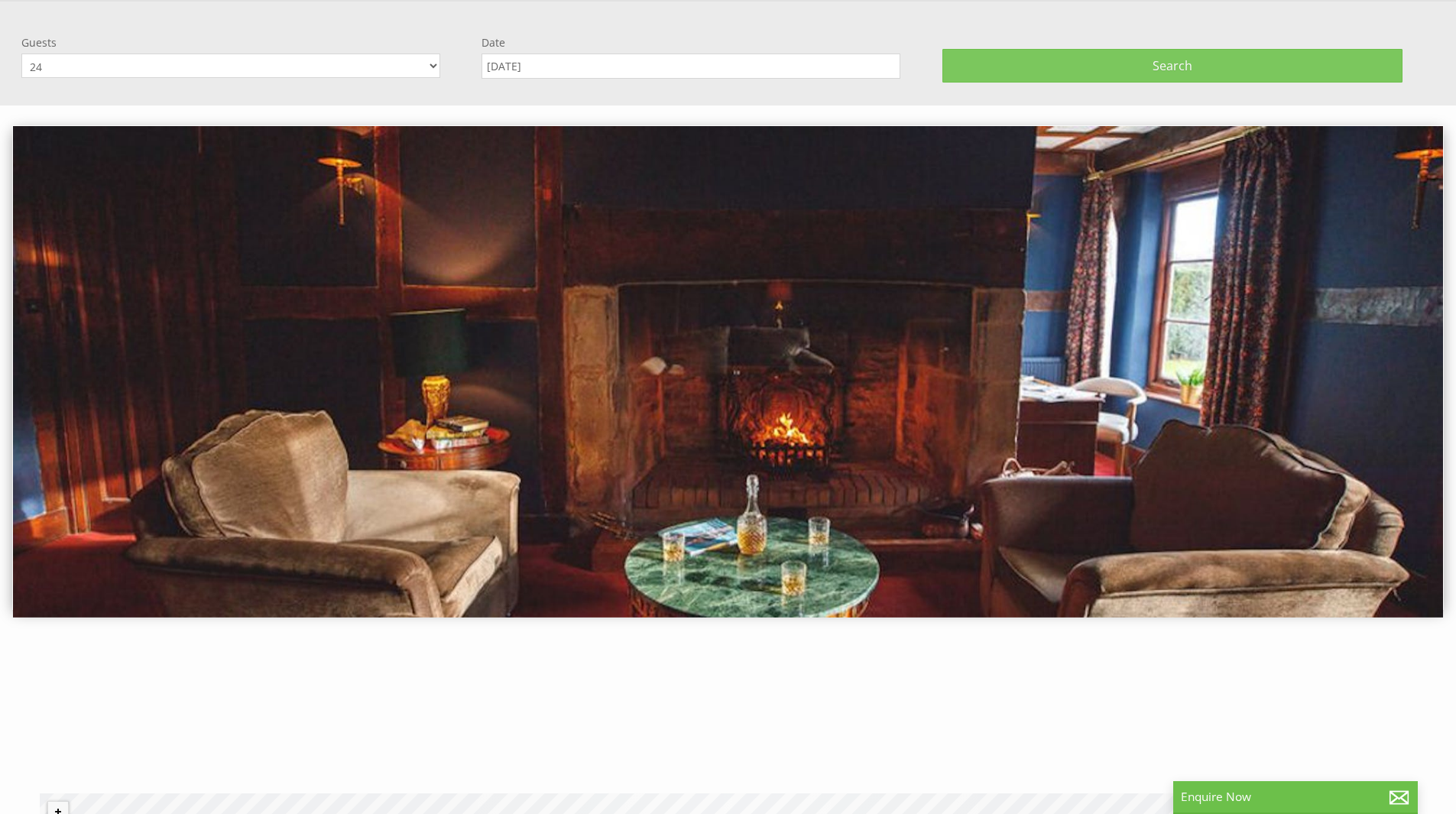
click at [1174, 65] on span "Search" at bounding box center [1172, 66] width 40 height 17
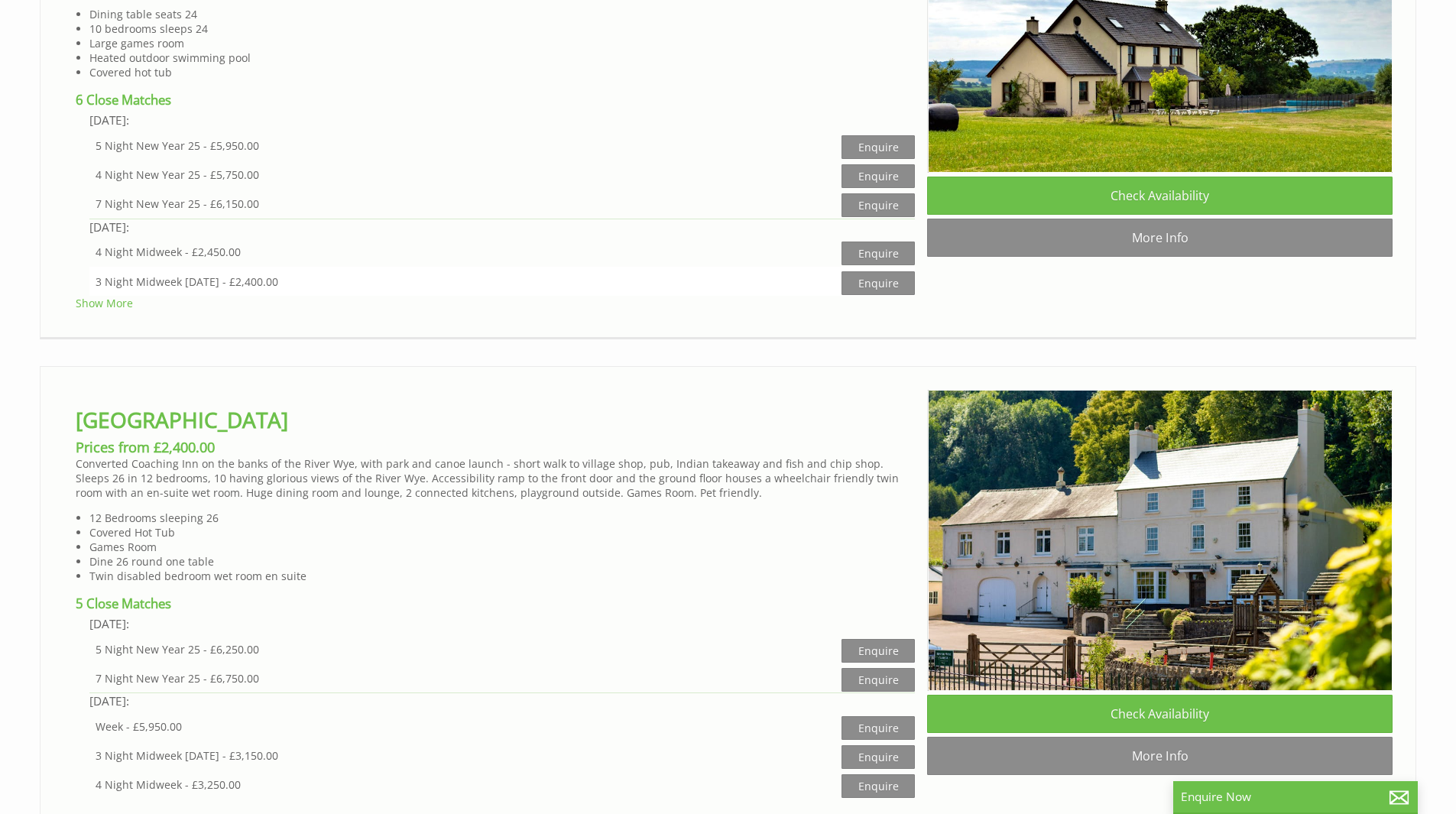
scroll to position [2064, 0]
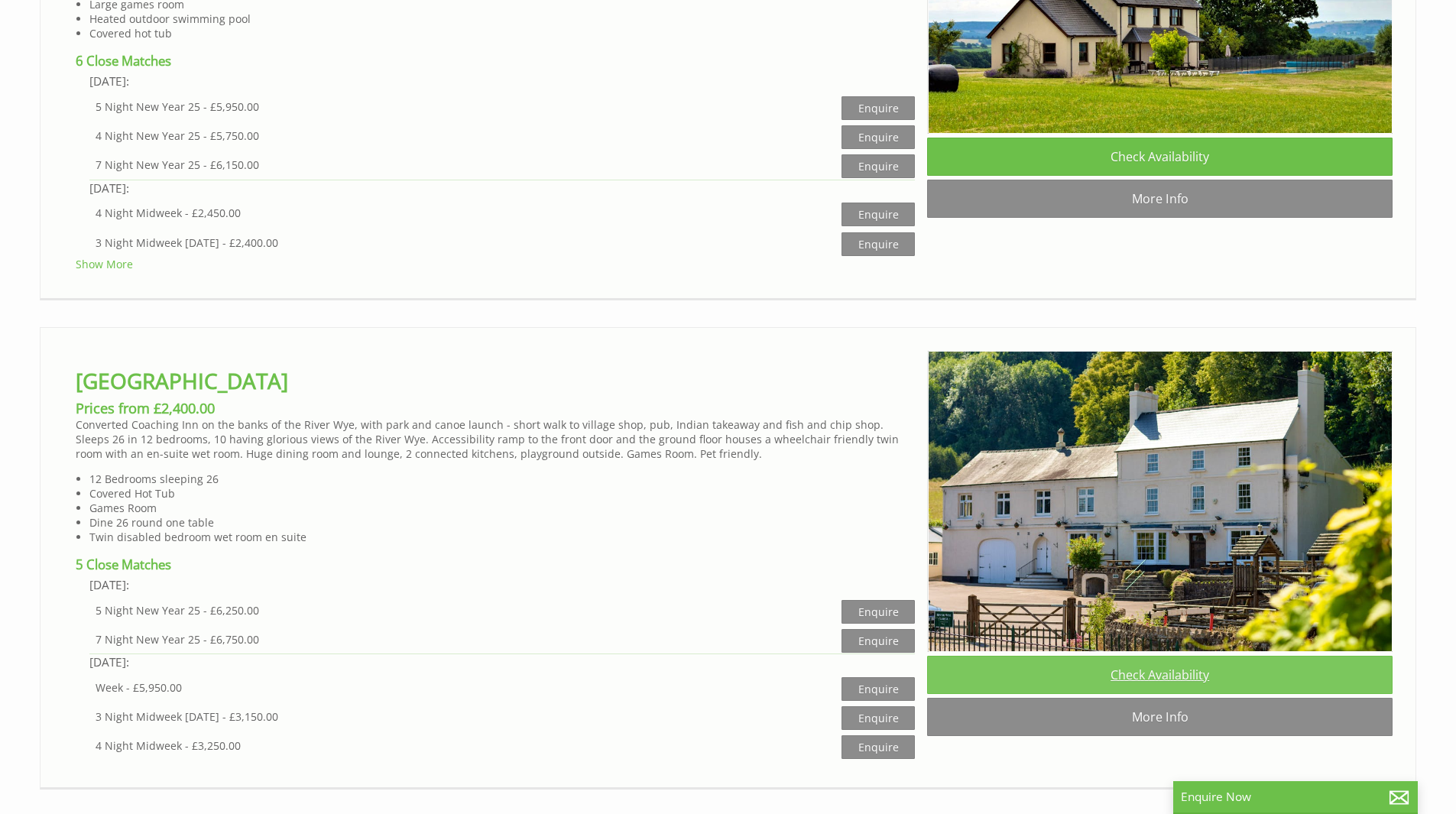
click at [1237, 694] on link "Check Availability" at bounding box center [1160, 675] width 465 height 38
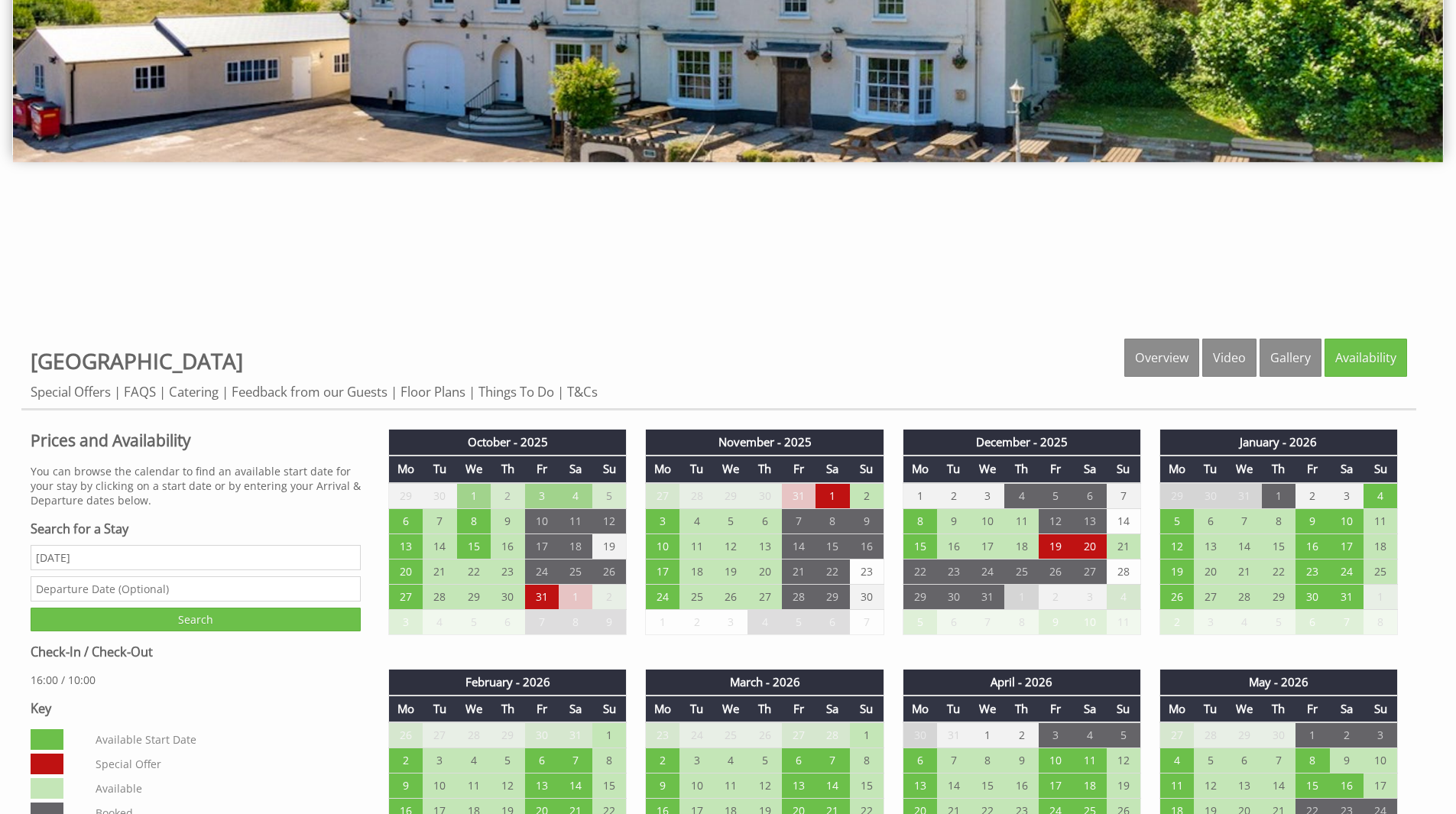
scroll to position [535, 0]
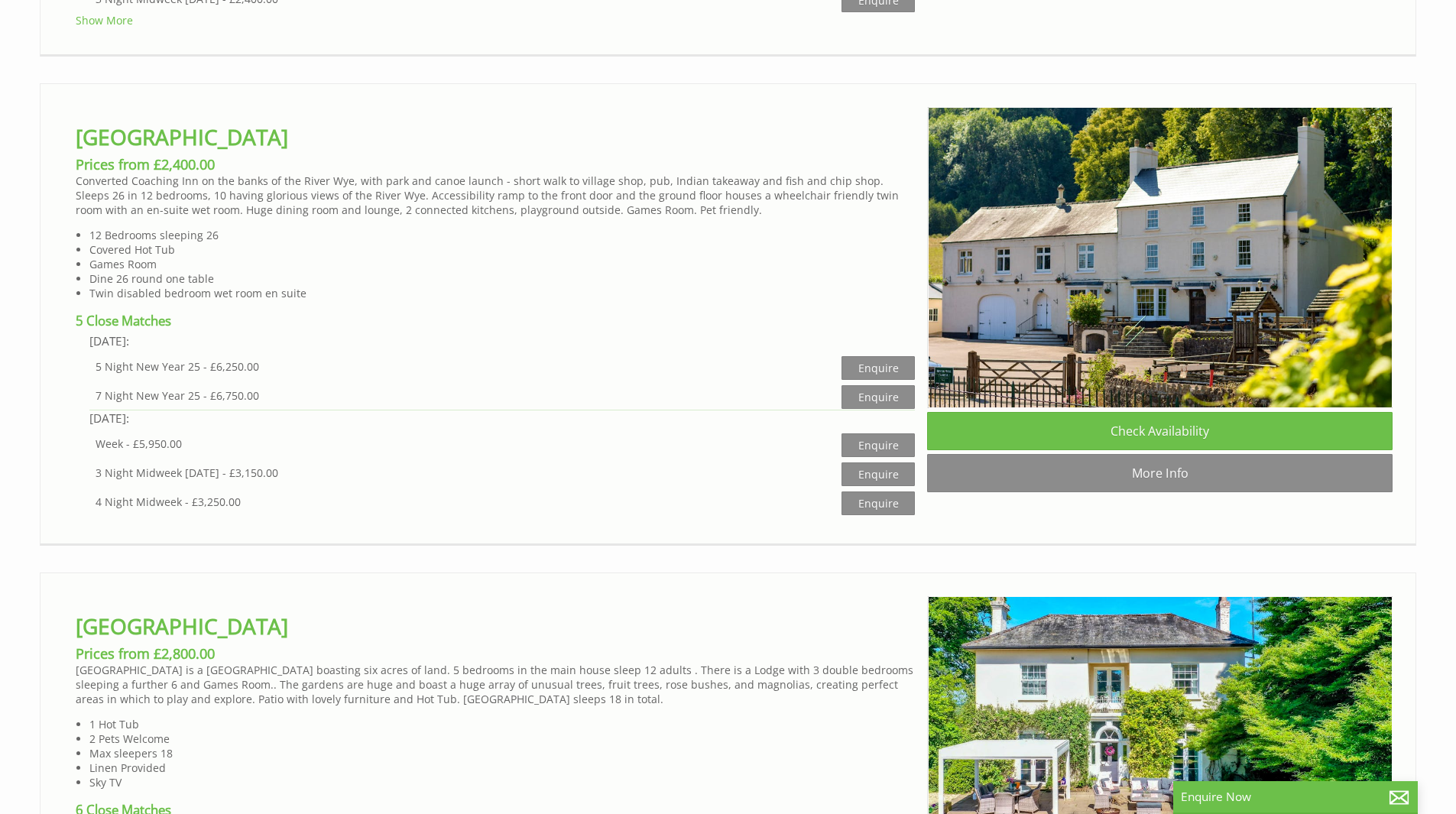
scroll to position [2573, 0]
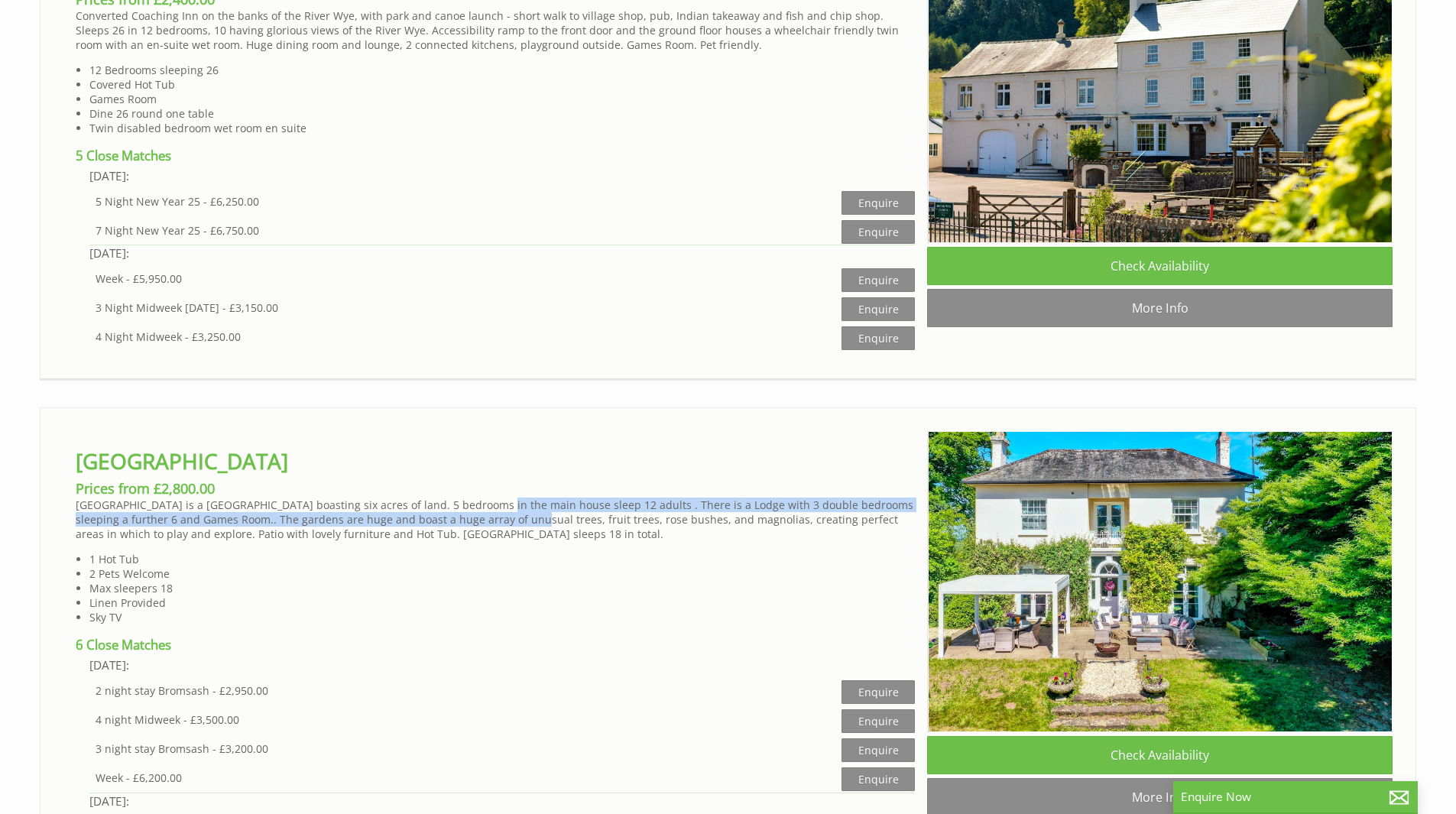
drag, startPoint x: 485, startPoint y: 445, endPoint x: 494, endPoint y: 471, distance: 27.5
click at [491, 498] on p "Bromsash House is a grand Manor house boasting six acres of land. 5 bedrooms in…" at bounding box center [495, 519] width 840 height 44
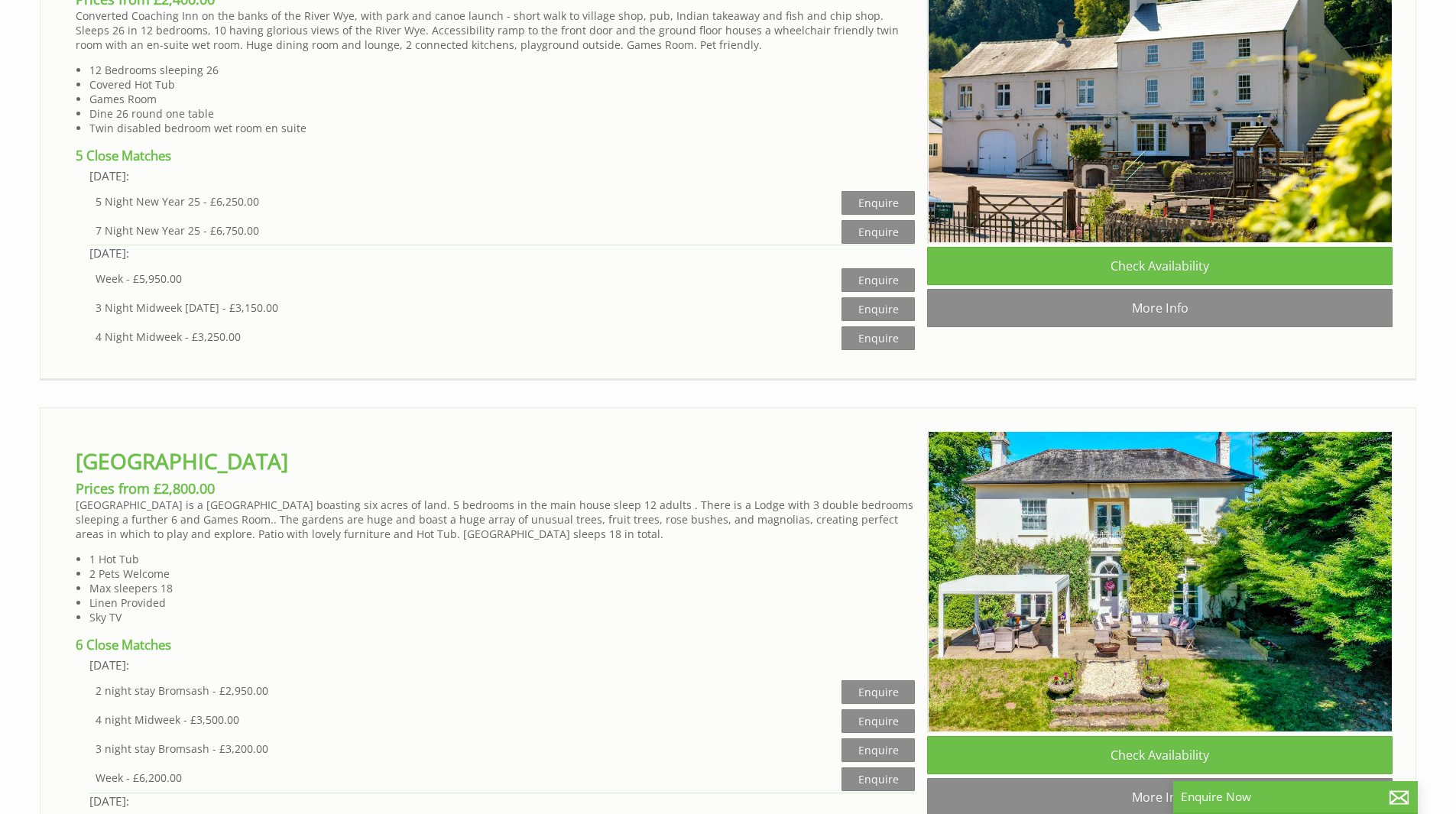
click at [717, 498] on p "Bromsash House is a grand Manor house boasting six acres of land. 5 bedrooms in…" at bounding box center [495, 519] width 840 height 44
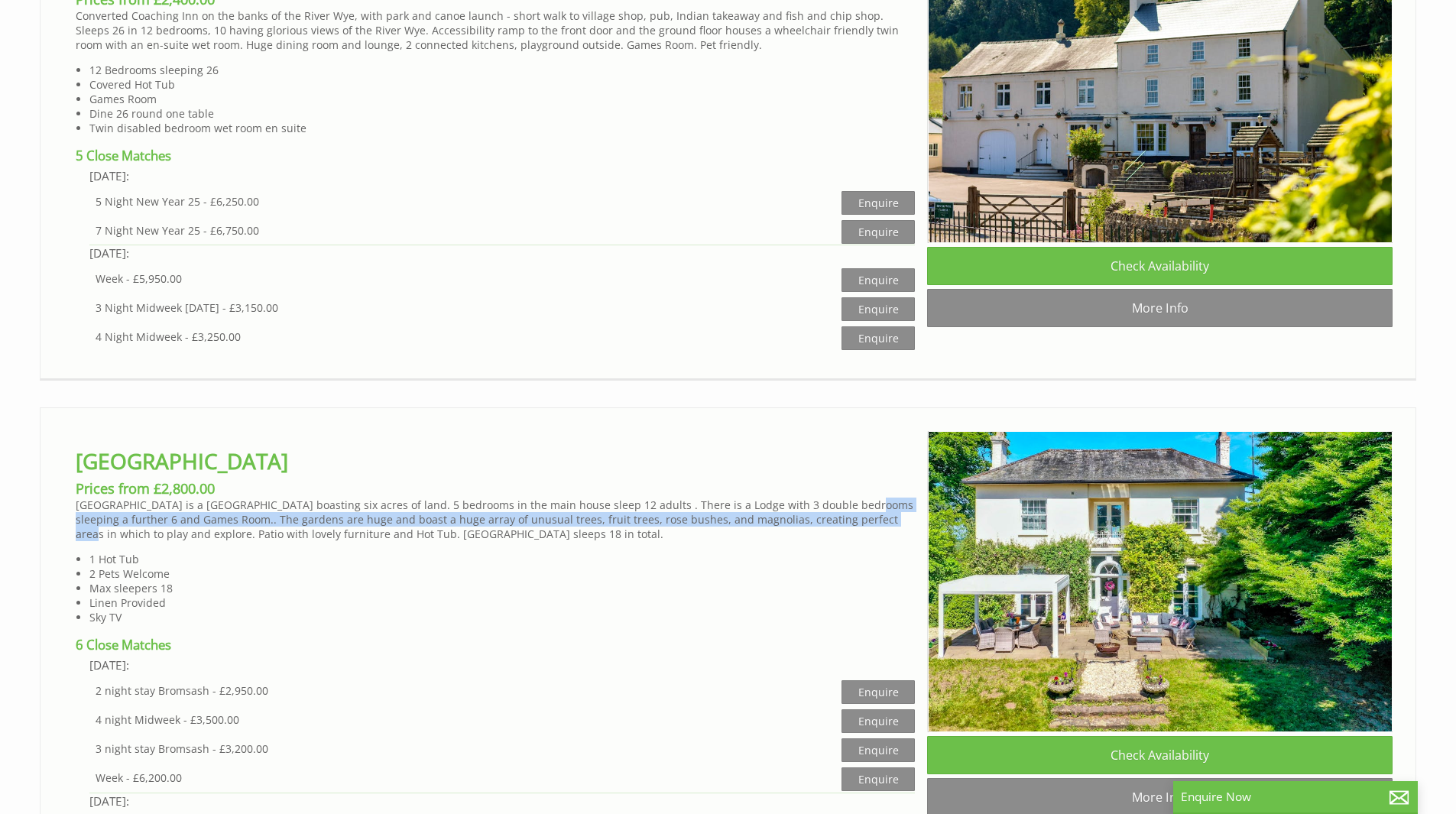
drag, startPoint x: 845, startPoint y: 446, endPoint x: 845, endPoint y: 455, distance: 9.0
click at [845, 498] on p "Bromsash House is a grand Manor house boasting six acres of land. 5 bedrooms in…" at bounding box center [495, 519] width 840 height 44
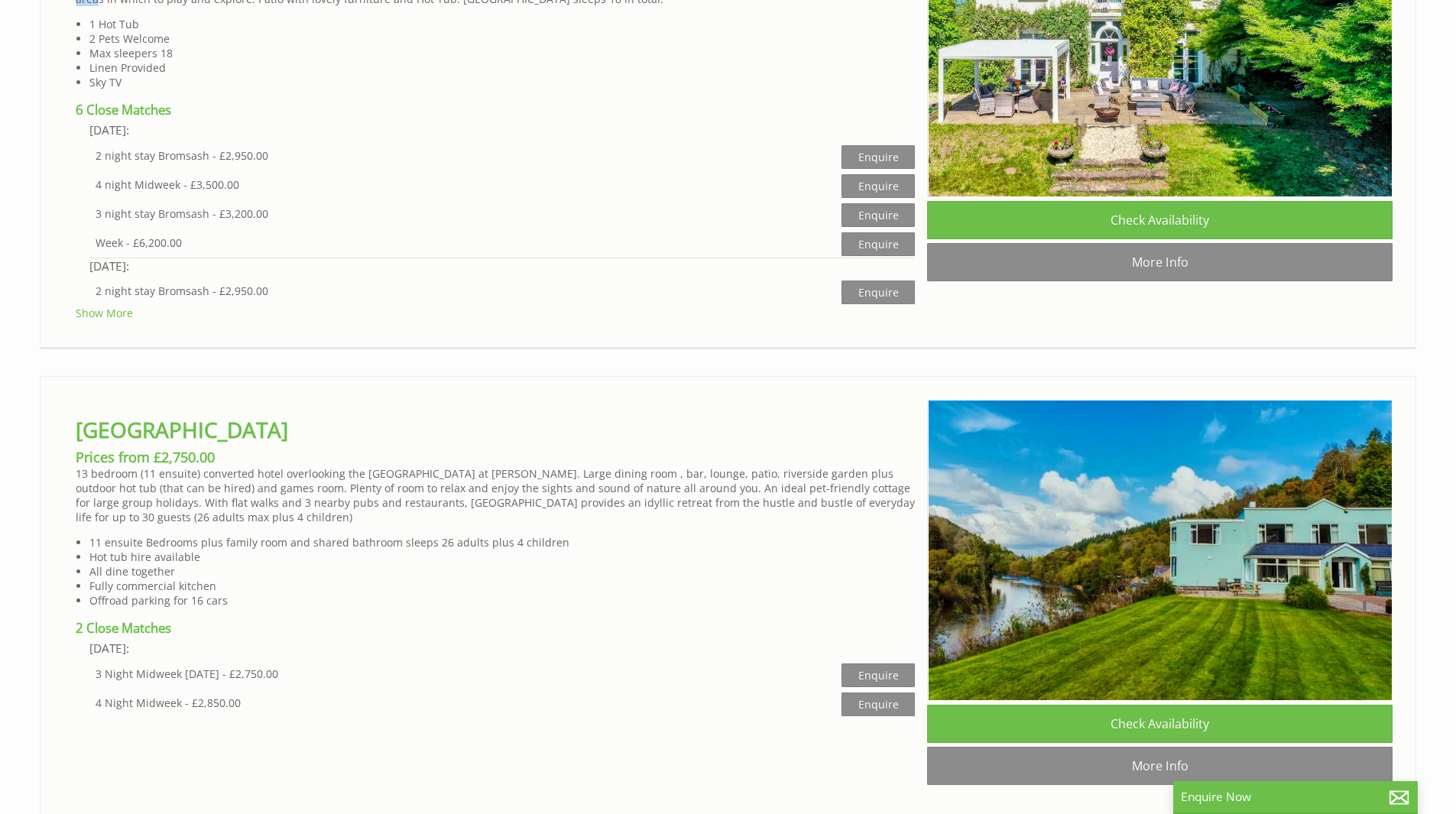
scroll to position [3185, 0]
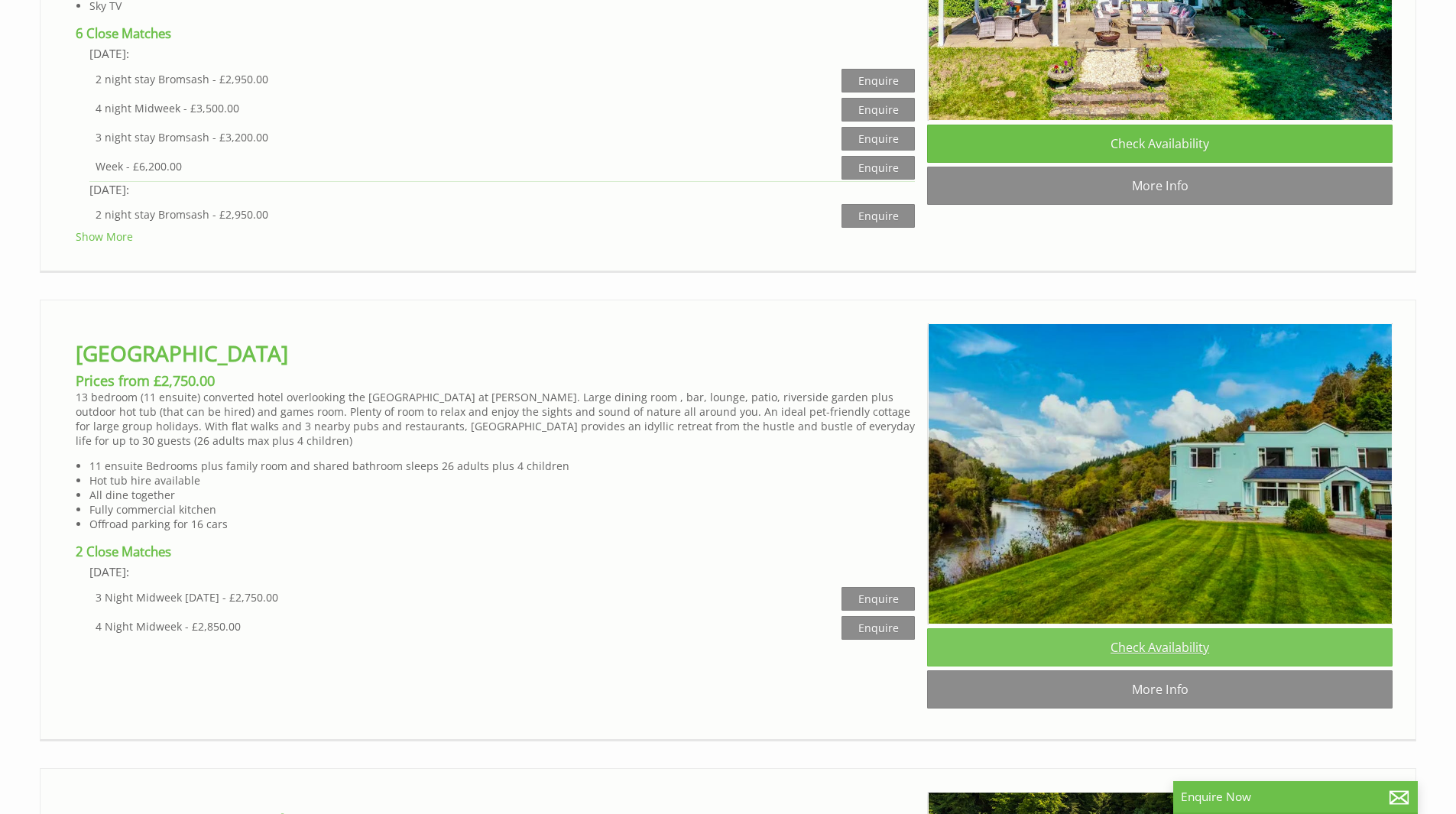
click at [1153, 628] on link "Check Availability" at bounding box center [1160, 647] width 465 height 38
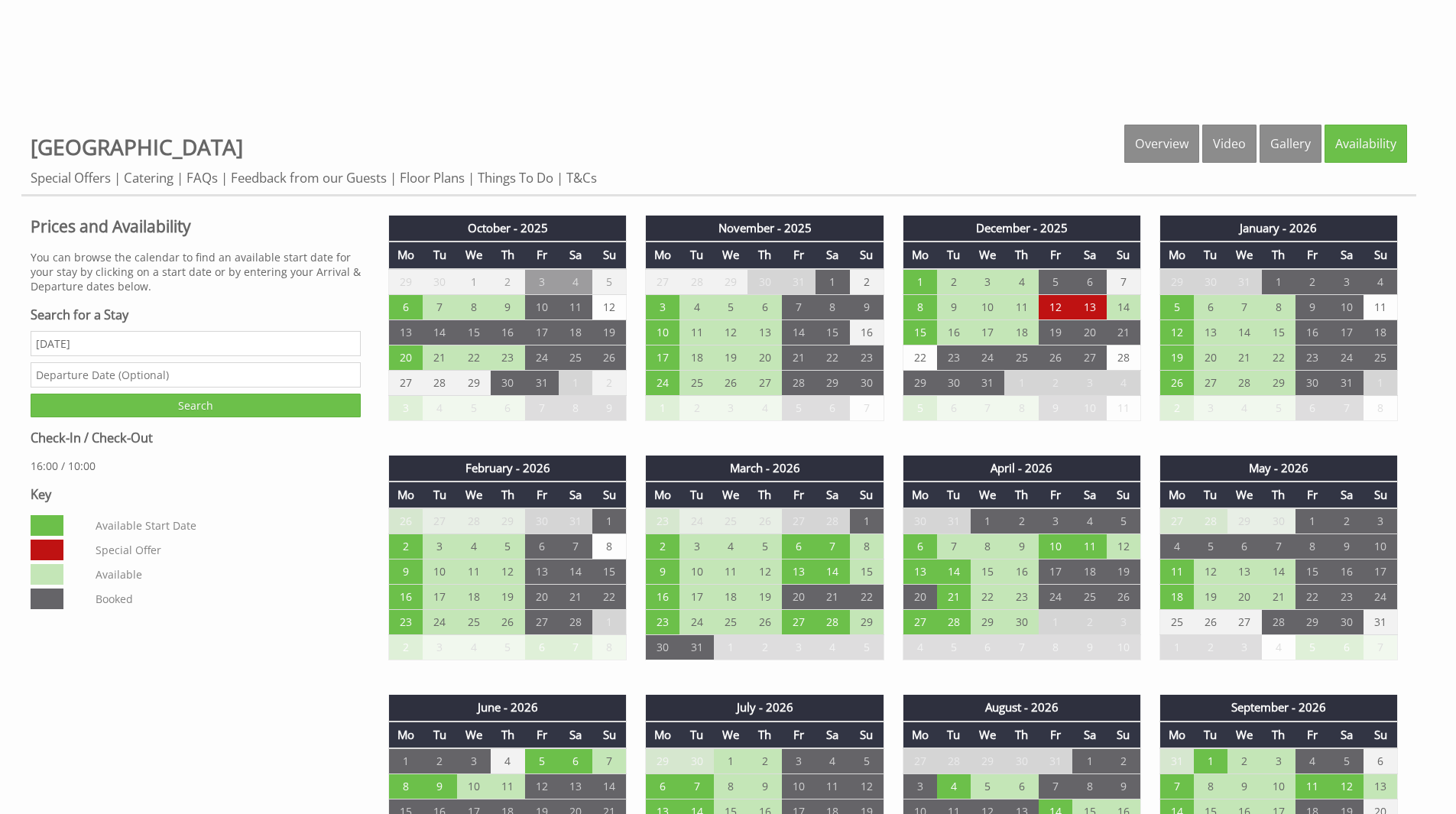
scroll to position [841, 0]
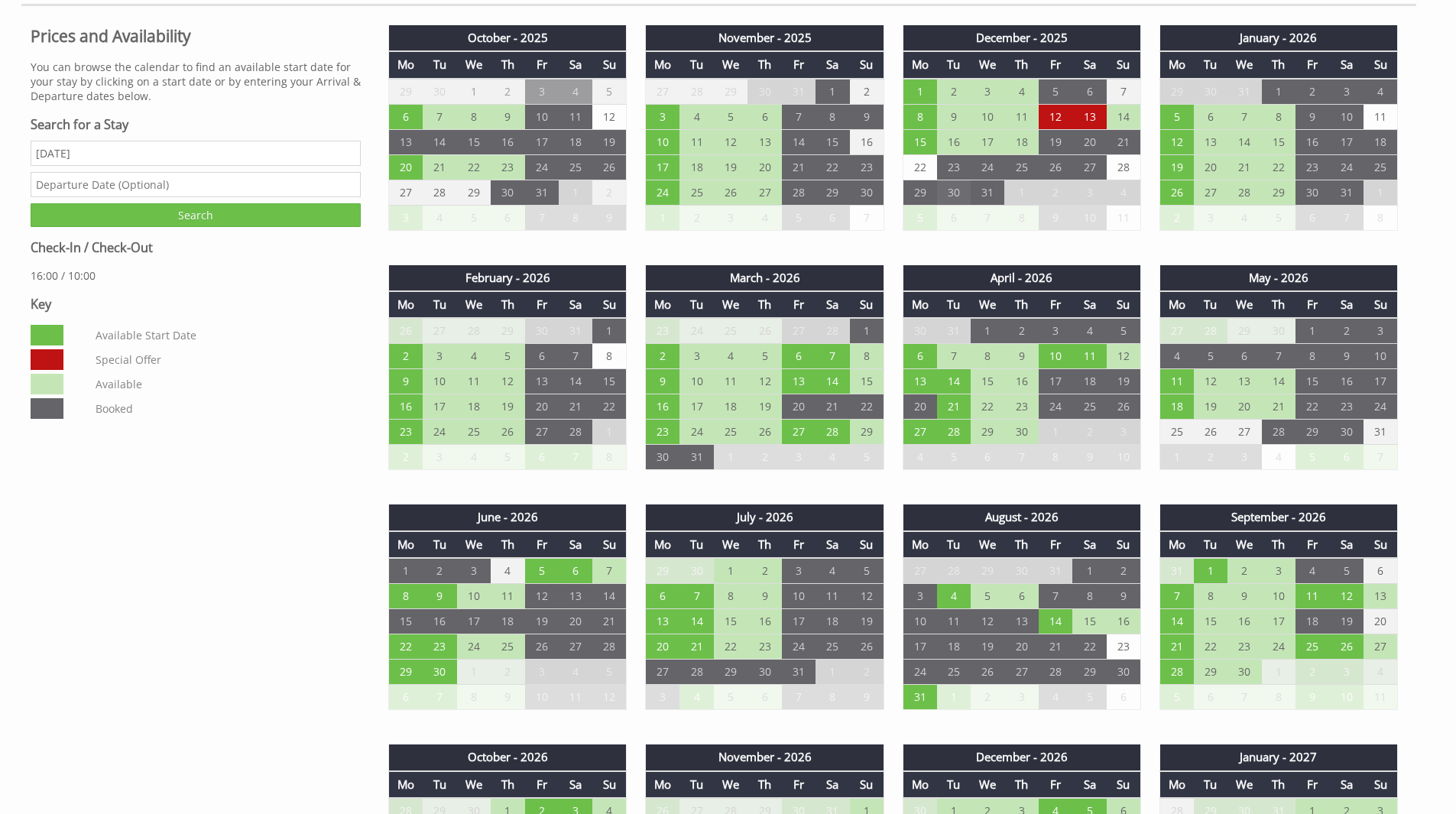
click at [957, 196] on td "30" at bounding box center [954, 193] width 34 height 25
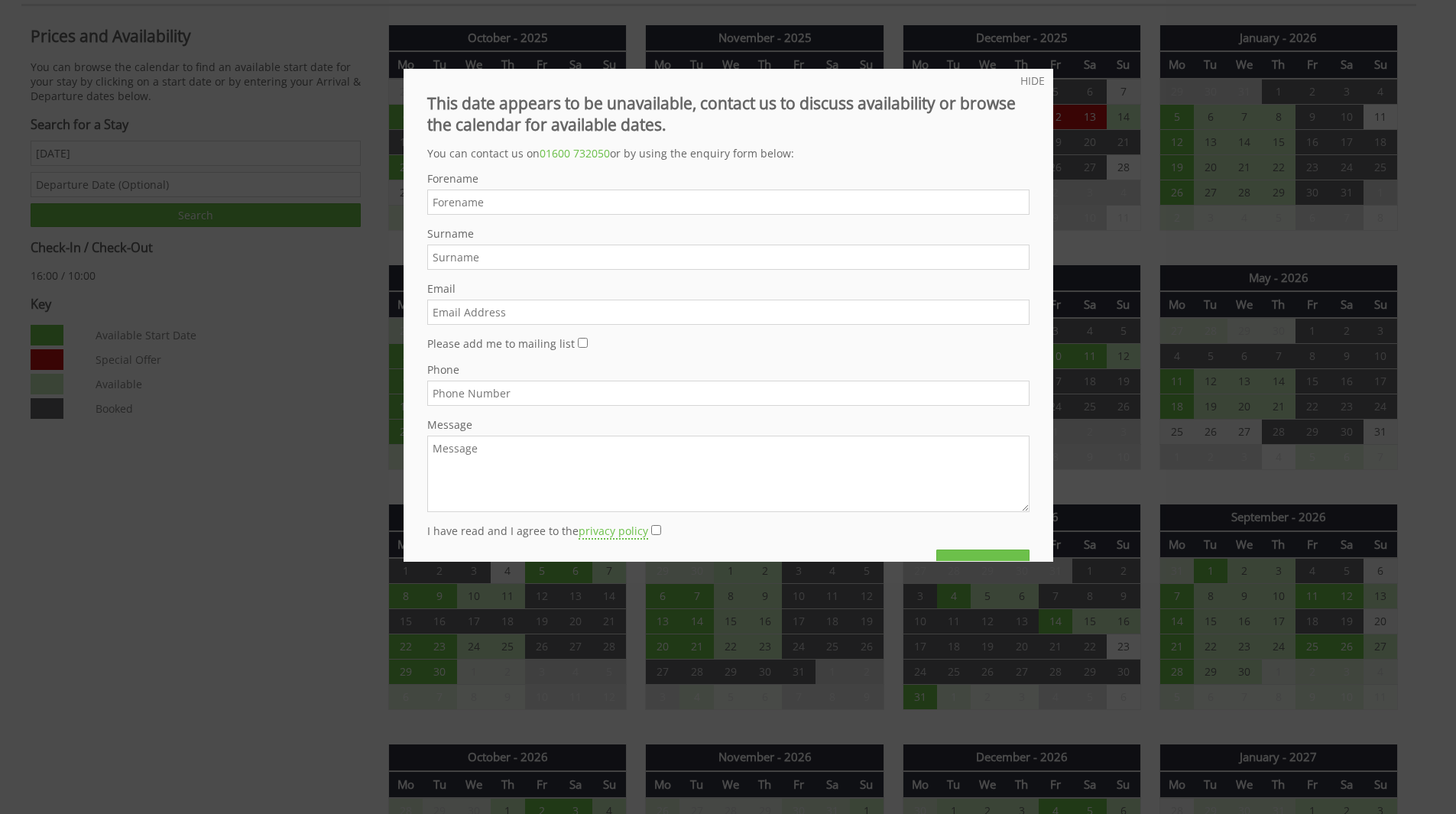
click at [675, 199] on input "Forename" at bounding box center [728, 202] width 602 height 25
type input "Harish"
click at [543, 259] on input "Surname" at bounding box center [728, 257] width 602 height 25
type input "p"
click at [537, 318] on input "Email" at bounding box center [728, 312] width 602 height 25
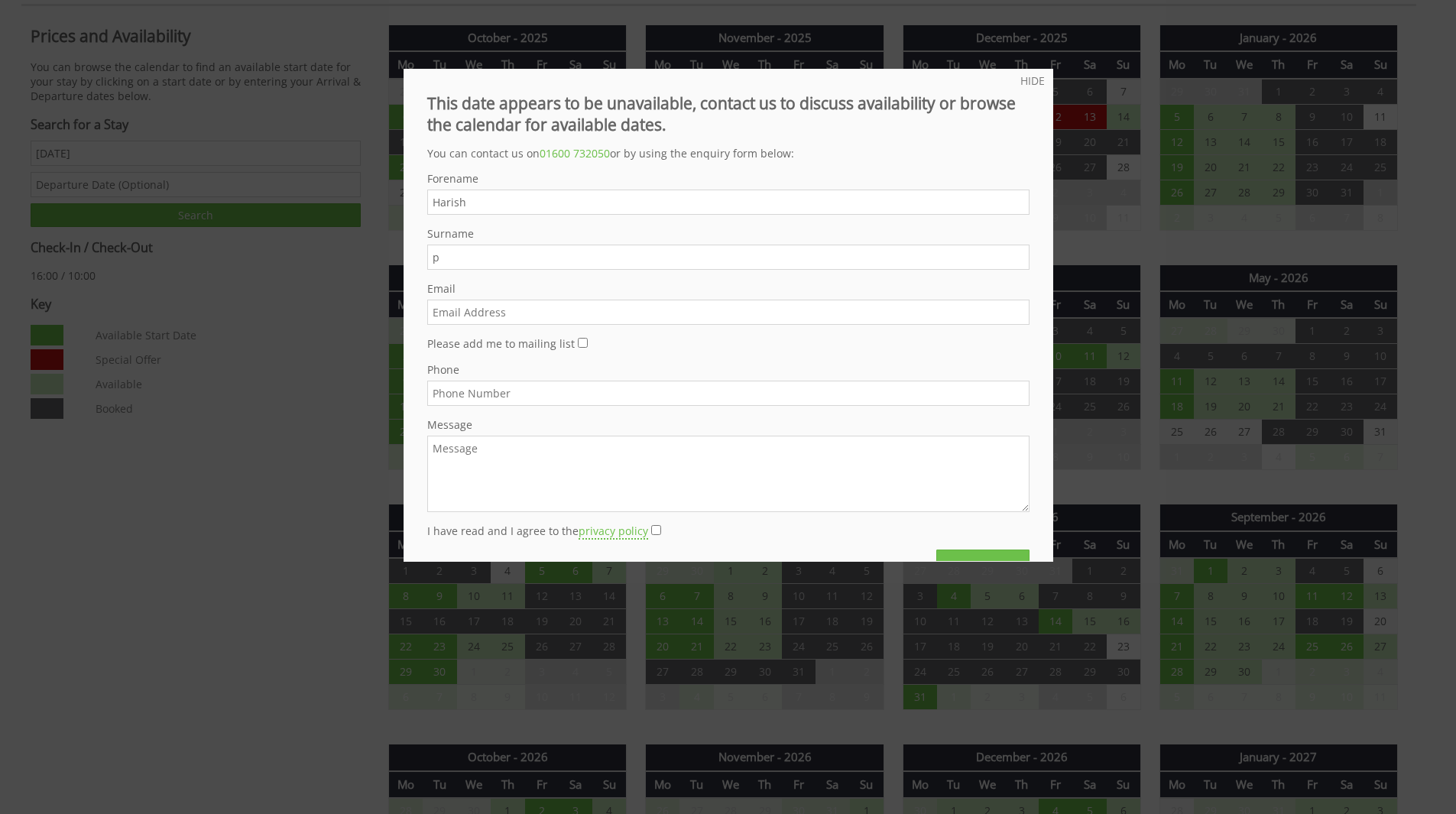
type input "pharish@msn.com"
click at [536, 386] on input "Phone" at bounding box center [728, 393] width 602 height 25
type input "07769009039"
click at [539, 456] on textarea "Message" at bounding box center [728, 474] width 602 height 76
paste textarea "I am looking for an accommodation for family get together for 25 people (14 adu…"
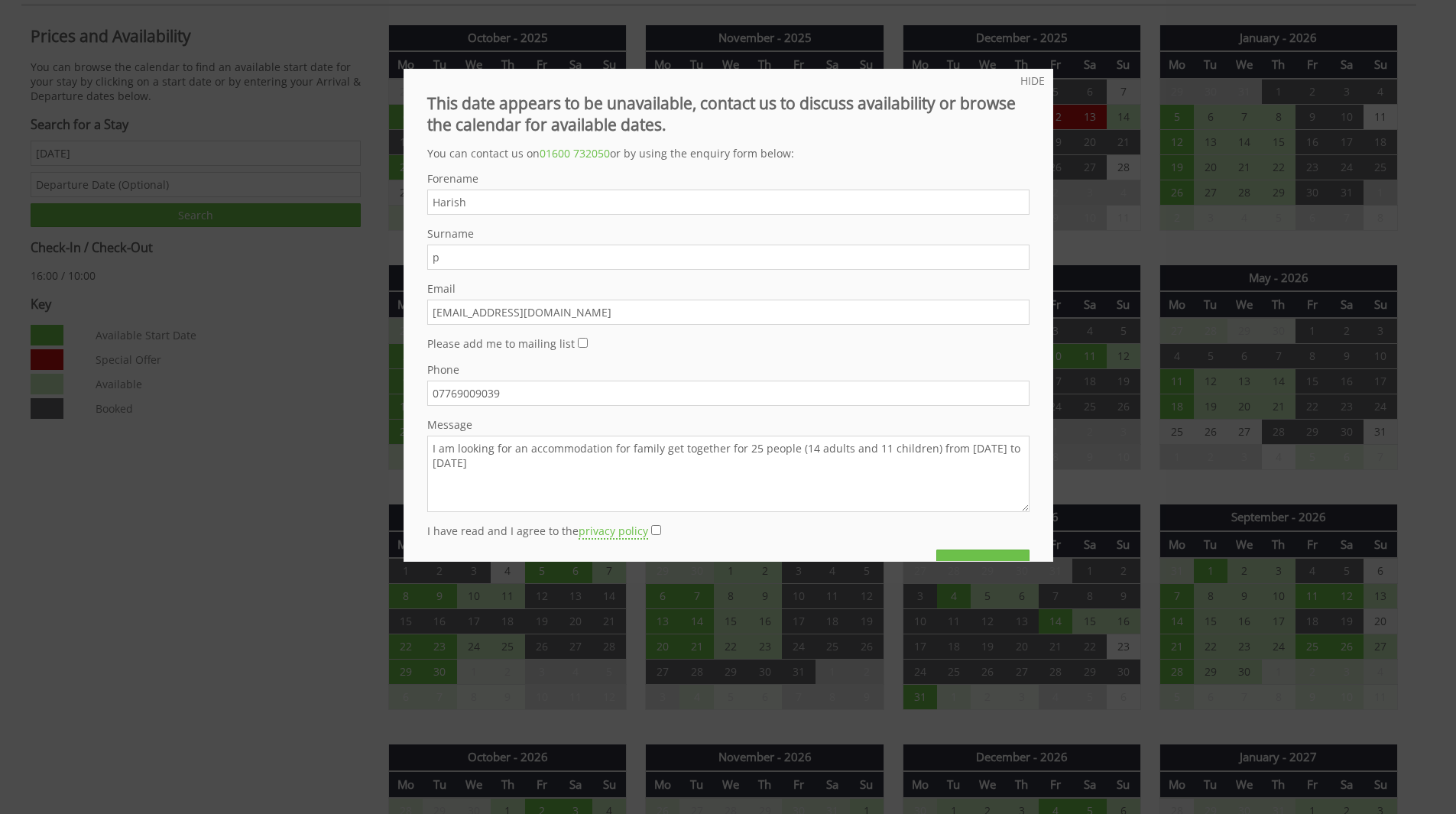
click at [434, 461] on textarea "I am looking for an accommodation for family get together for 25 people (14 adu…" at bounding box center [728, 474] width 602 height 76
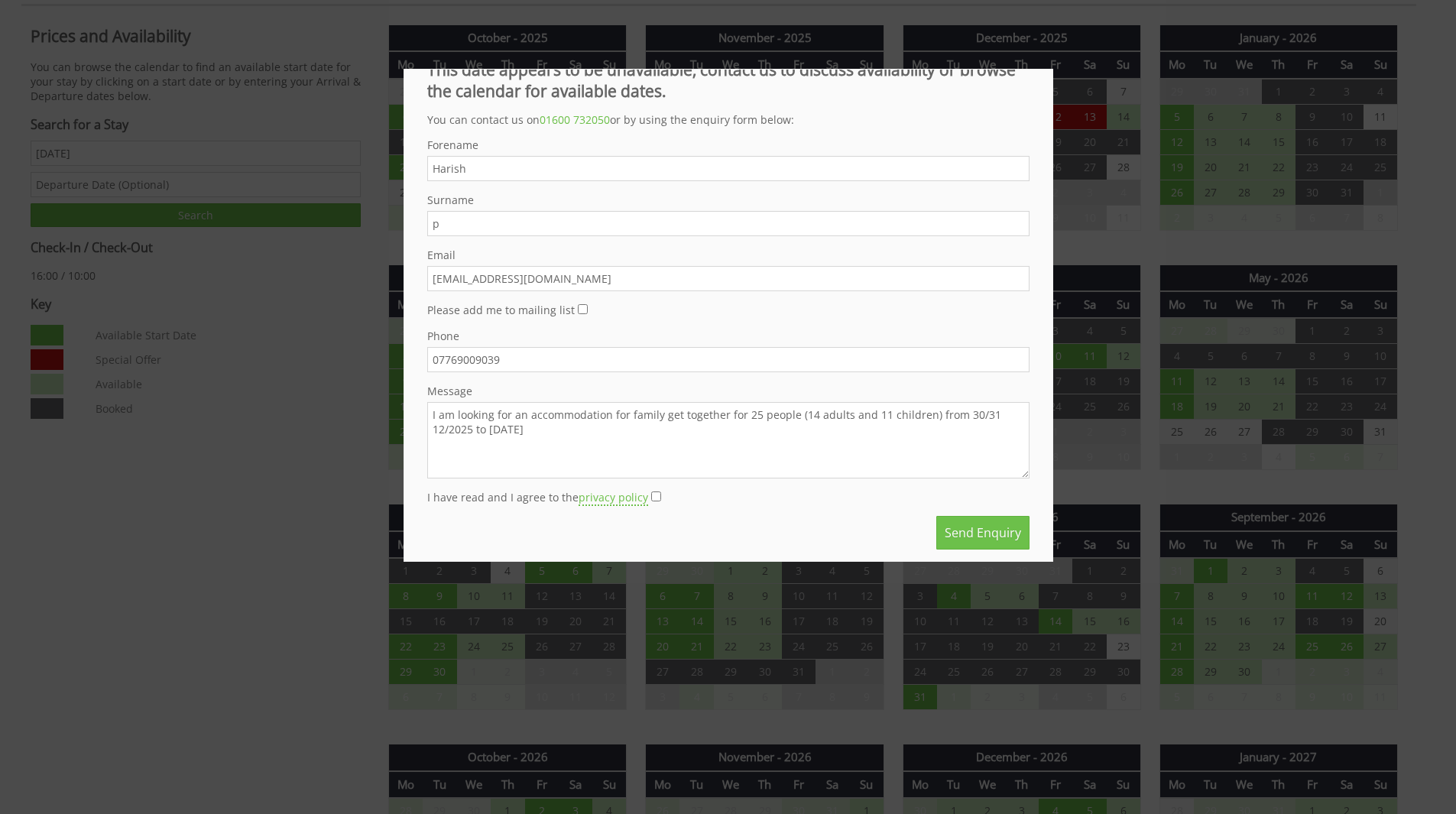
scroll to position [53, 0]
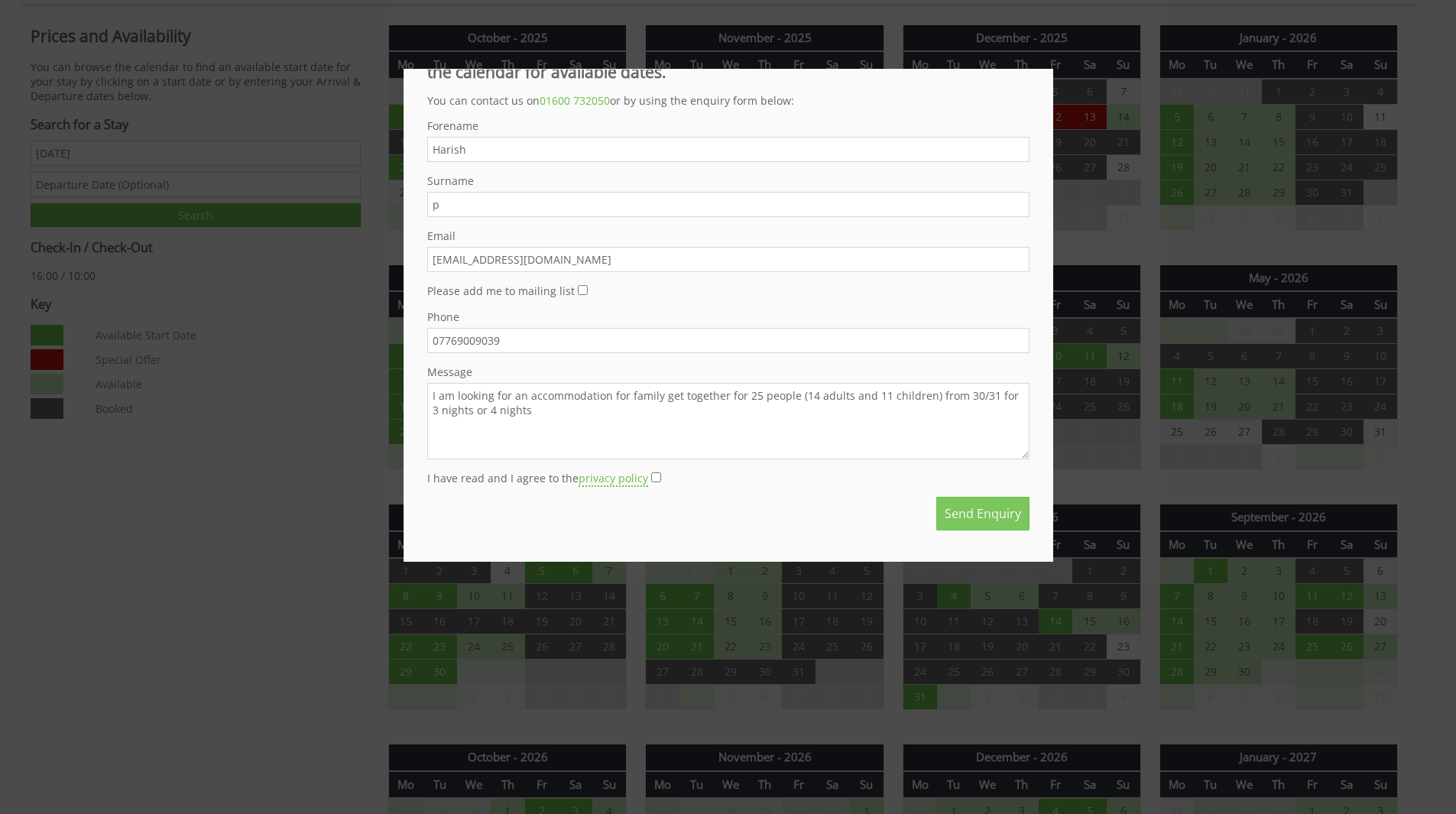
type textarea "I am looking for an accommodation for family get together for 25 people (14 adu…"
click at [971, 513] on button "Send Enquiry" at bounding box center [983, 514] width 93 height 34
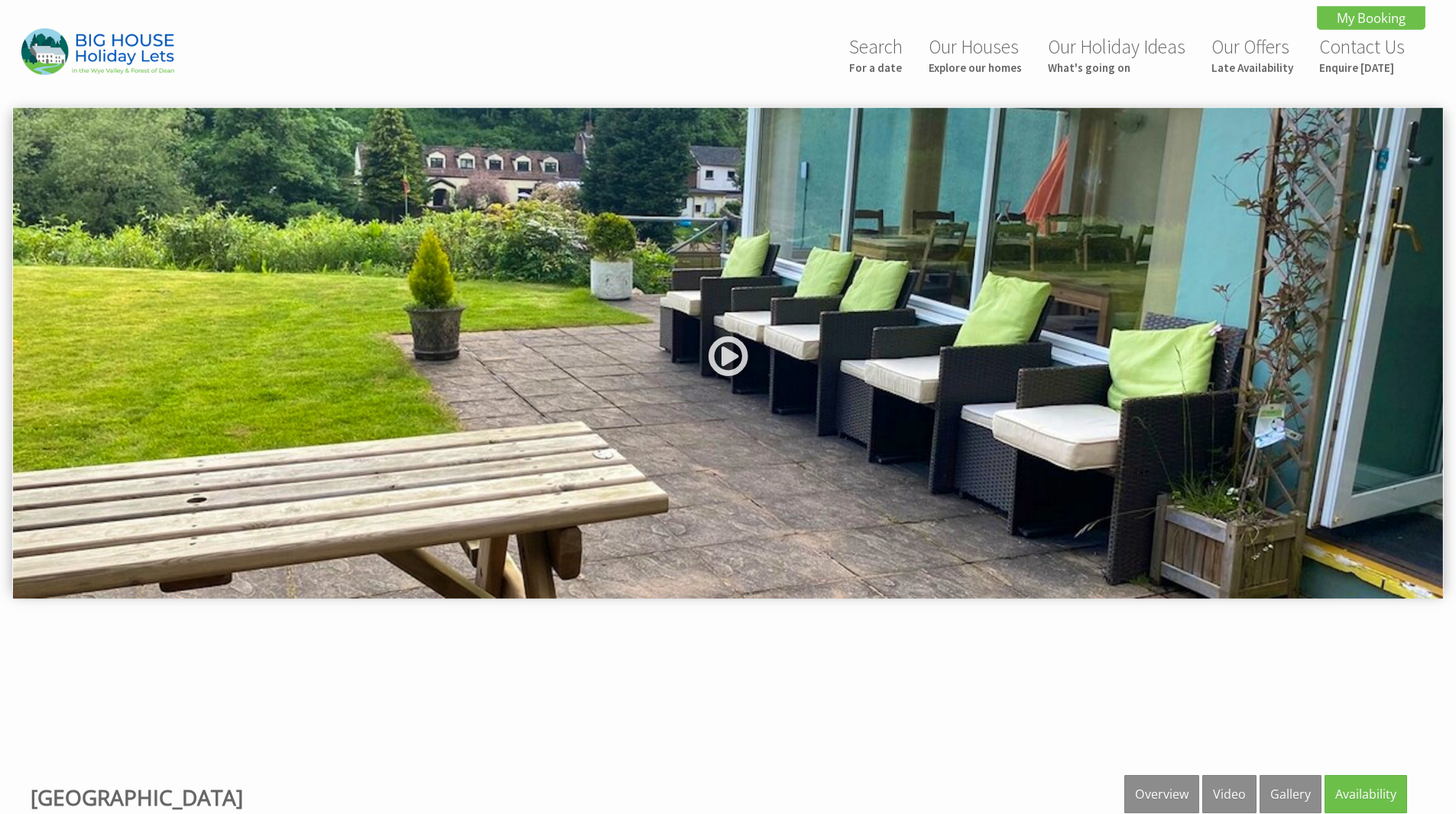
scroll to position [962, 0]
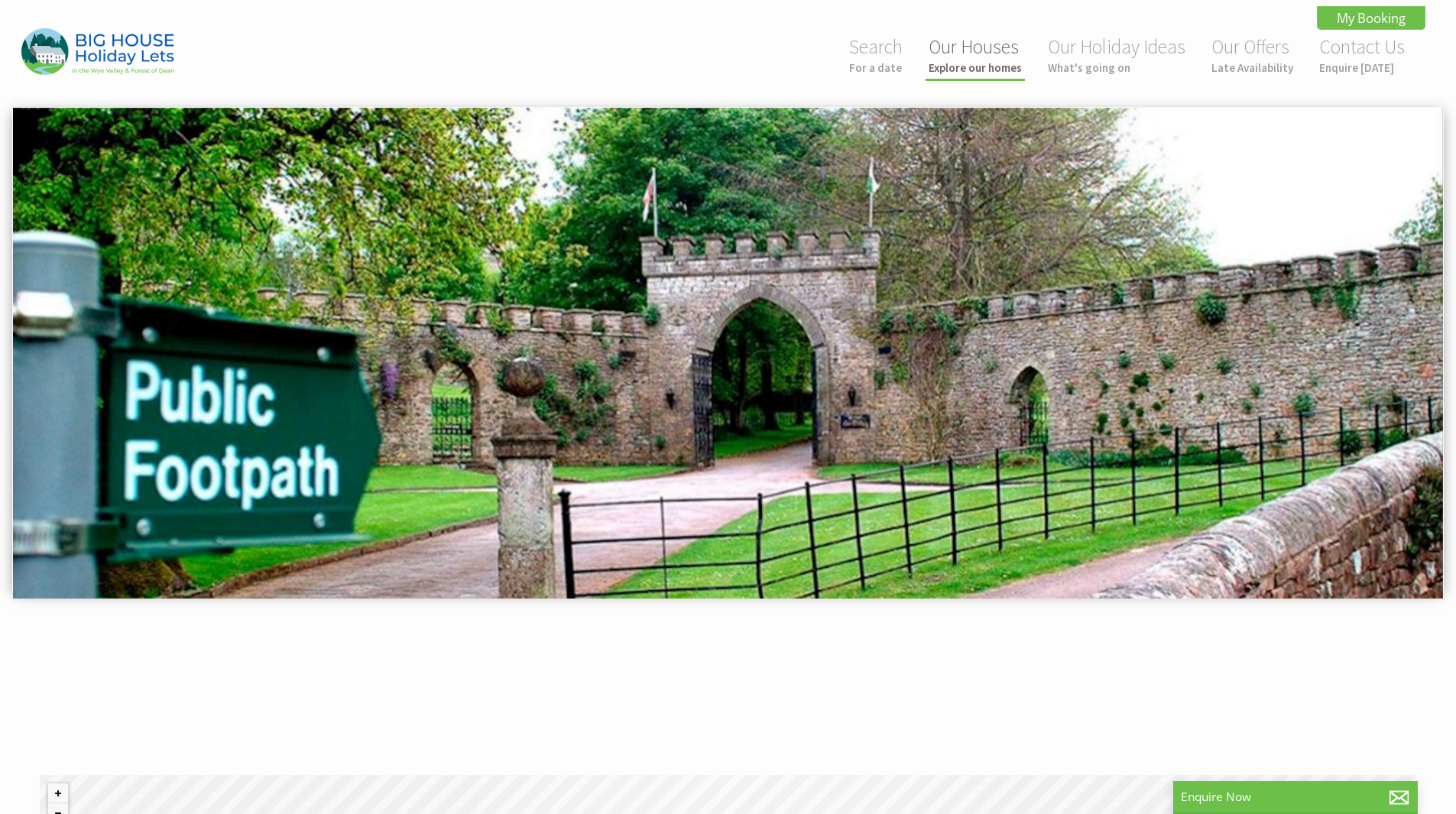
click at [976, 58] on link "Our Houses Explore our homes" at bounding box center [975, 54] width 93 height 41
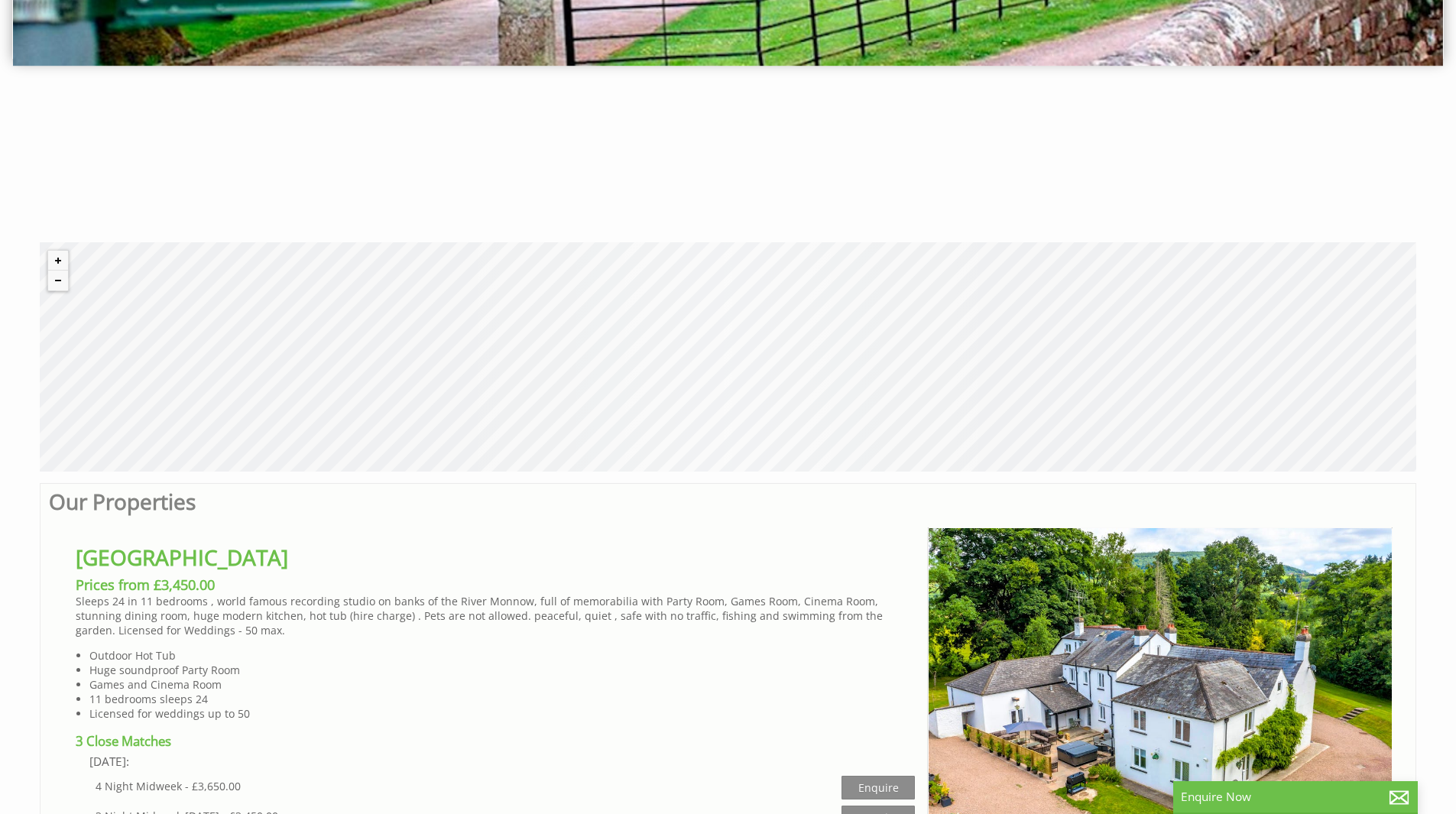
scroll to position [535, 0]
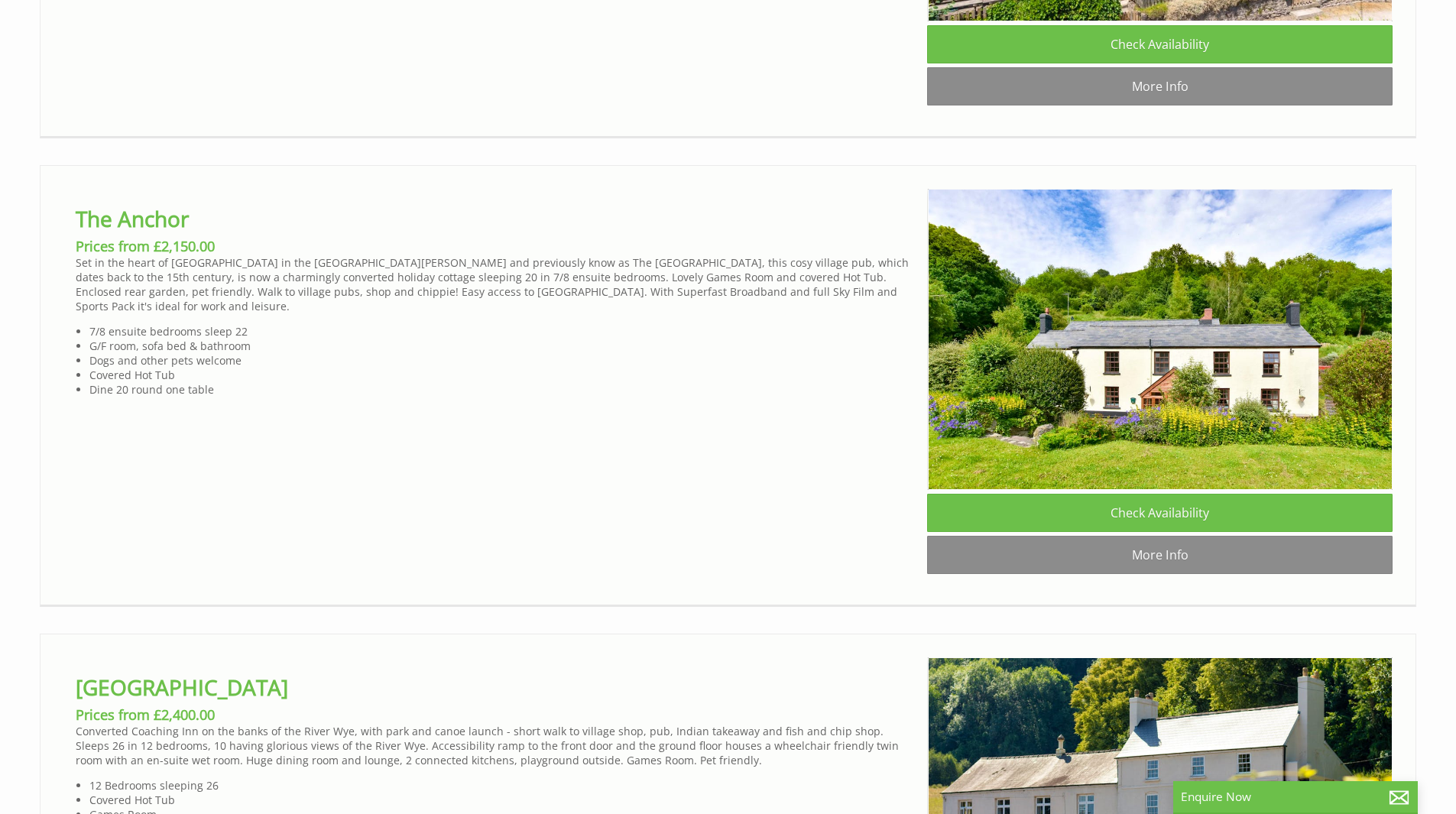
scroll to position [1835, 0]
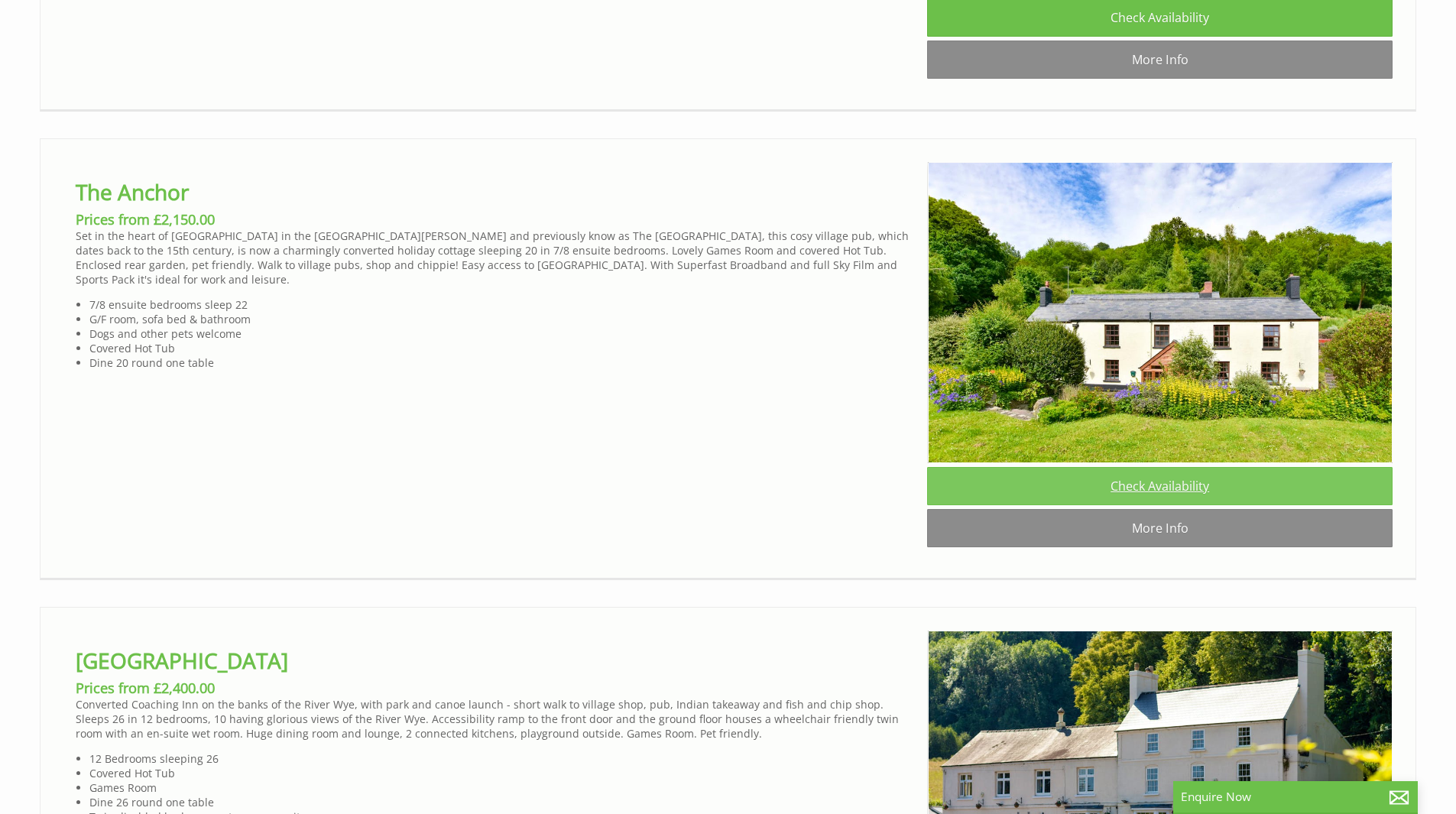
click at [1141, 505] on link "Check Availability" at bounding box center [1160, 486] width 465 height 38
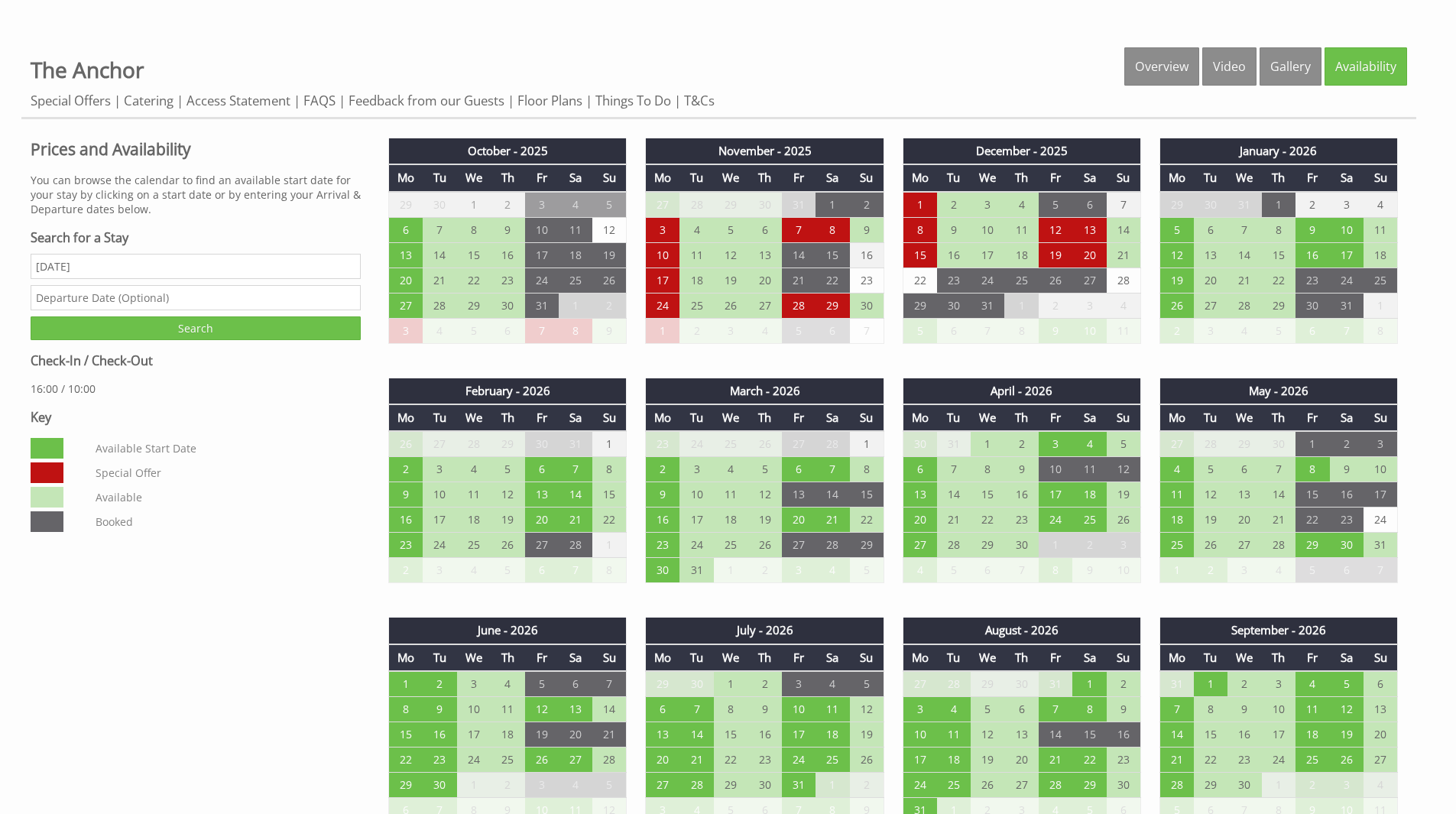
scroll to position [841, 0]
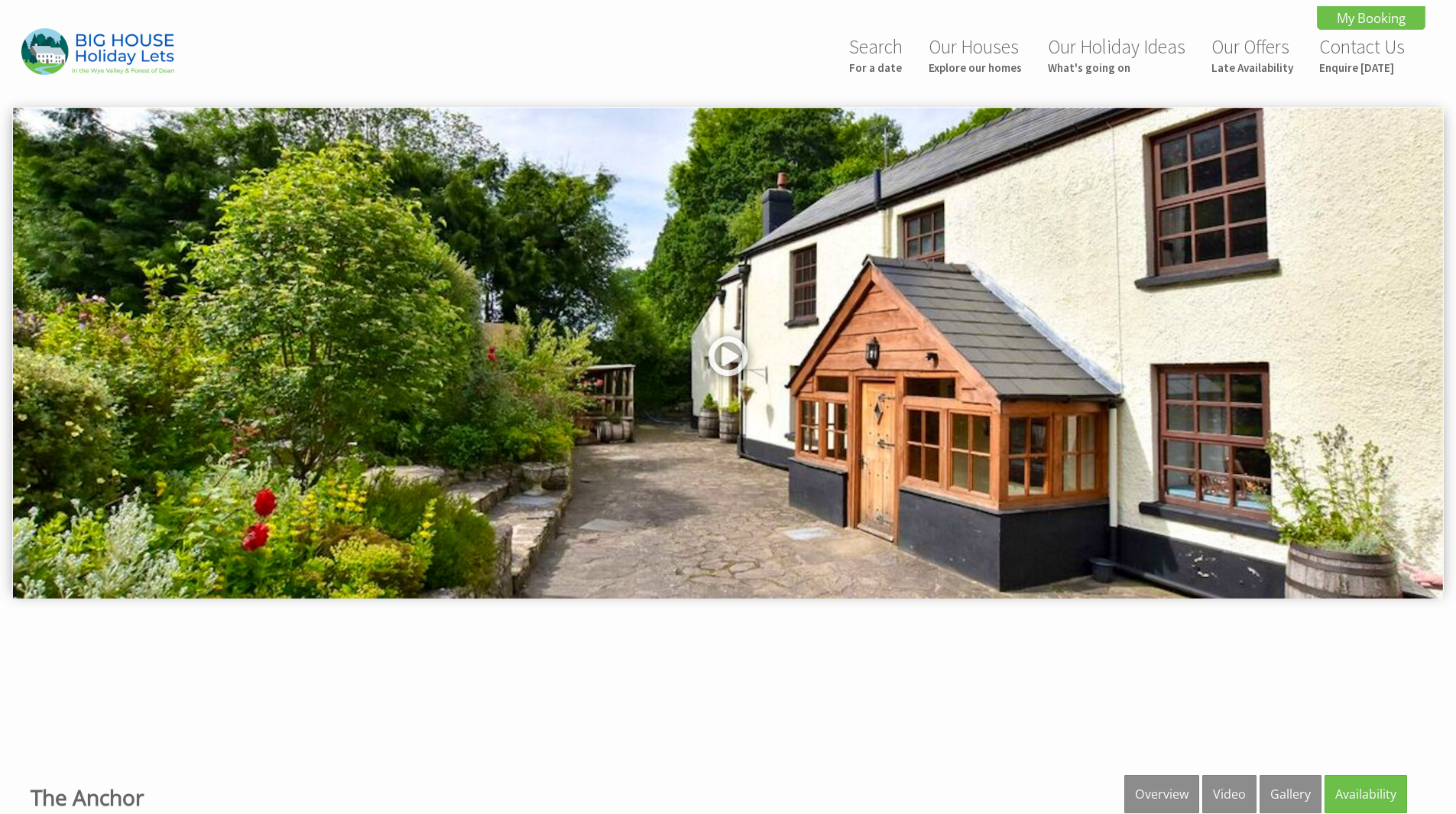
scroll to position [963, 0]
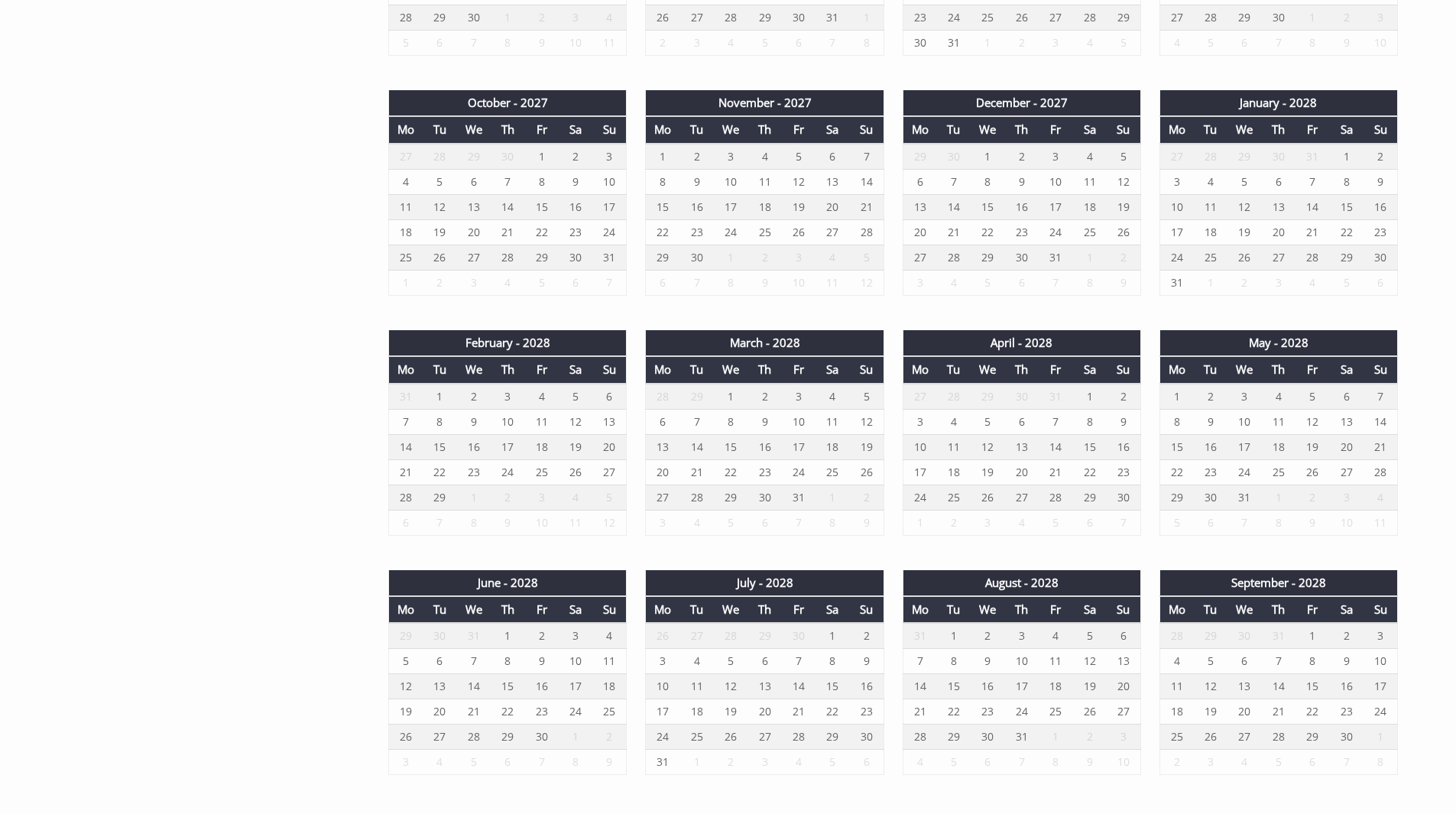
scroll to position [2370, 0]
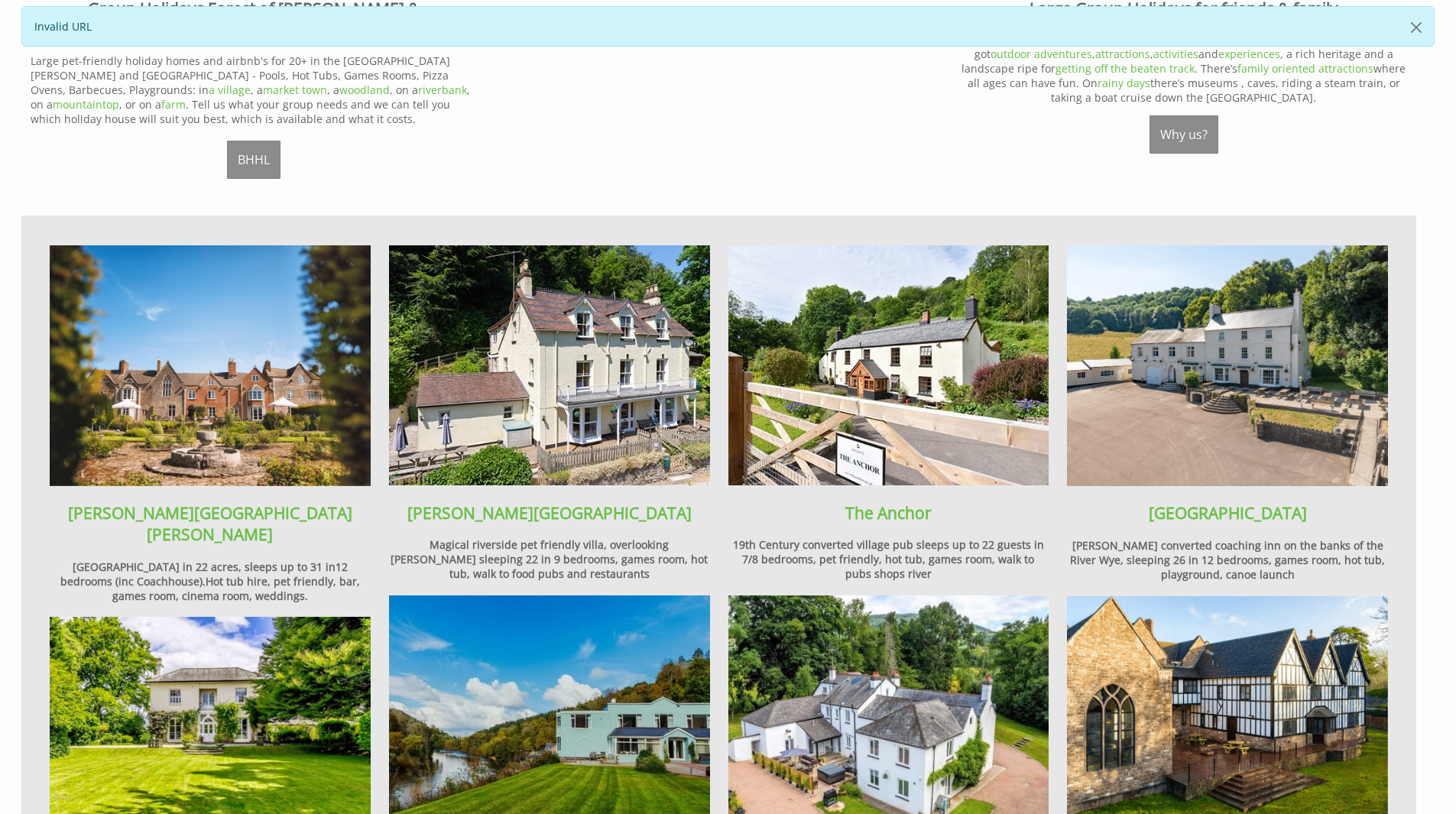
scroll to position [994, 0]
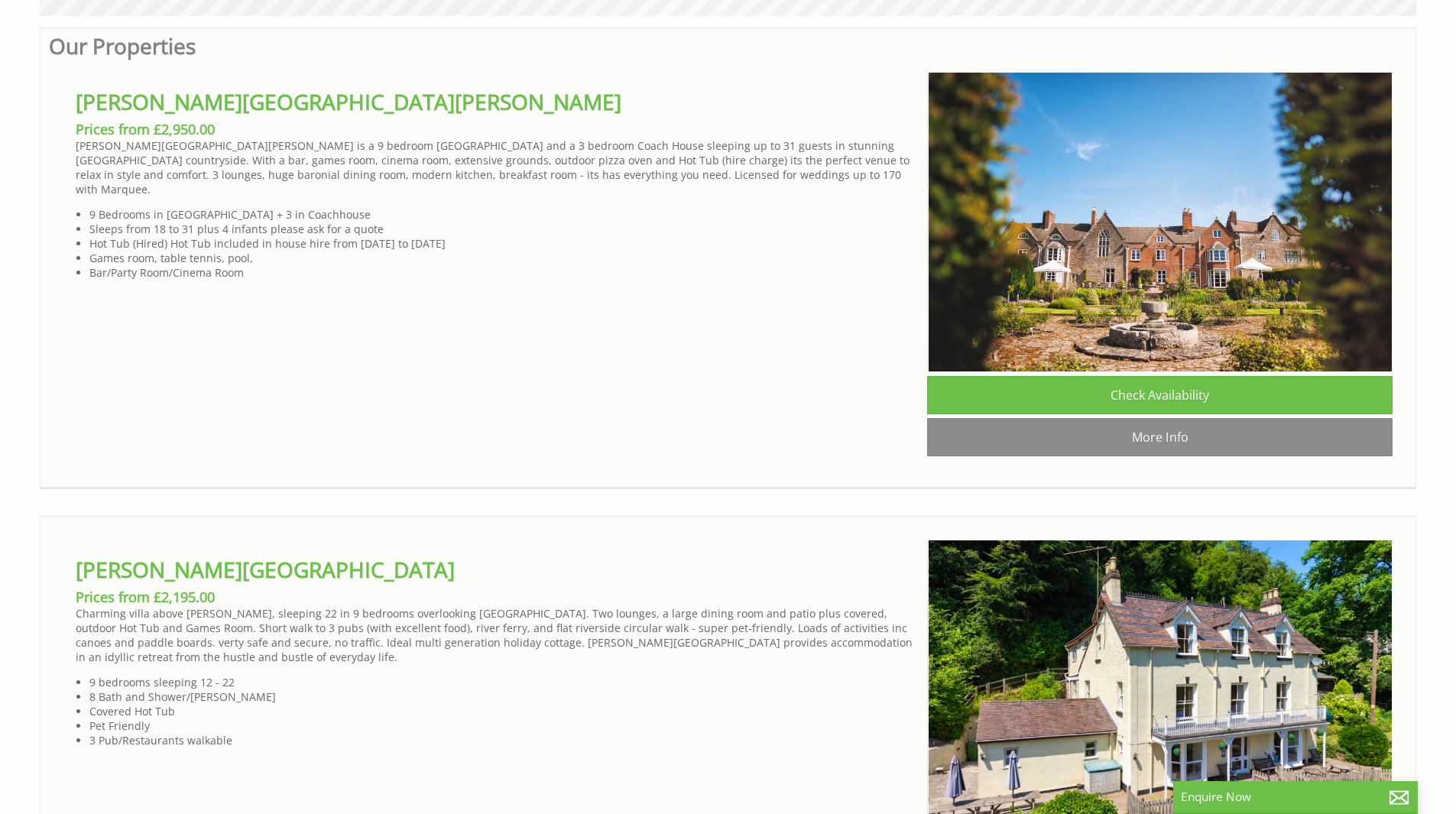
scroll to position [994, 0]
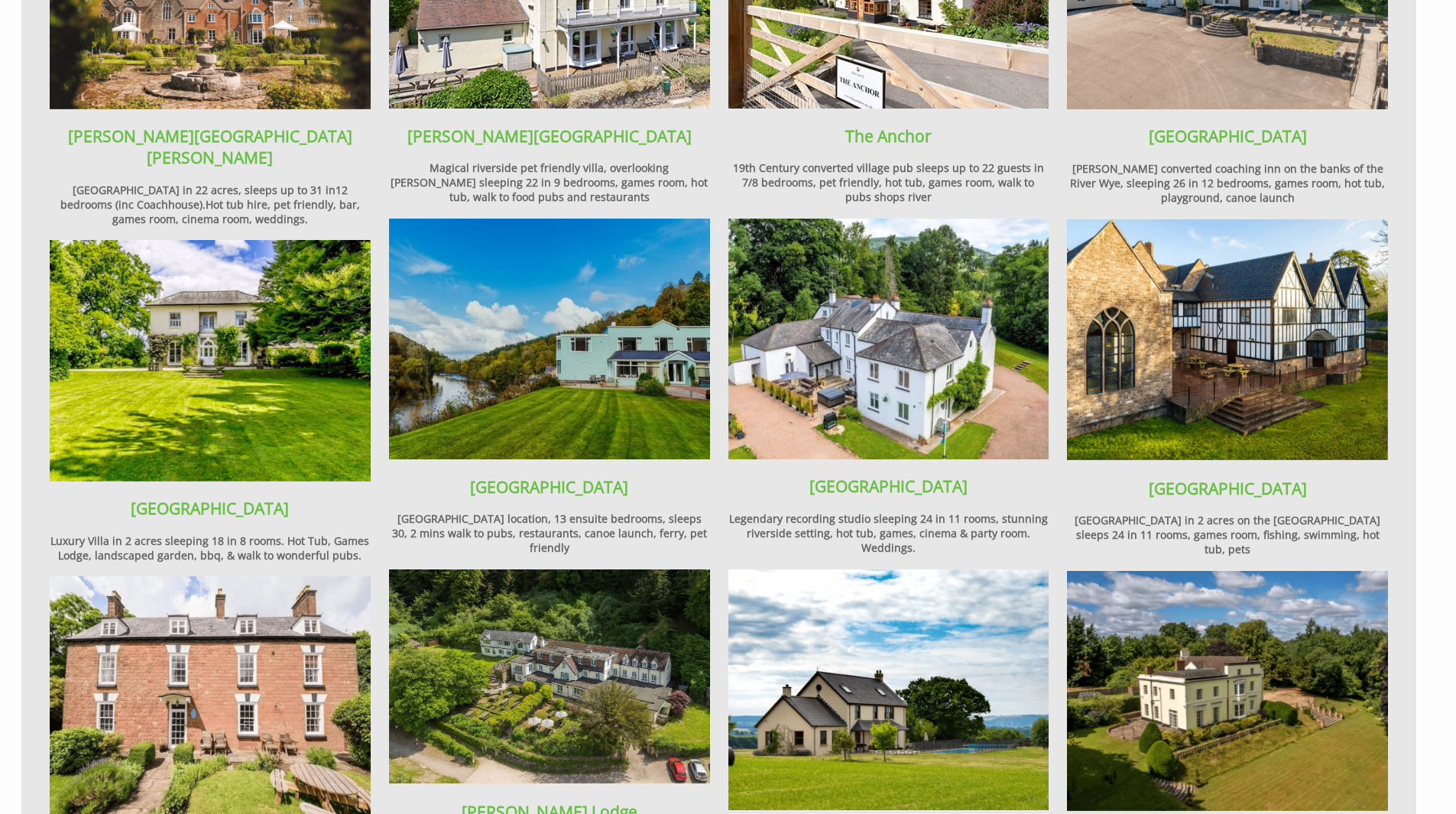
scroll to position [1529, 0]
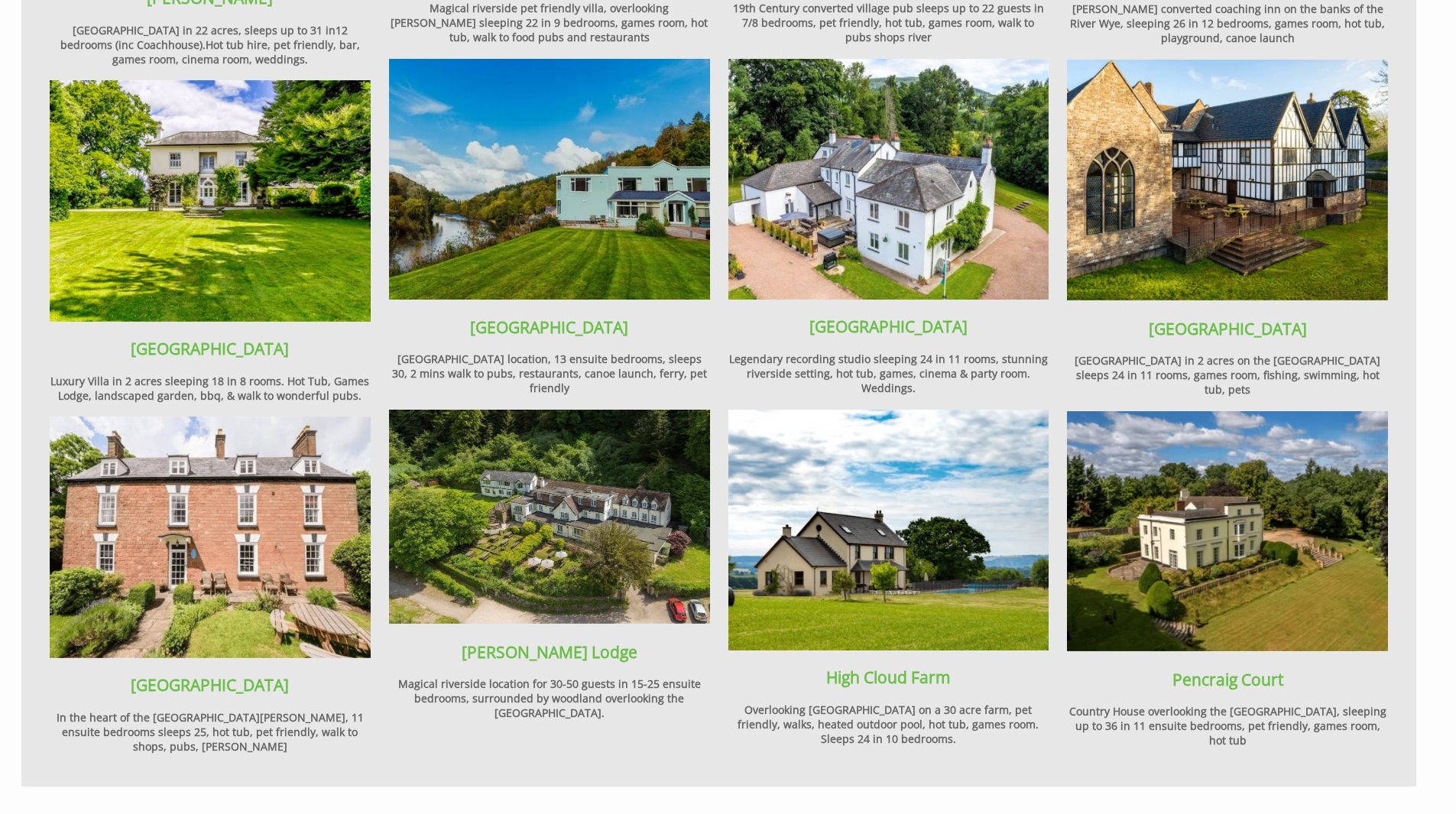
click at [193, 227] on img at bounding box center [210, 201] width 321 height 241
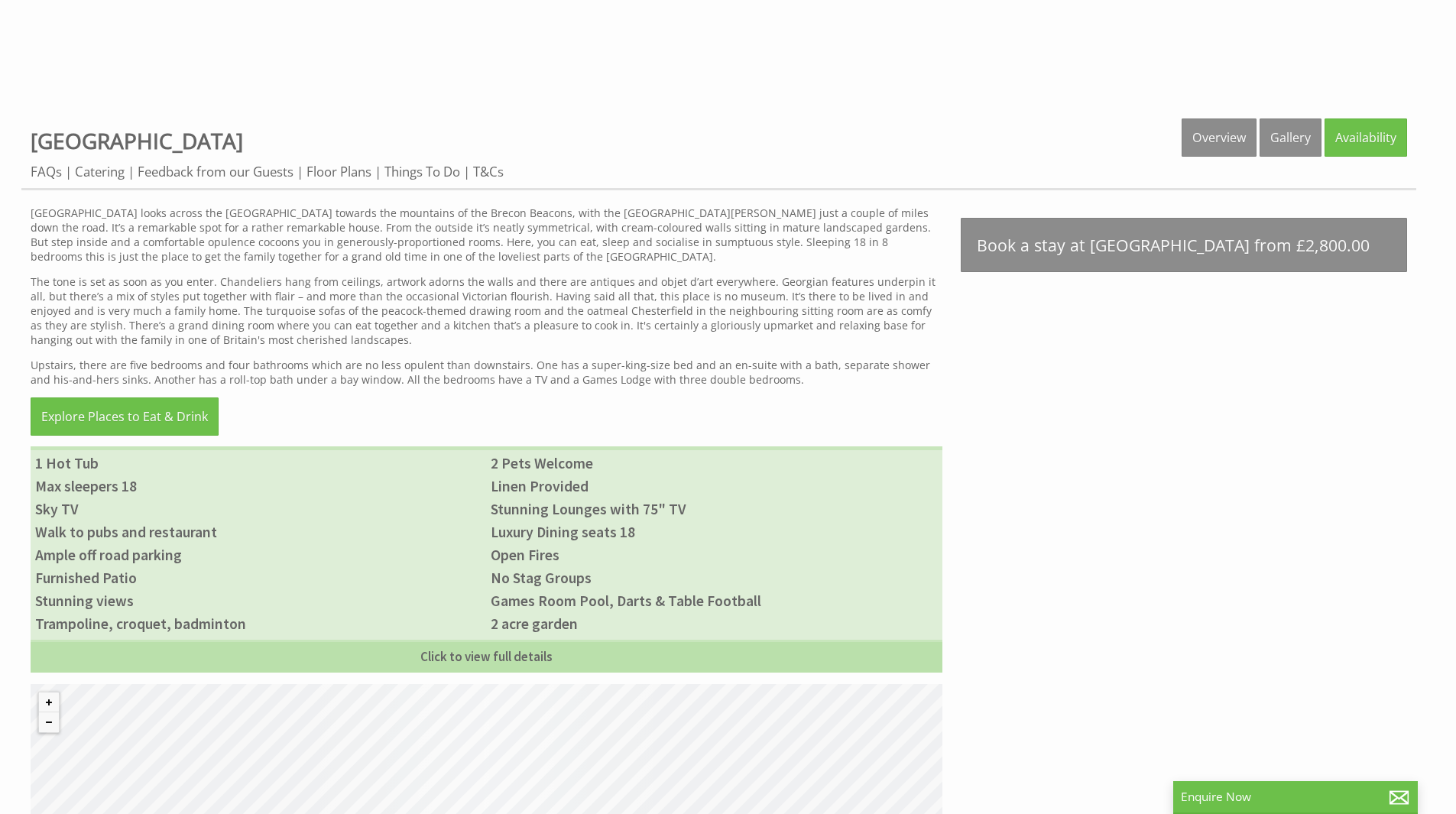
scroll to position [535, 0]
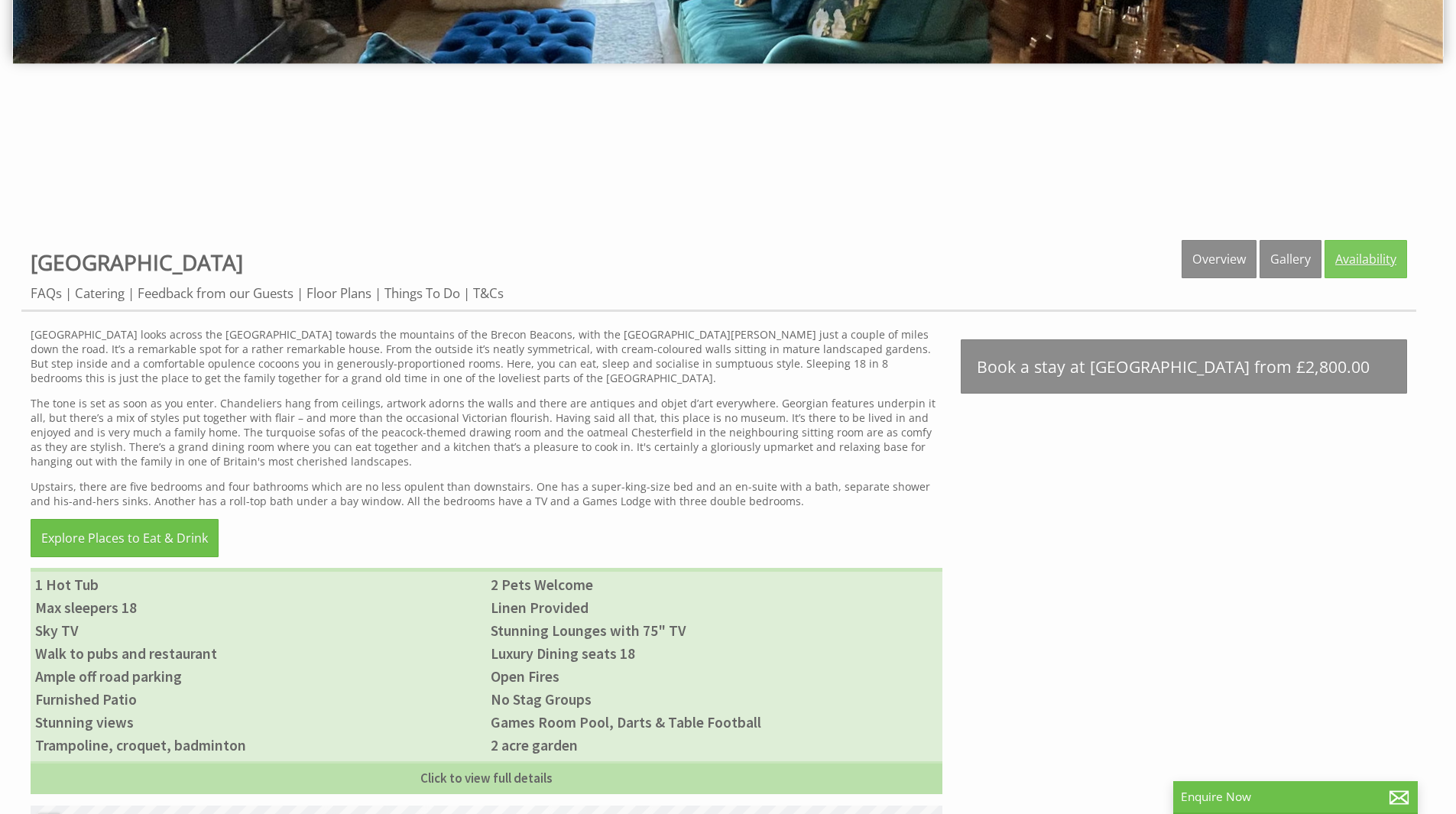
click at [1359, 262] on link "Availability" at bounding box center [1366, 259] width 83 height 38
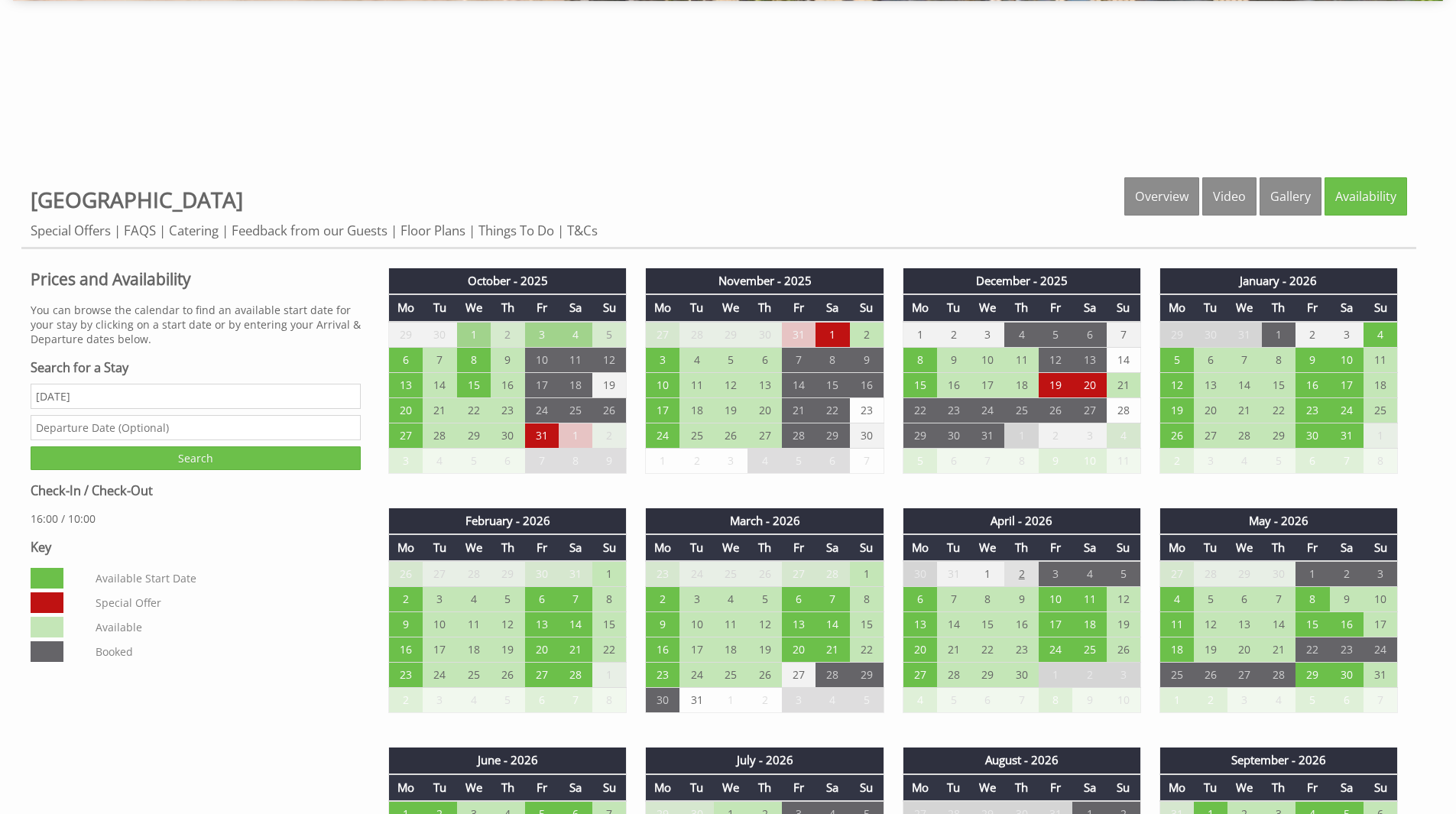
scroll to position [612, 0]
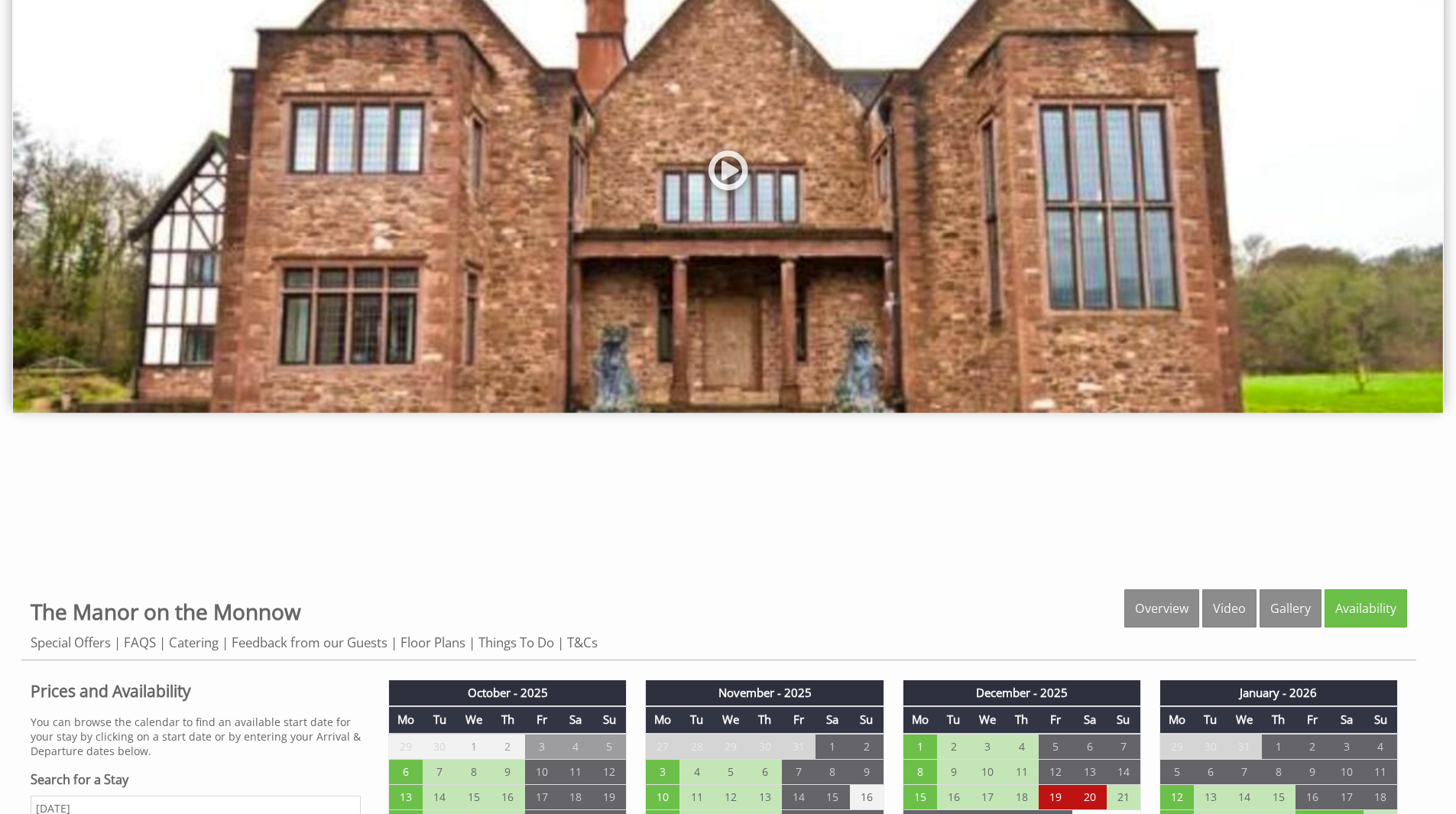
scroll to position [612, 0]
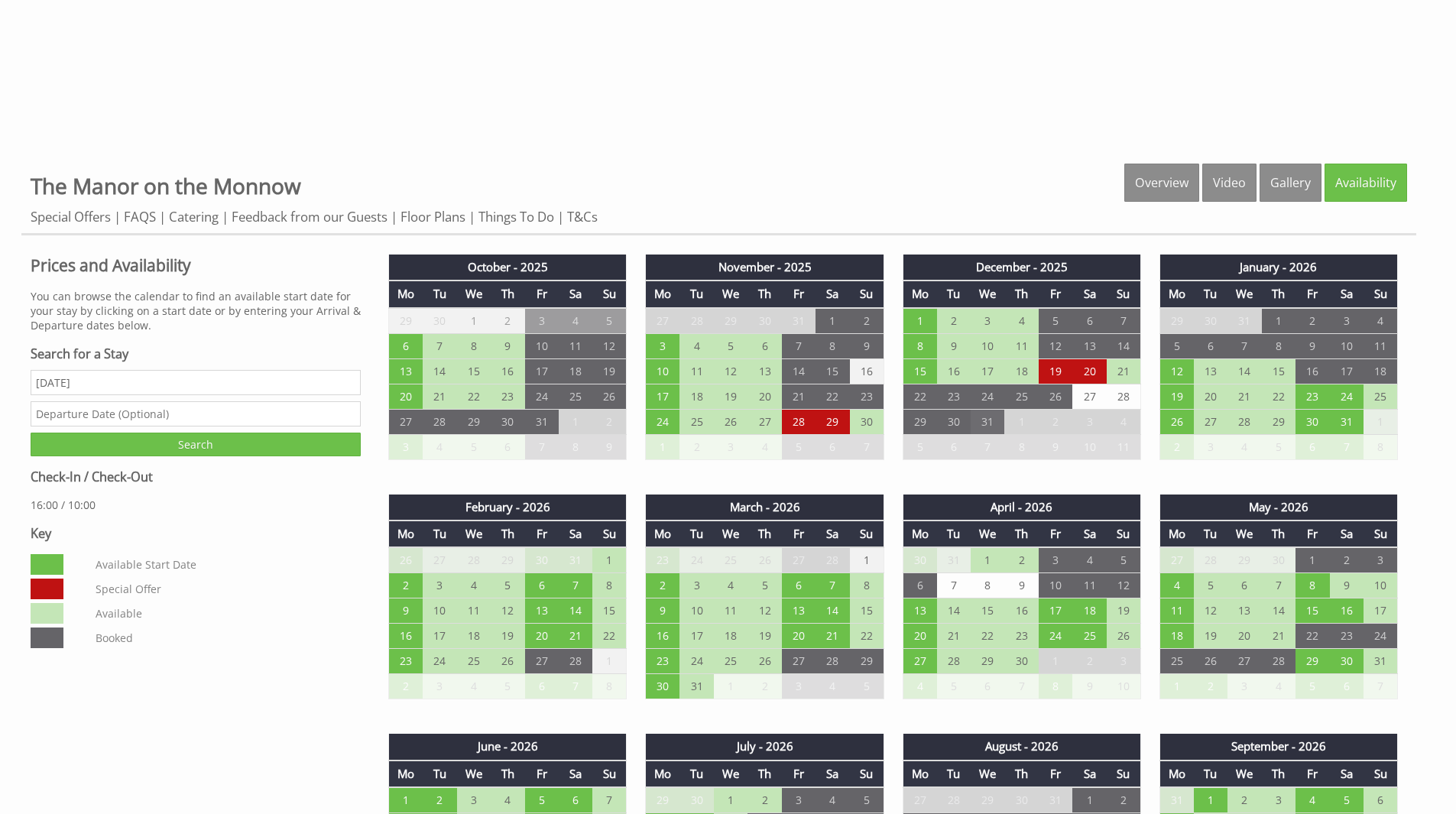
click at [993, 420] on td "31" at bounding box center [987, 422] width 34 height 25
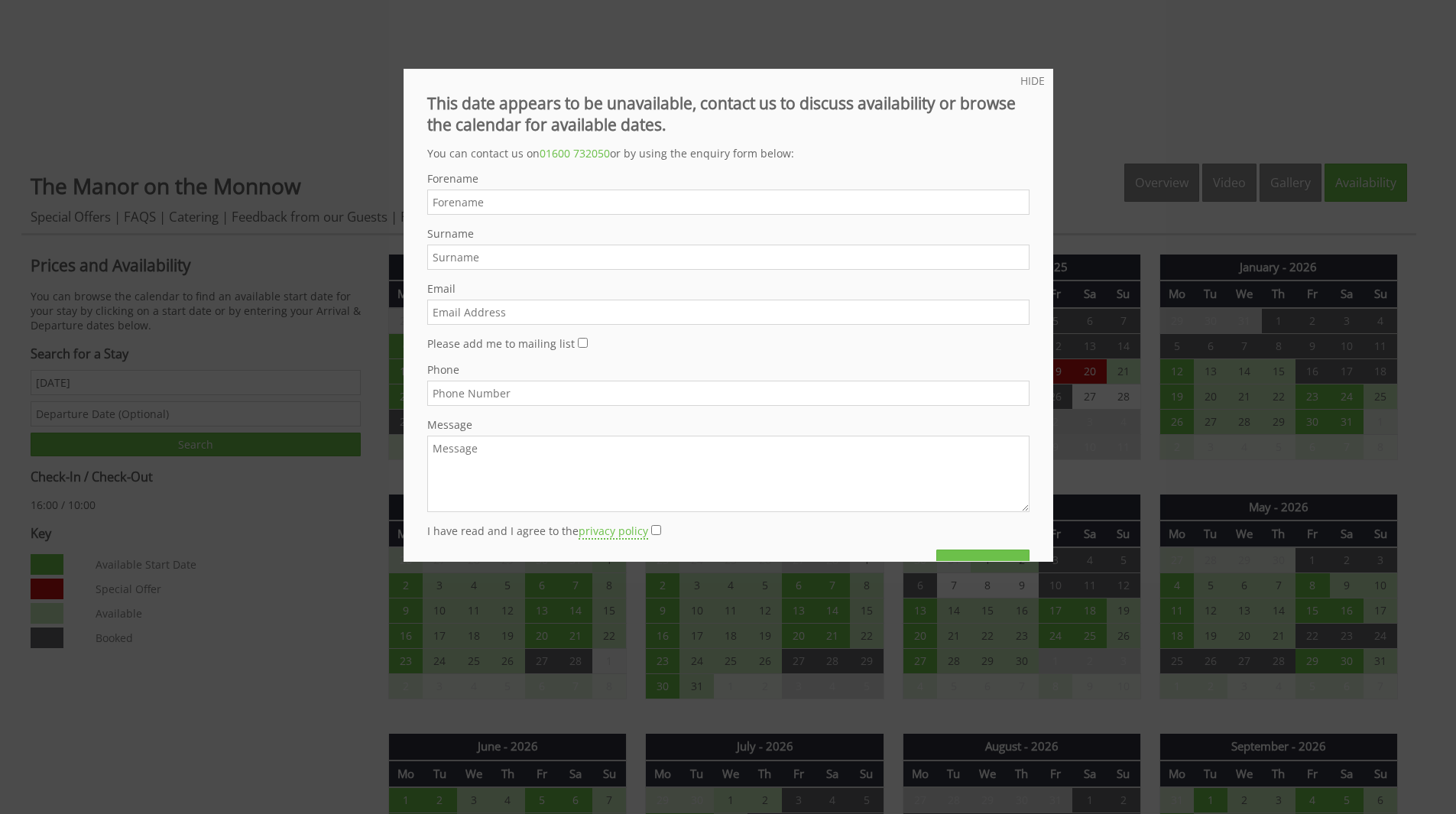
click at [647, 198] on input "Forename" at bounding box center [728, 202] width 602 height 25
type input "Harish"
click at [519, 251] on input "Surname" at bounding box center [728, 257] width 602 height 25
type input "p"
click at [709, 327] on form "Do not fill in this field Forename Harish Surname p Email Please add me to mail…" at bounding box center [728, 377] width 602 height 412
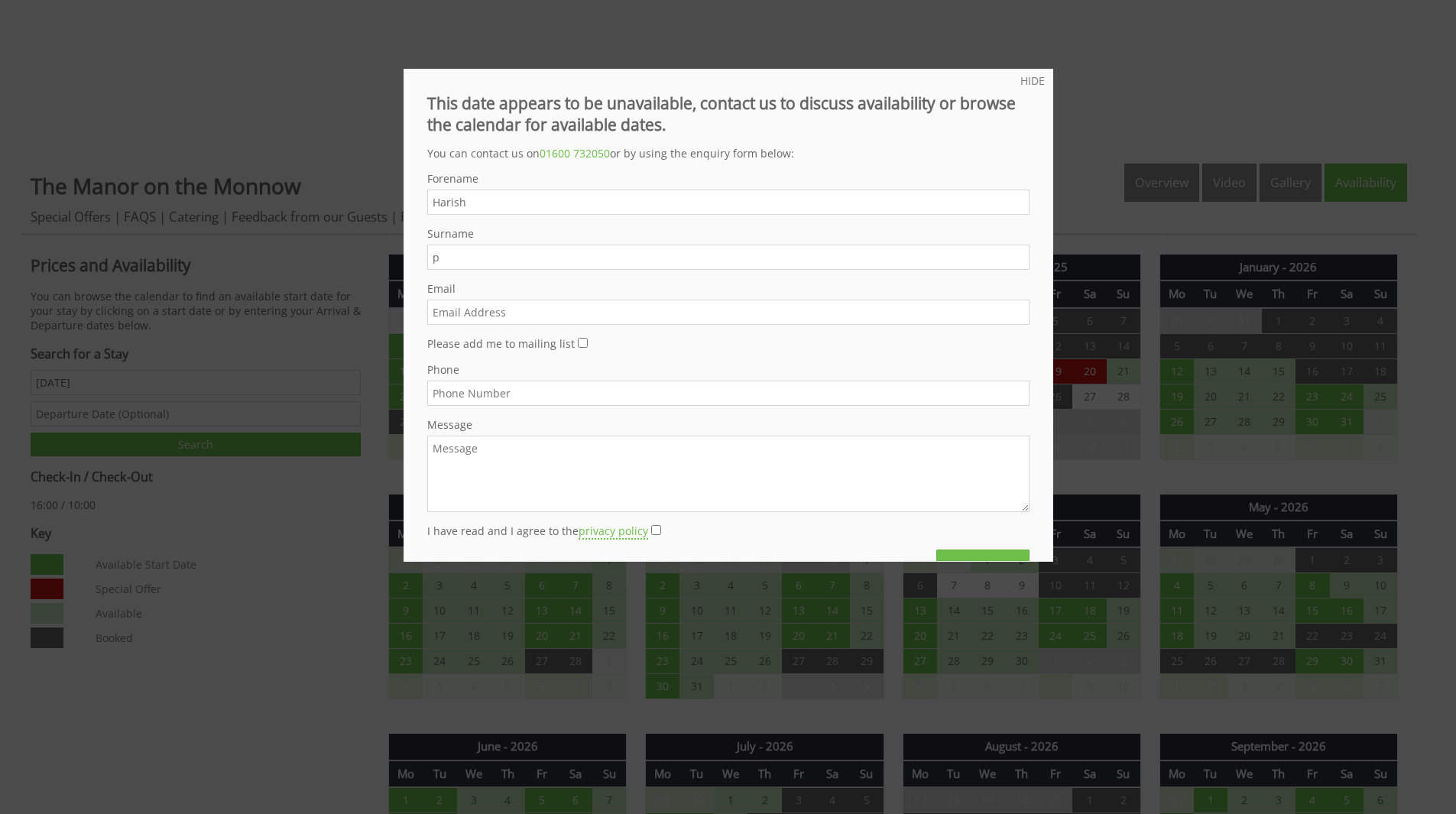
click at [699, 314] on input "Email" at bounding box center [728, 312] width 602 height 25
type input "pharish@msn.com"
click at [704, 398] on input "Phone" at bounding box center [728, 393] width 602 height 25
type input "07769009039"
click at [567, 450] on textarea "Message" at bounding box center [728, 474] width 602 height 76
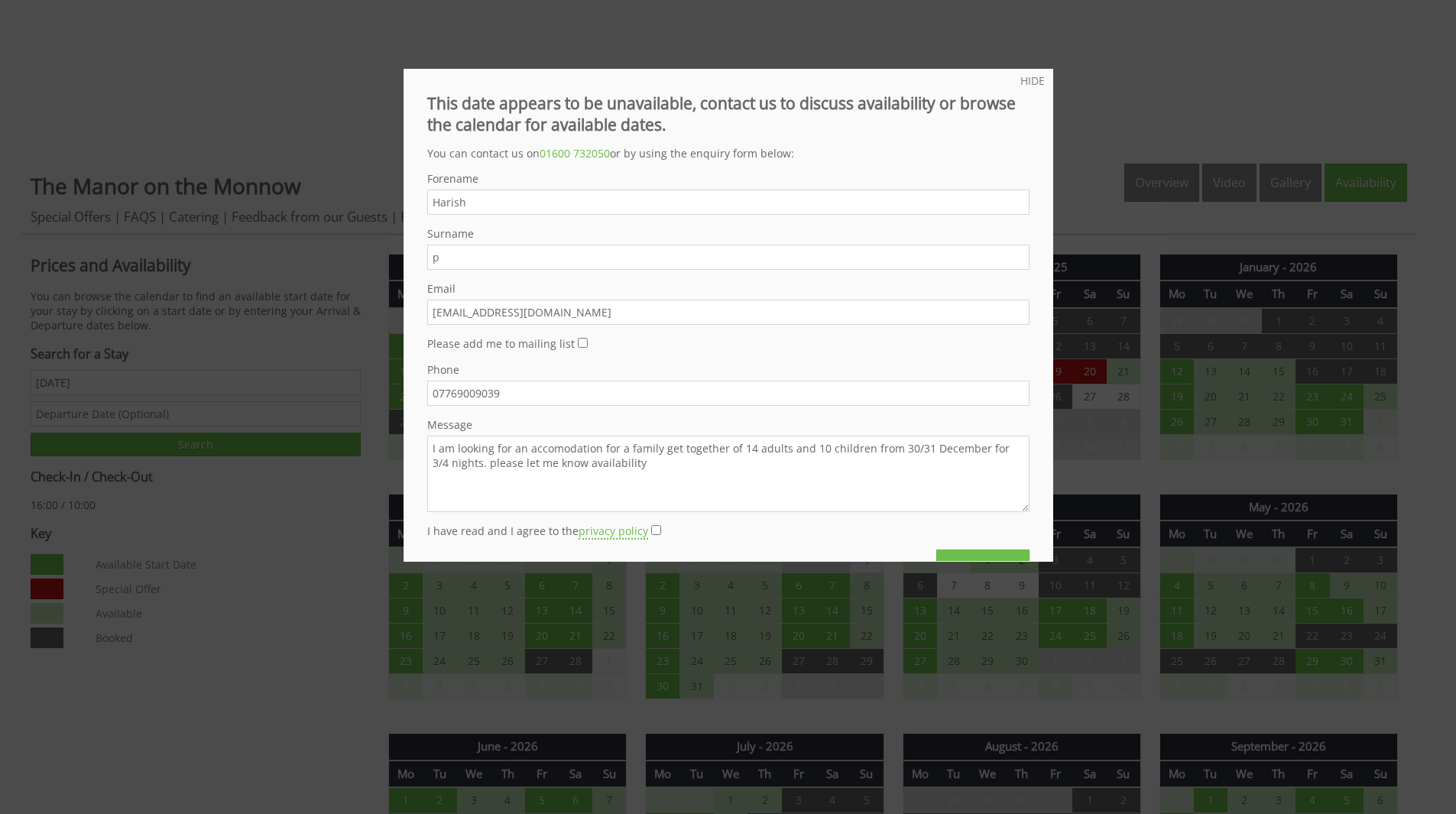
click at [492, 462] on textarea "I am looking for an accomodation for a family get together of 14 adults and 10 …" at bounding box center [728, 474] width 602 height 76
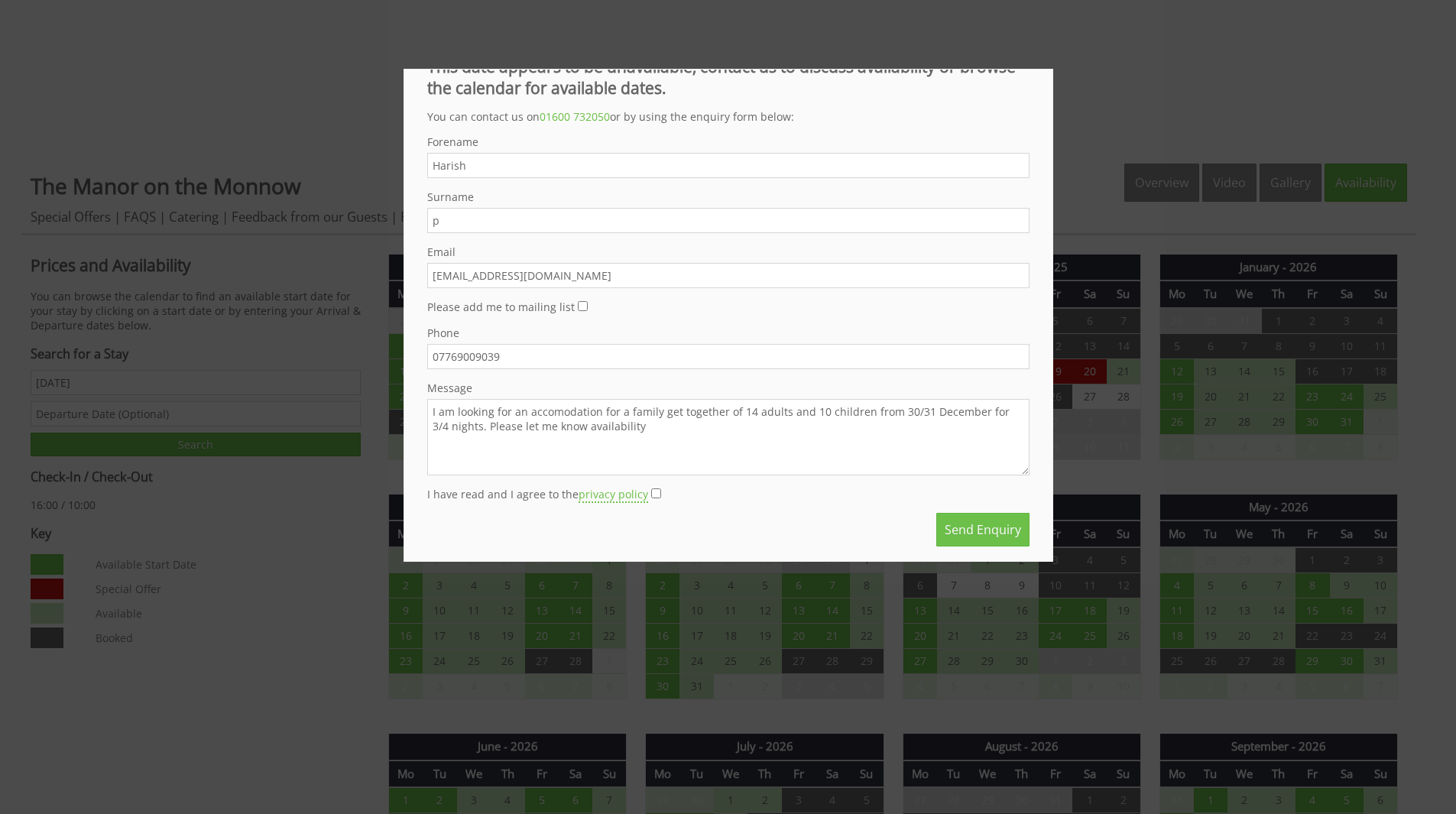
scroll to position [53, 0]
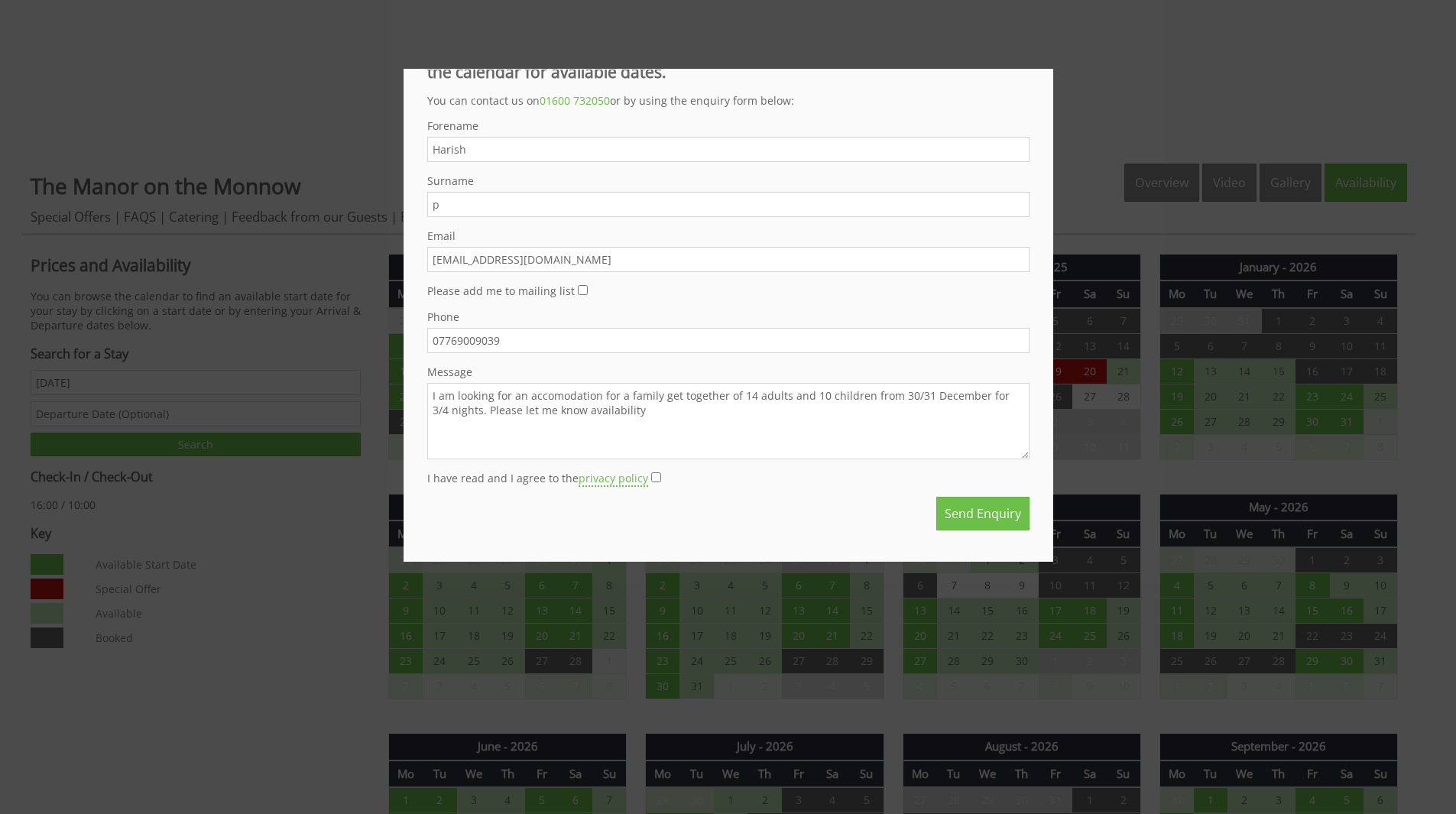
type textarea "I am looking for an accomodation for a family get together of 14 adults and 10 …"
click at [655, 476] on input "I have read and I agree to the privacy policy" at bounding box center [656, 477] width 10 height 10
checkbox input "true"
click at [947, 512] on button "Send Enquiry" at bounding box center [983, 514] width 93 height 34
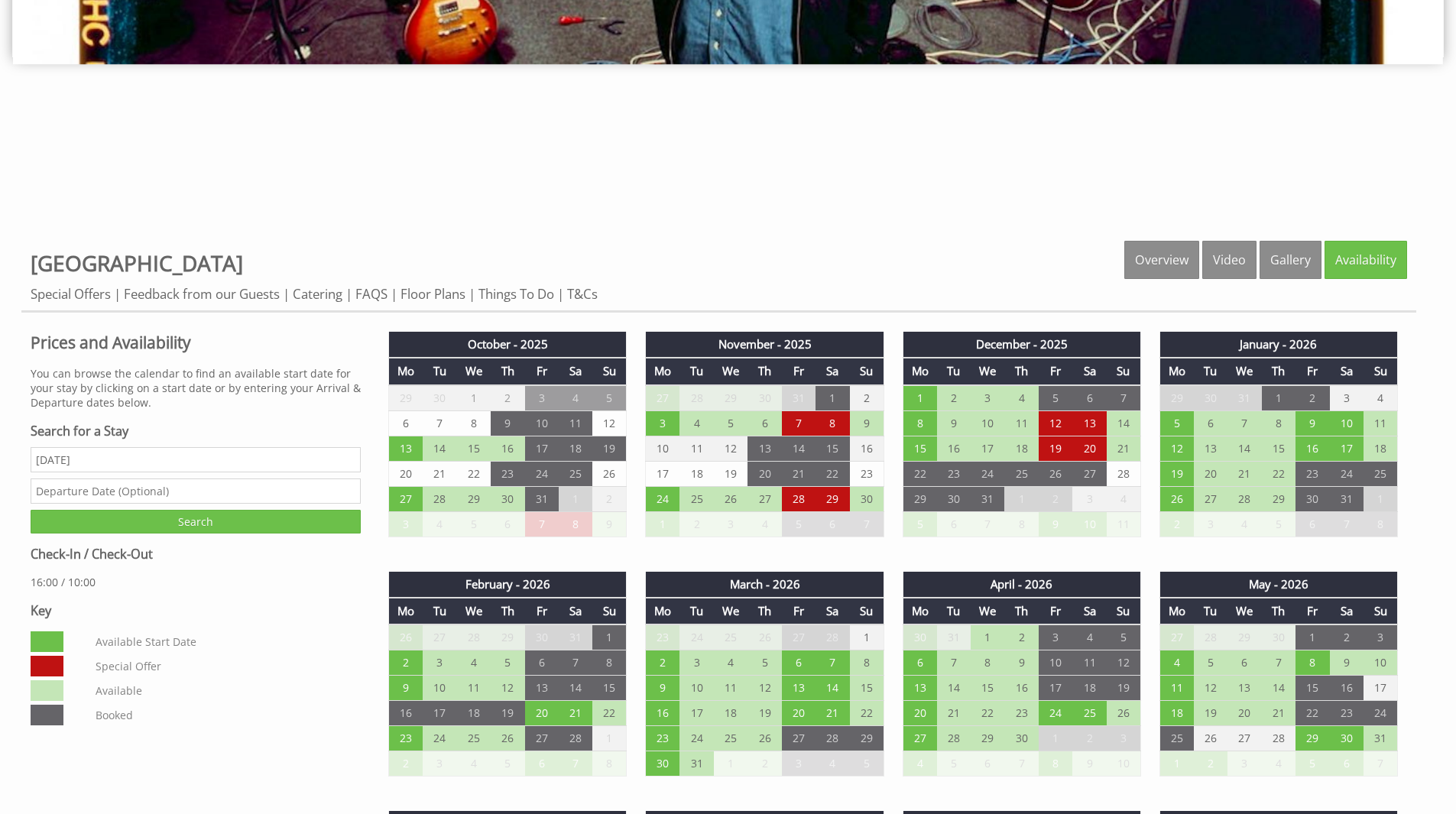
scroll to position [535, 0]
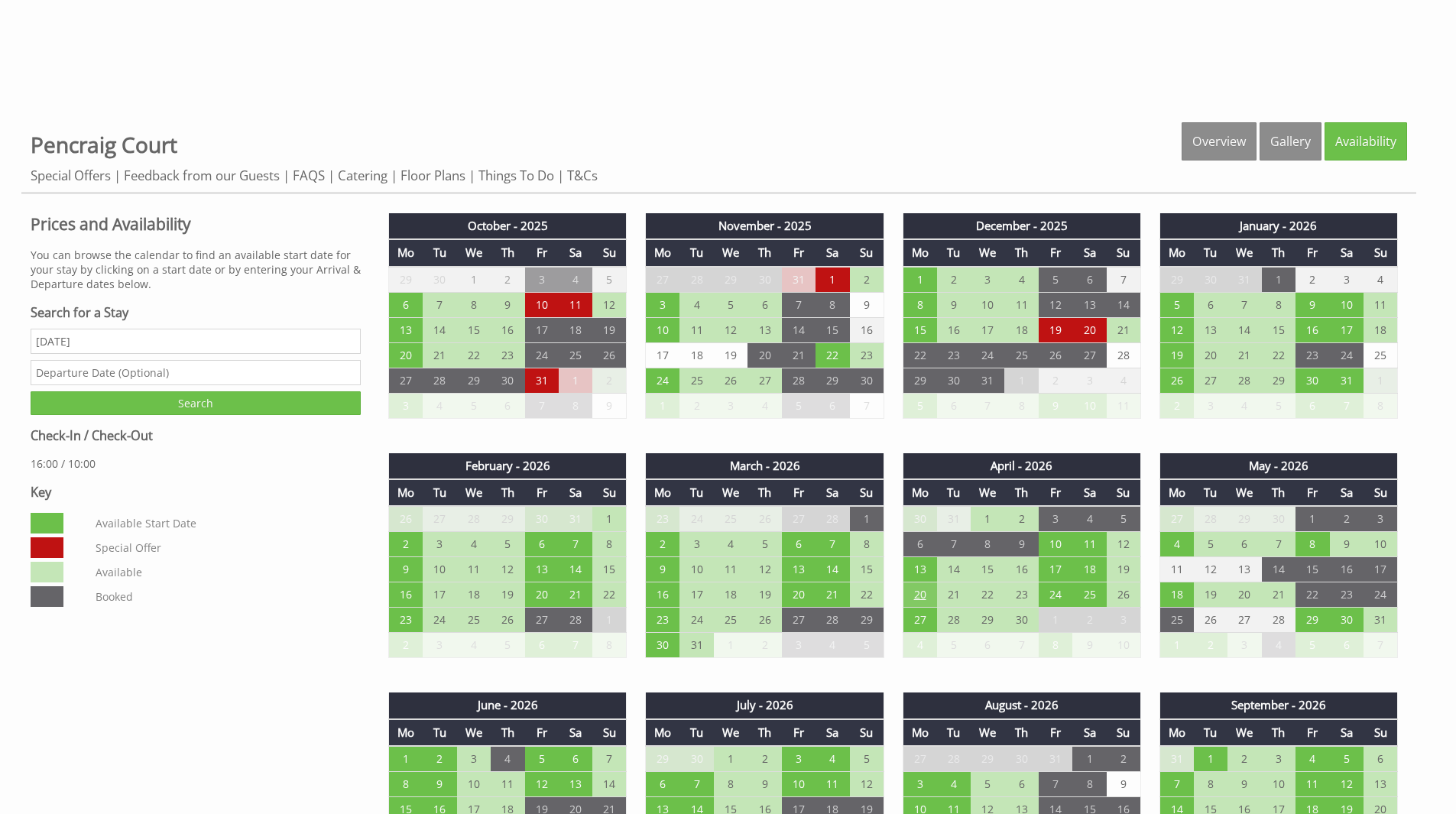
scroll to position [688, 0]
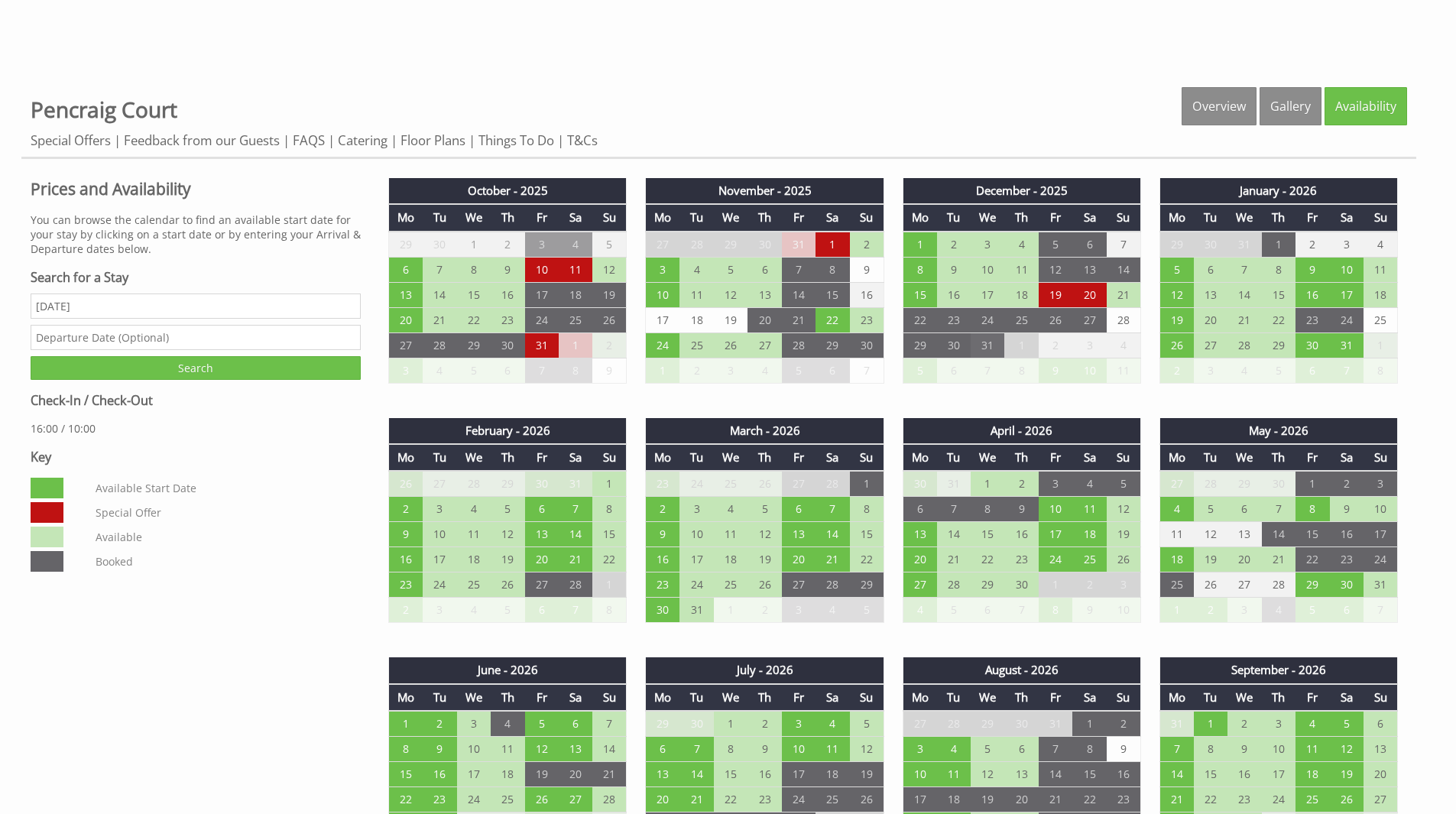
click at [986, 349] on td "31" at bounding box center [987, 345] width 34 height 25
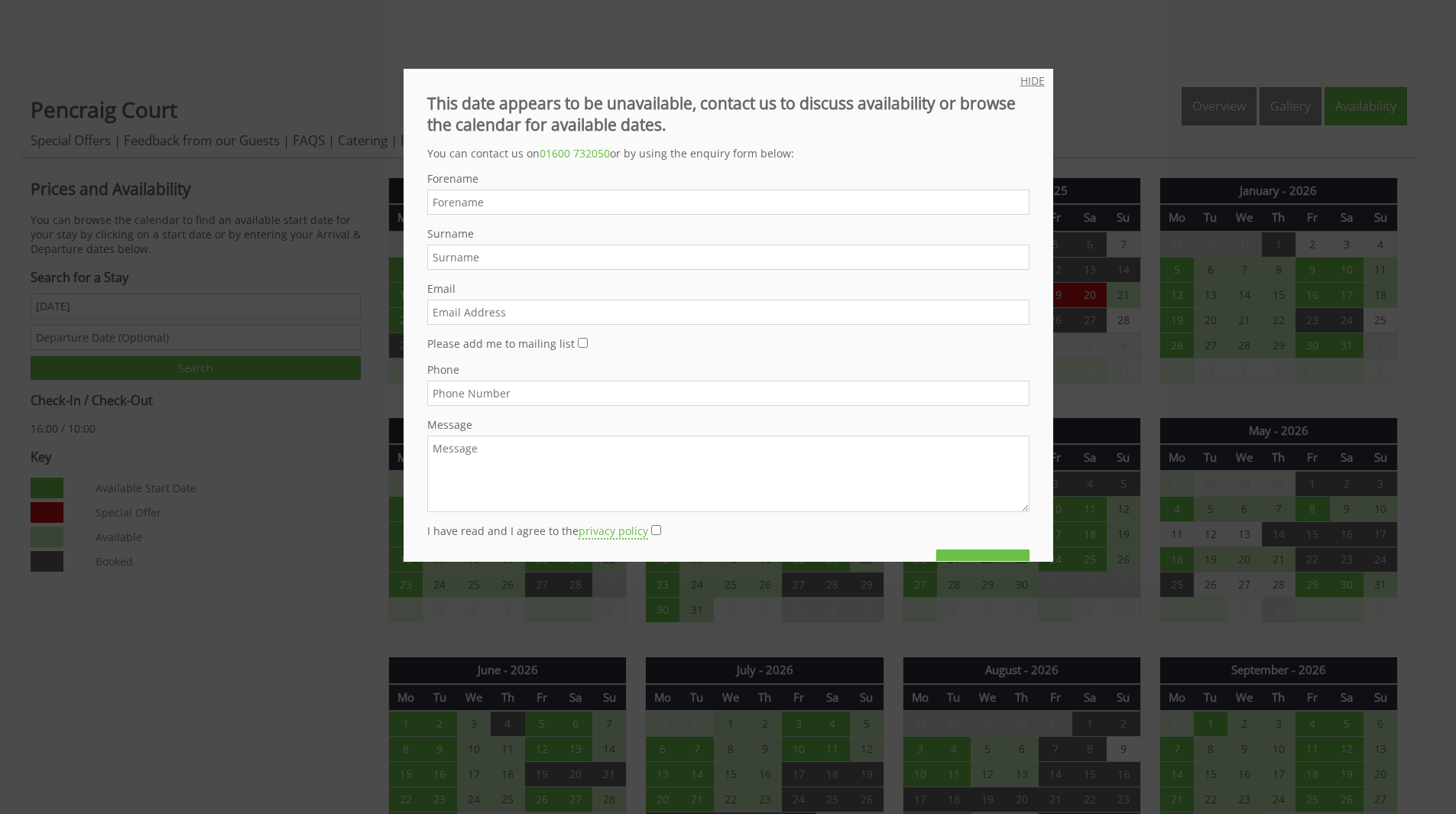
click at [1029, 87] on link "HIDE" at bounding box center [1032, 80] width 24 height 15
